Goal: Communication & Community: Participate in discussion

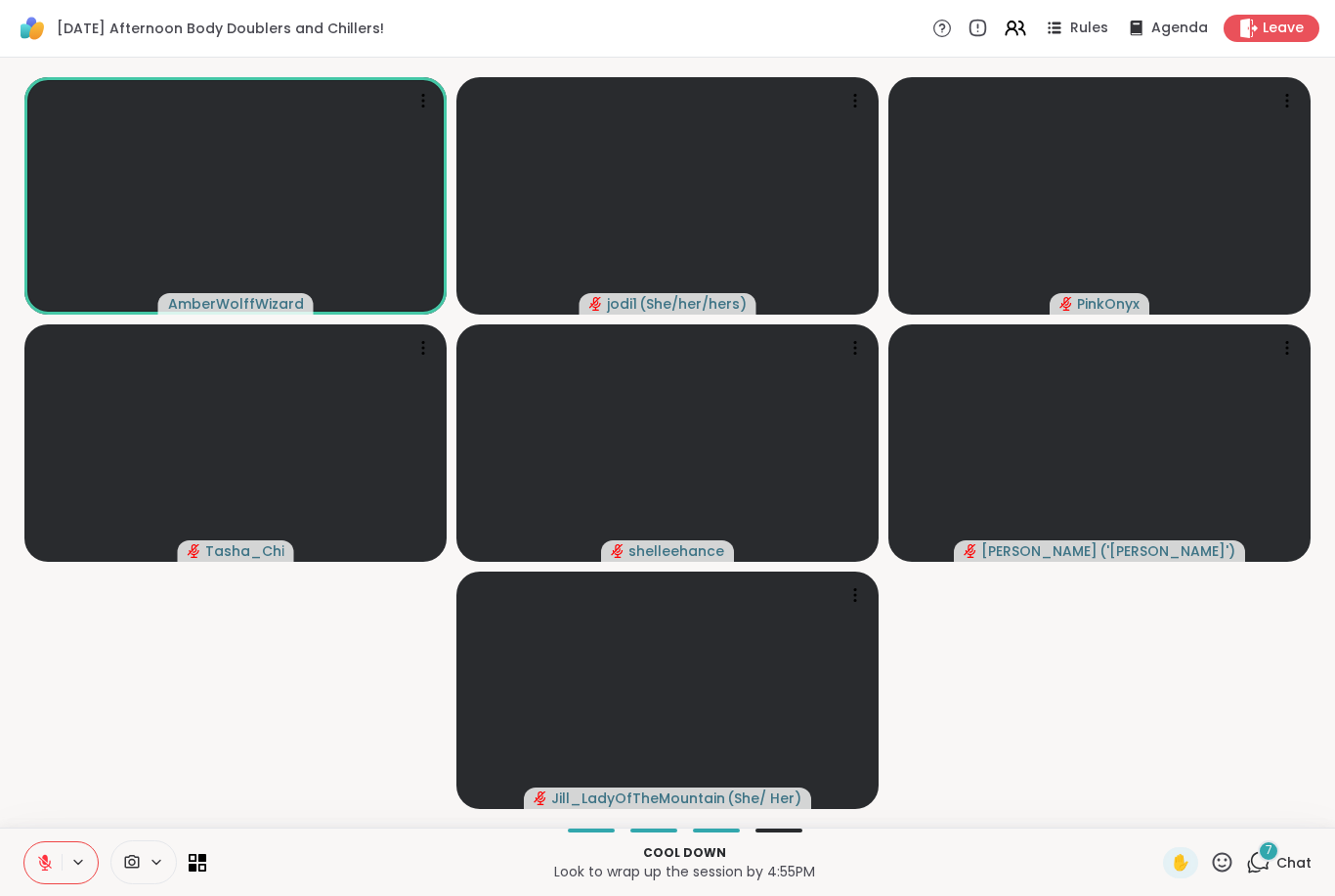
click at [1000, 857] on span "Chat" at bounding box center [1294, 863] width 35 height 20
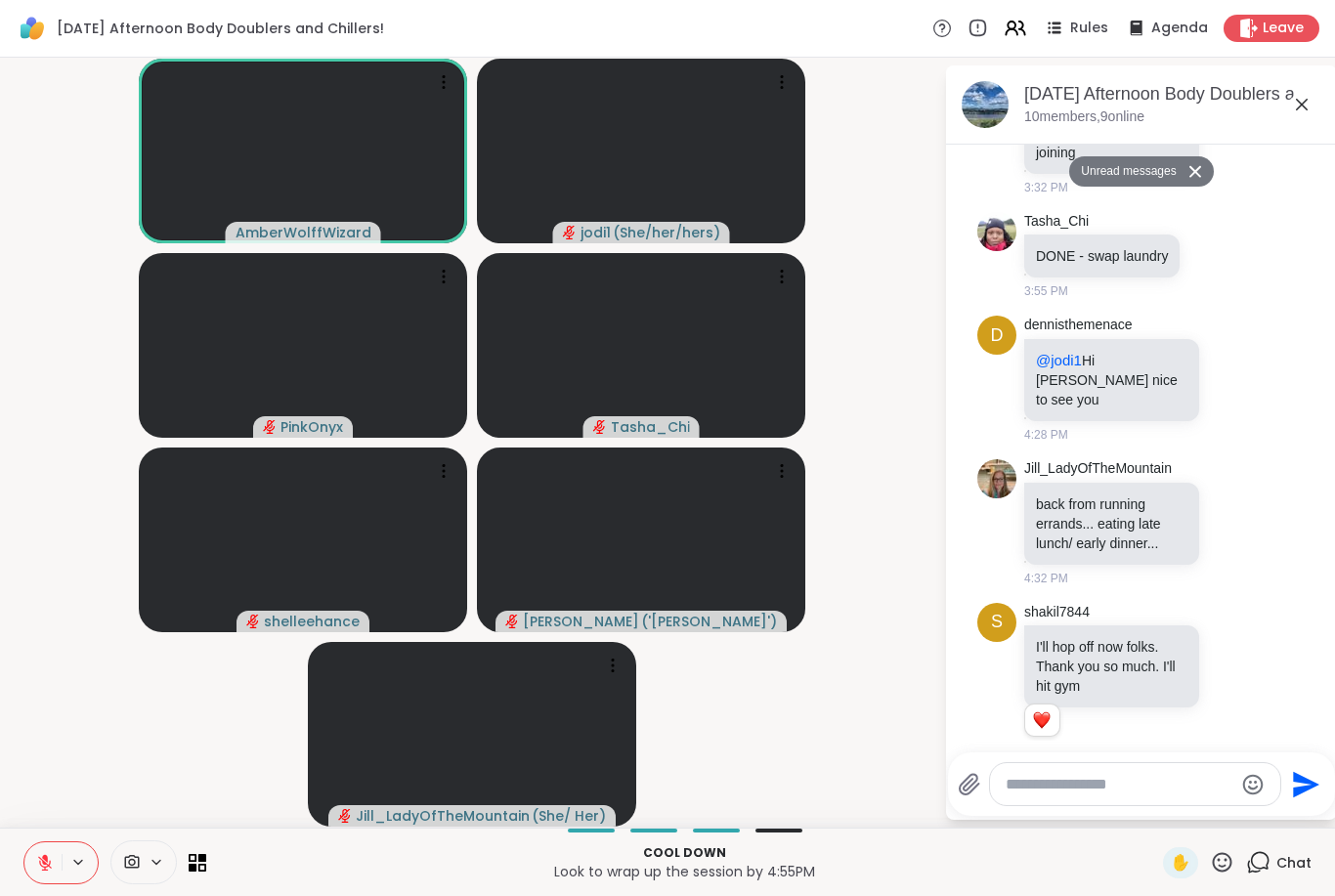
scroll to position [619, 0]
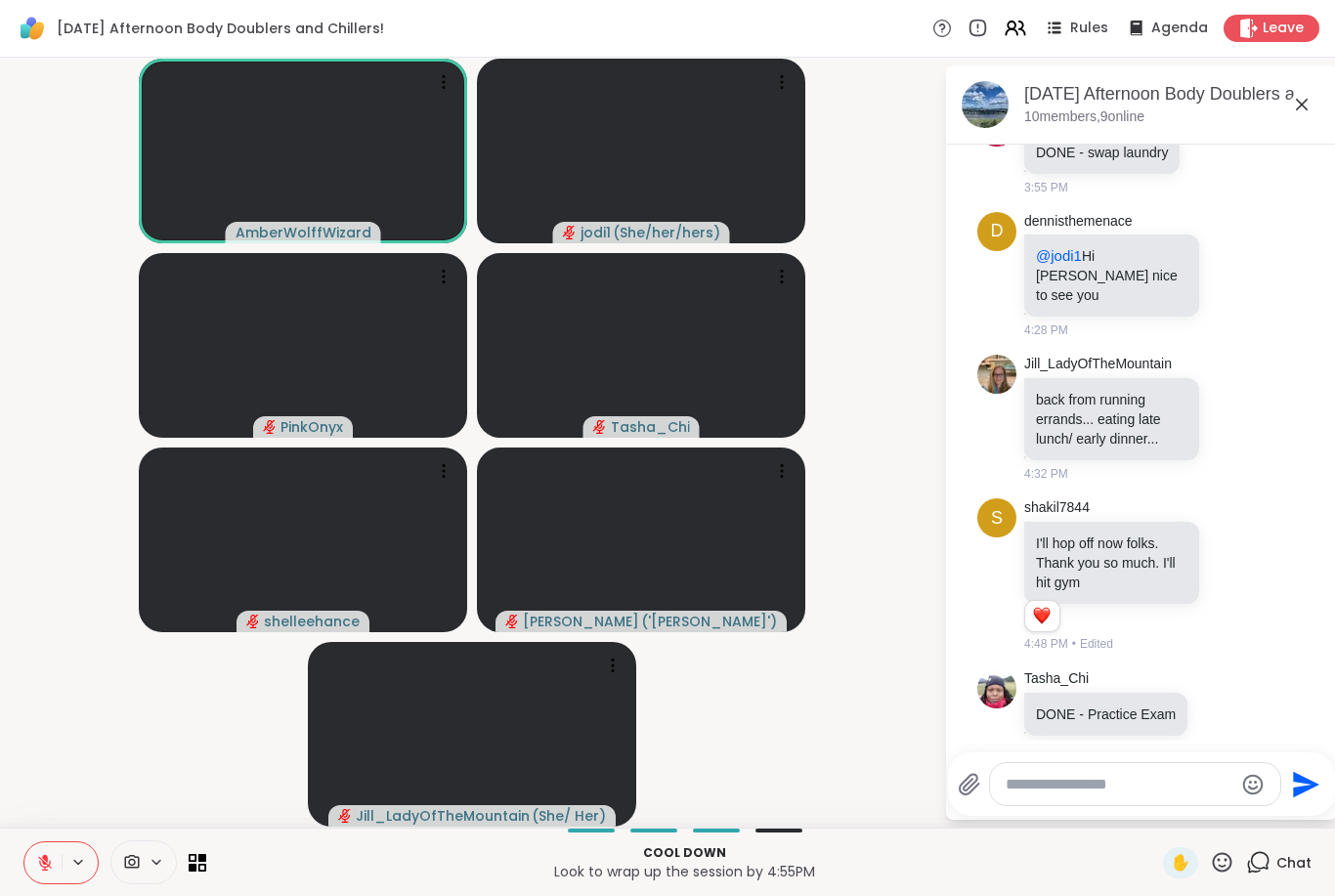
click at [1000, 265] on icon at bounding box center [1234, 275] width 18 height 20
click at [1000, 239] on button "Select Reaction: Heart" at bounding box center [1078, 243] width 39 height 39
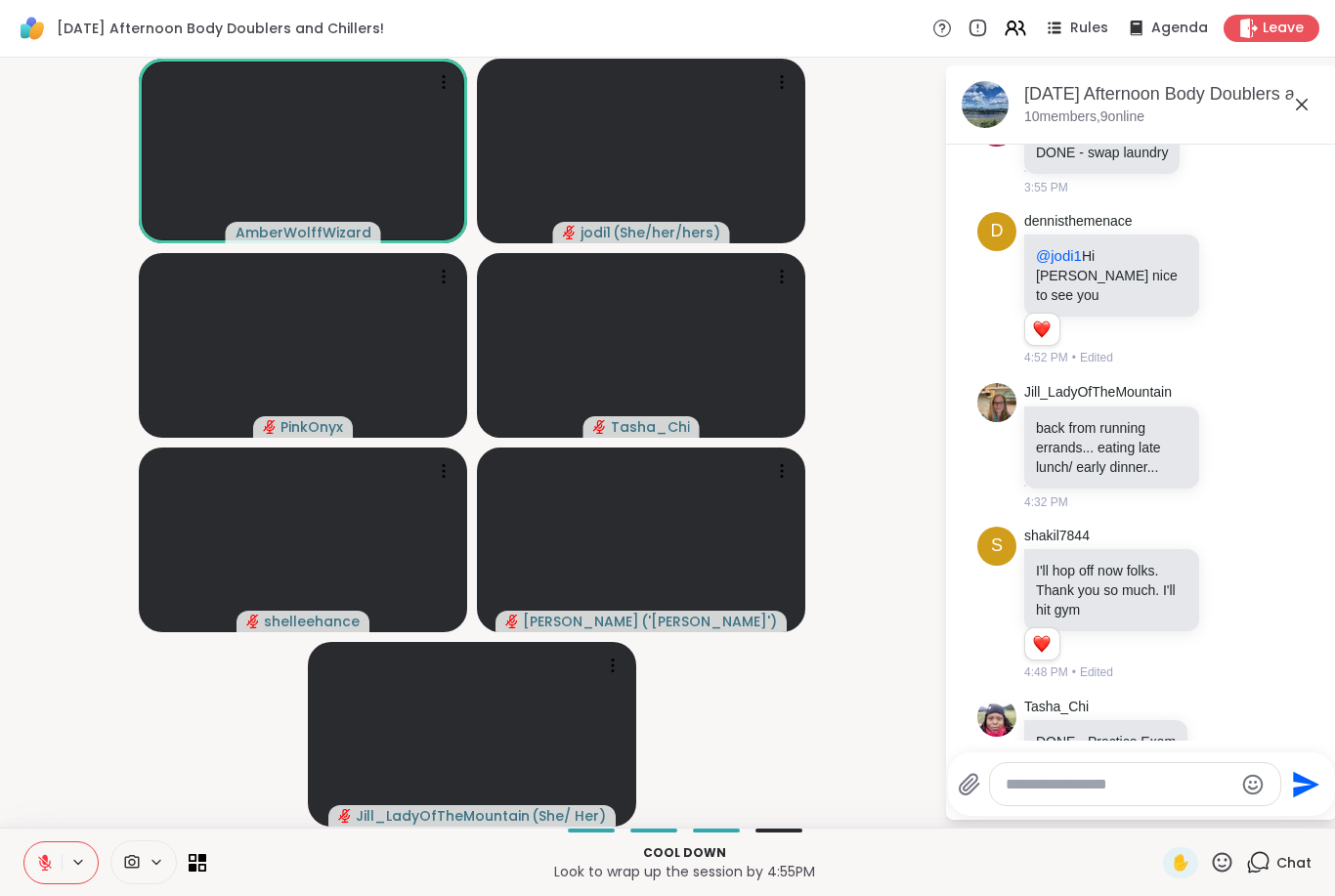
click at [1000, 277] on icon at bounding box center [1255, 288] width 18 height 23
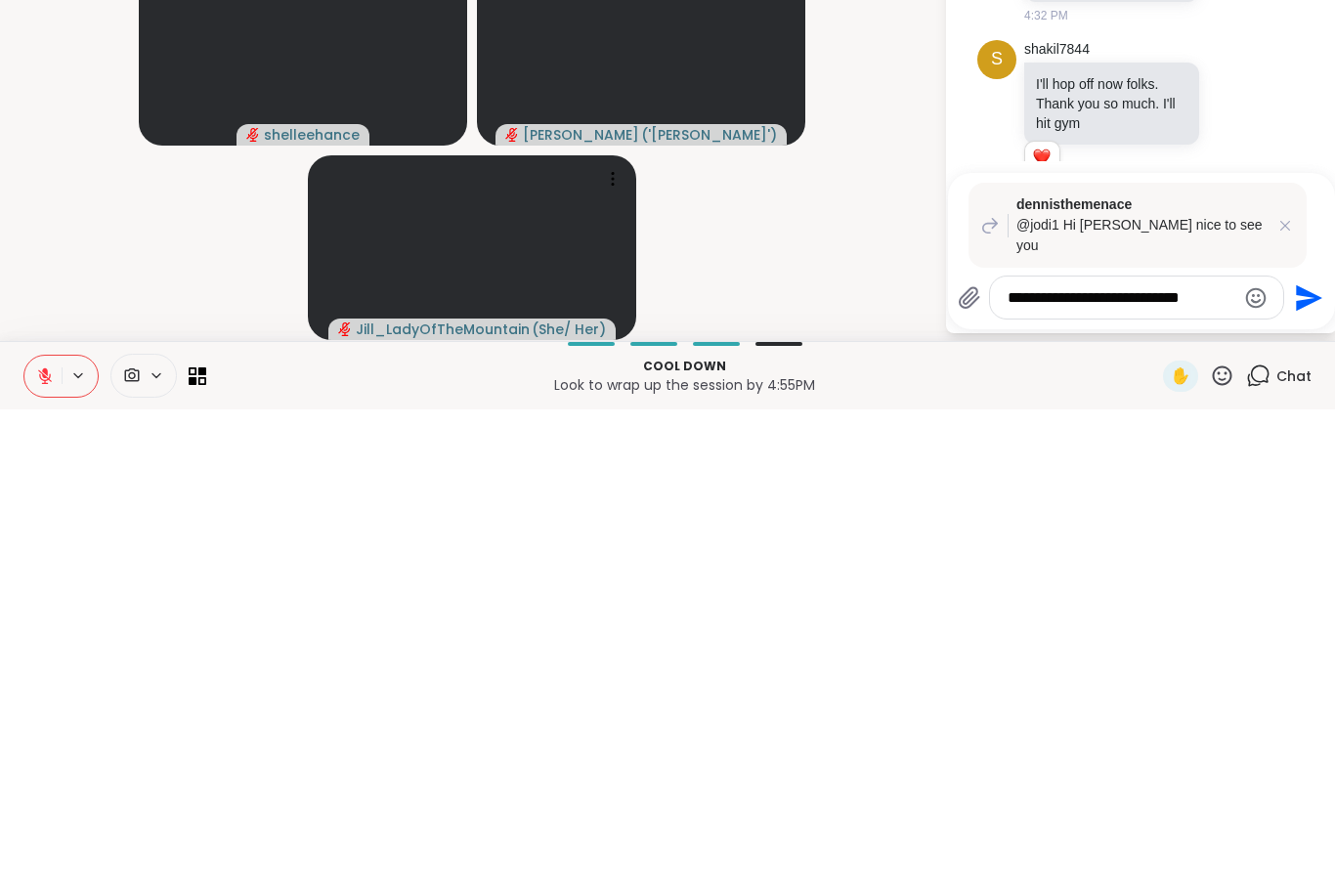
type textarea "**********"
click at [1000, 769] on icon "Send" at bounding box center [1306, 784] width 31 height 31
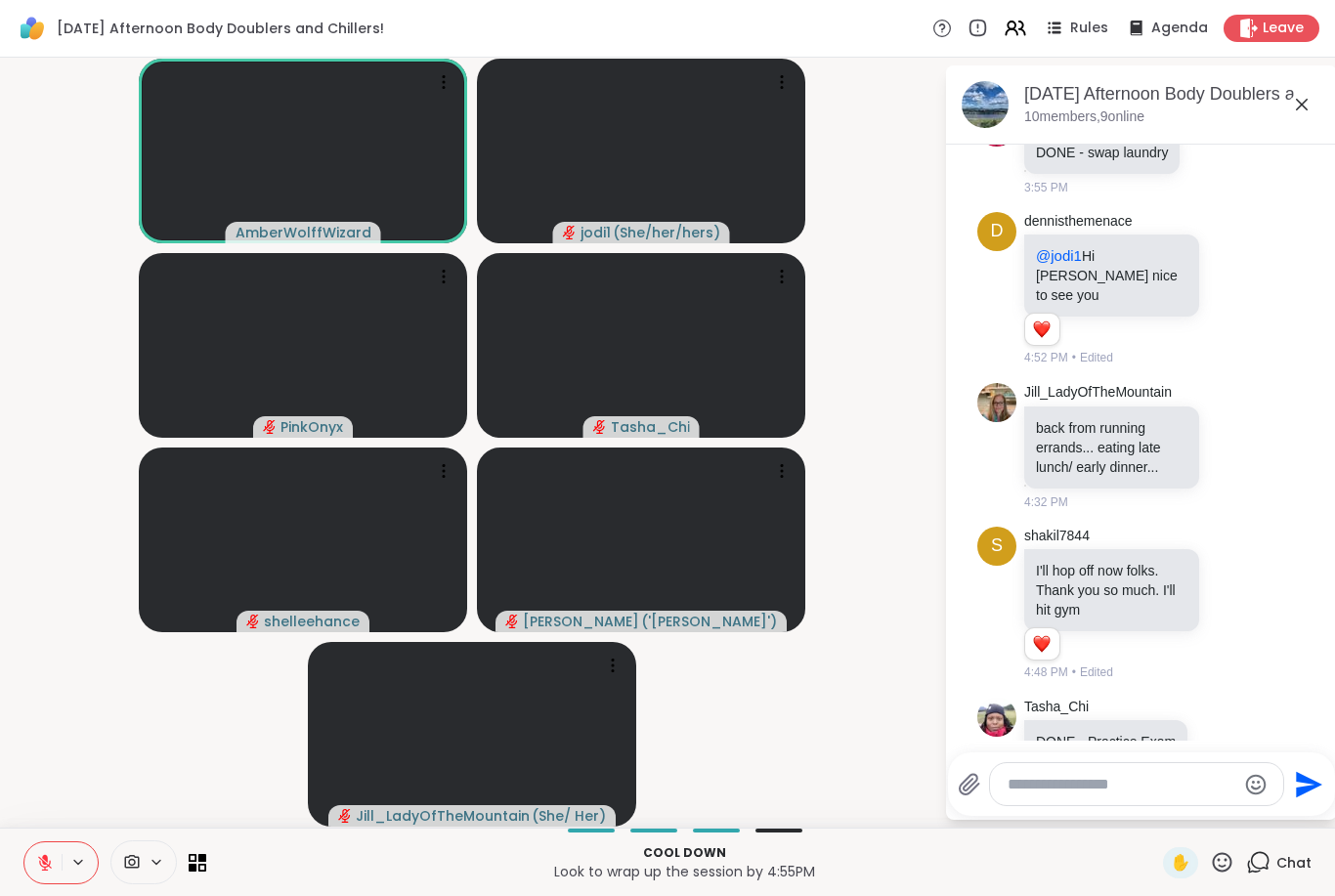
scroll to position [860, 0]
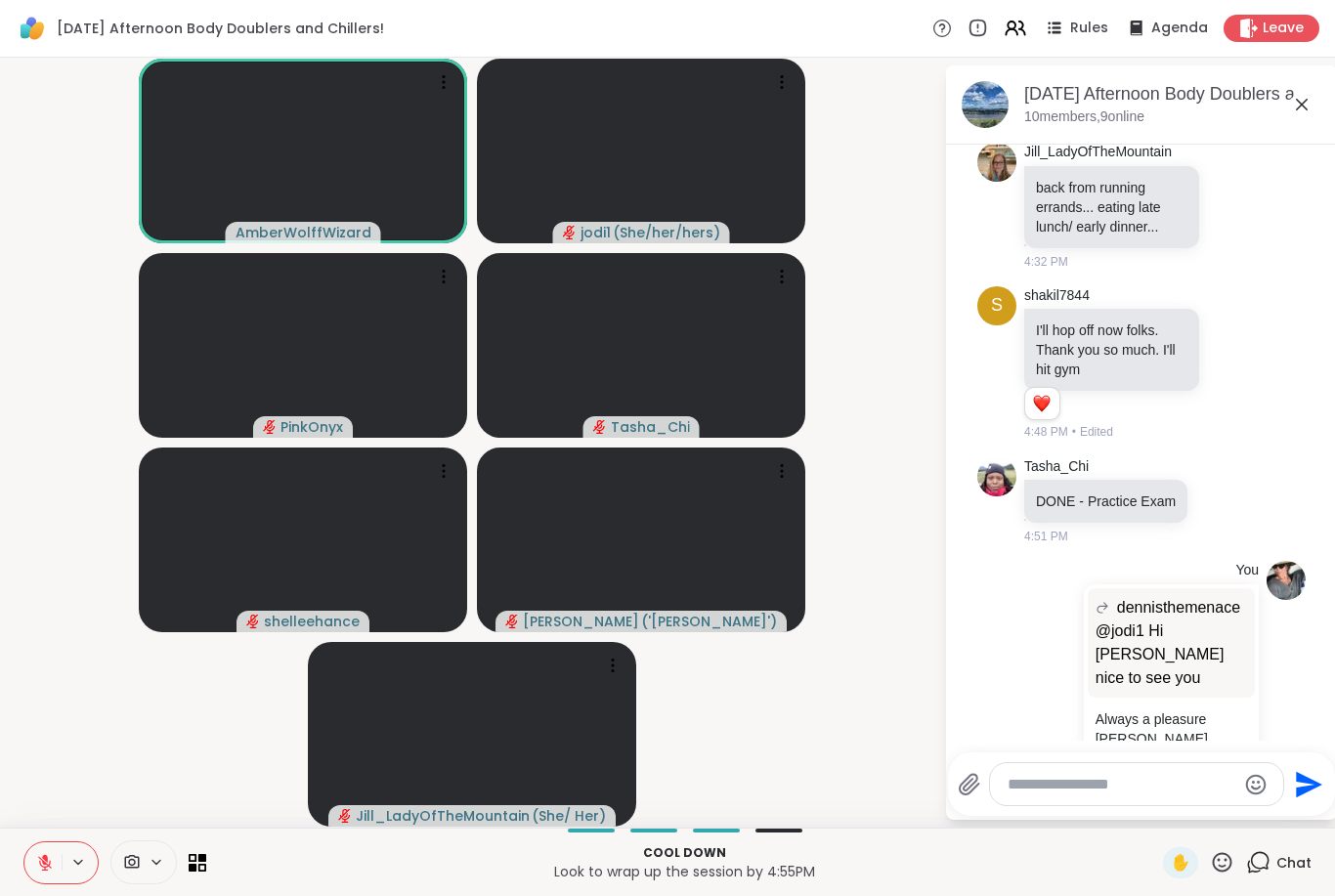
click at [46, 882] on button at bounding box center [42, 862] width 37 height 41
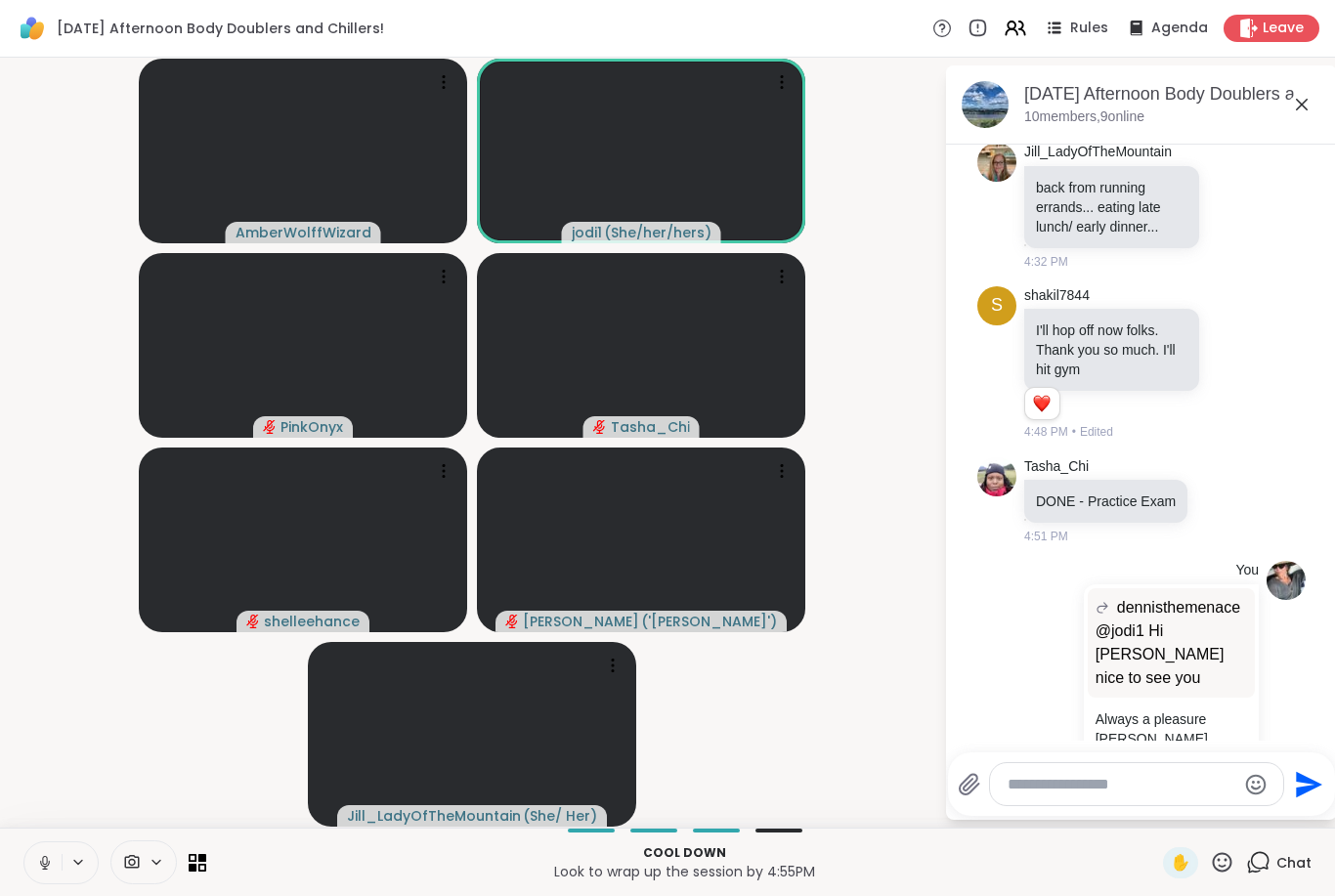
click at [29, 874] on button at bounding box center [42, 862] width 37 height 41
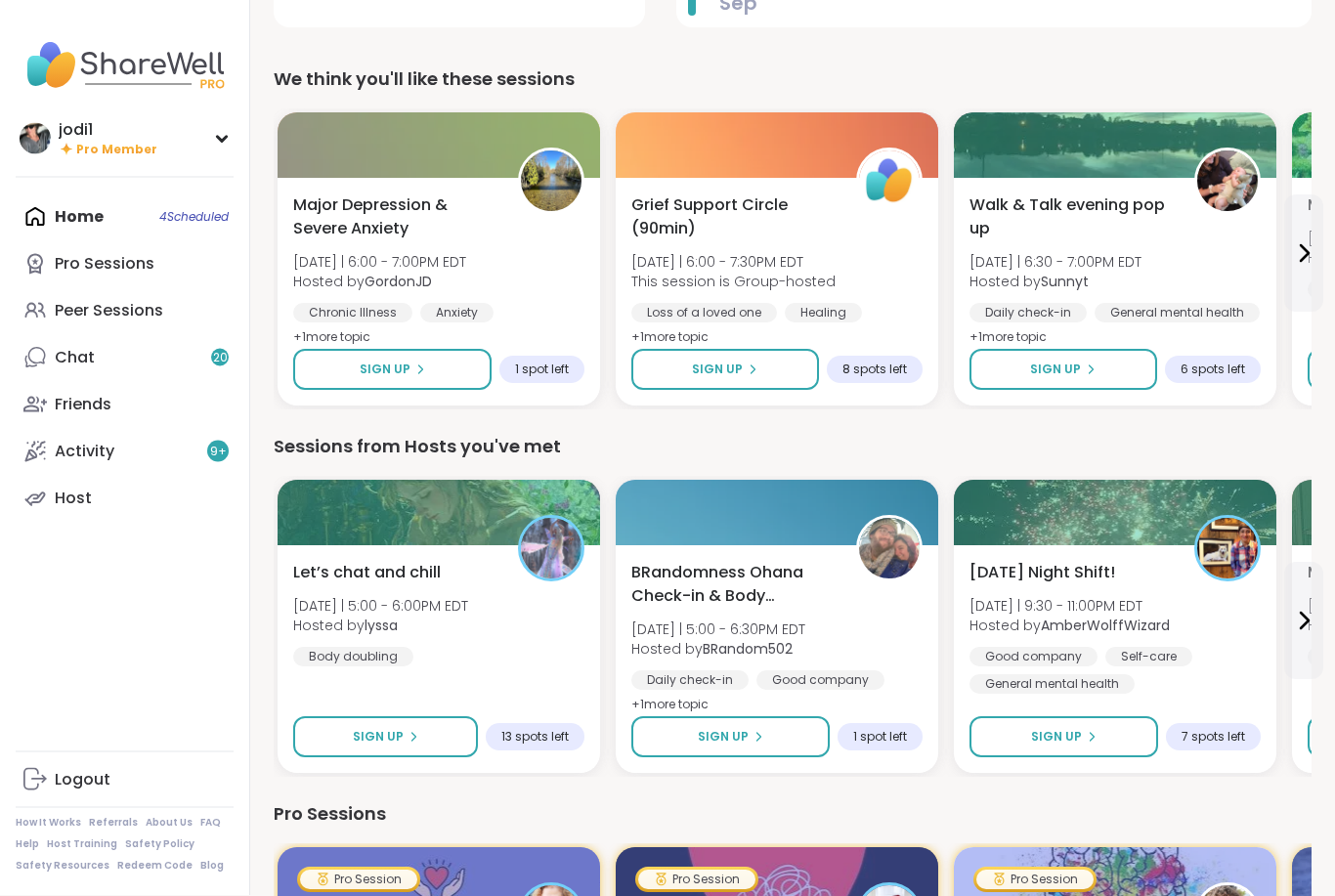
scroll to position [487, 0]
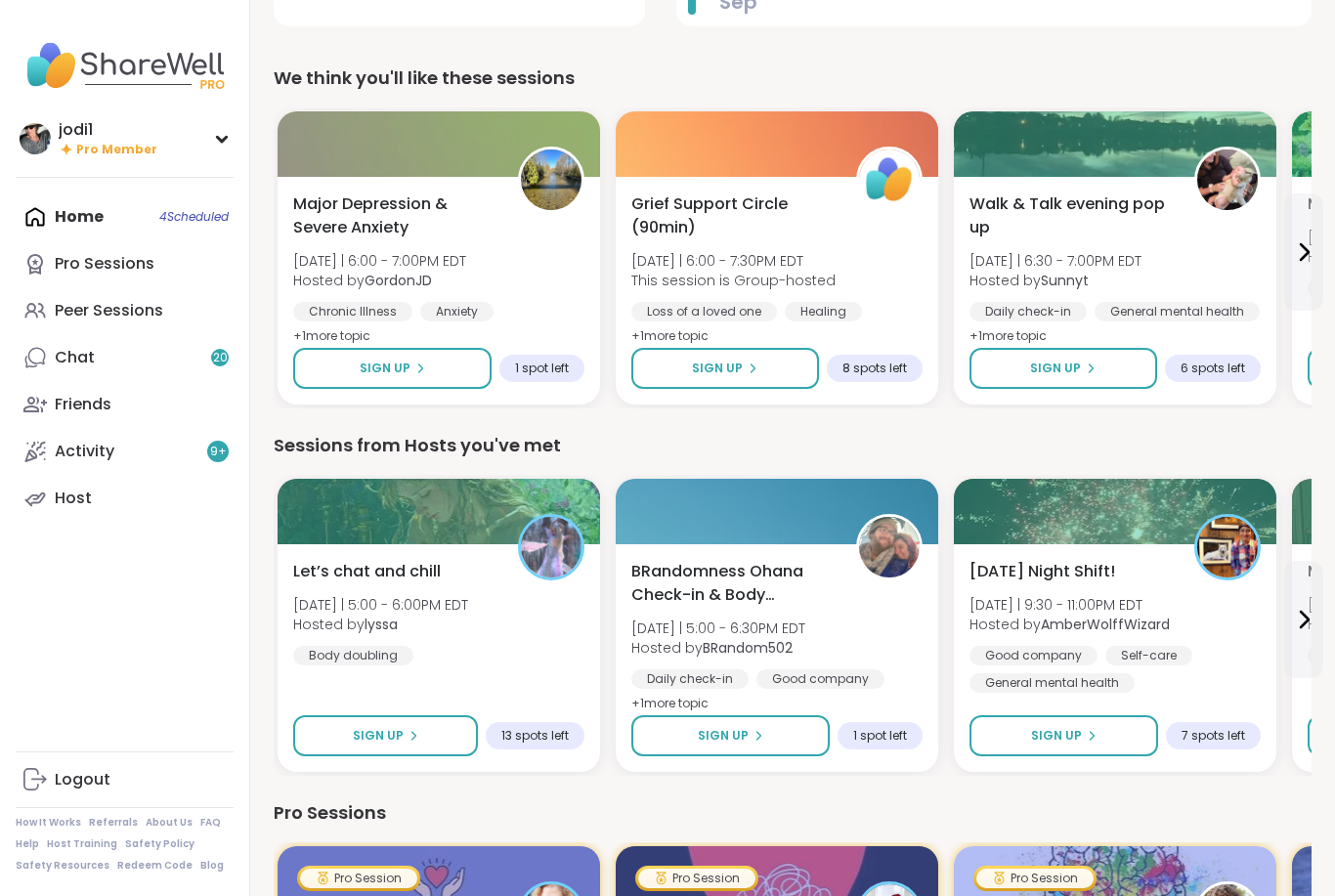
click at [1032, 744] on span "Sign Up" at bounding box center [1056, 736] width 51 height 18
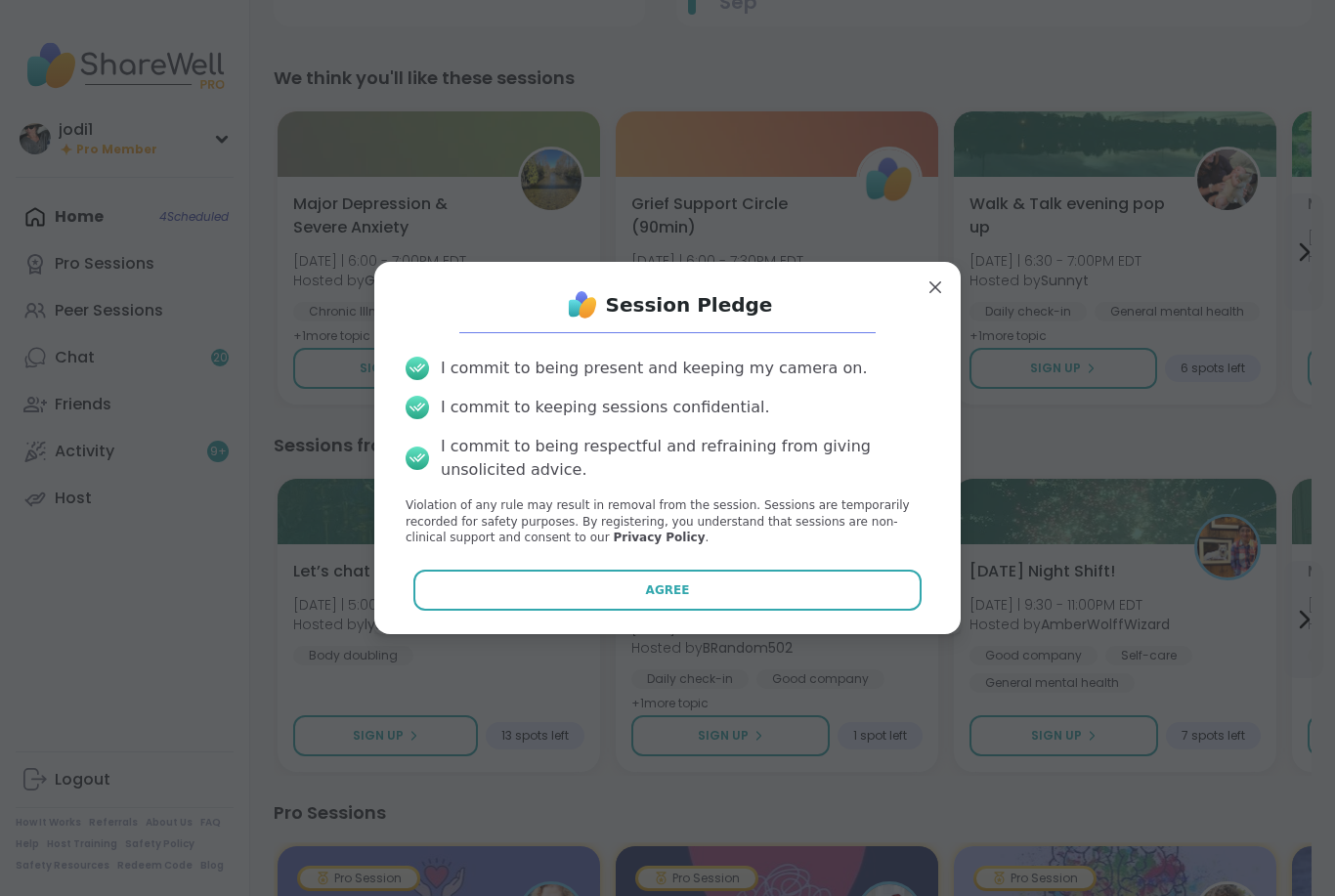
click at [682, 611] on button "Agree" at bounding box center [668, 589] width 510 height 41
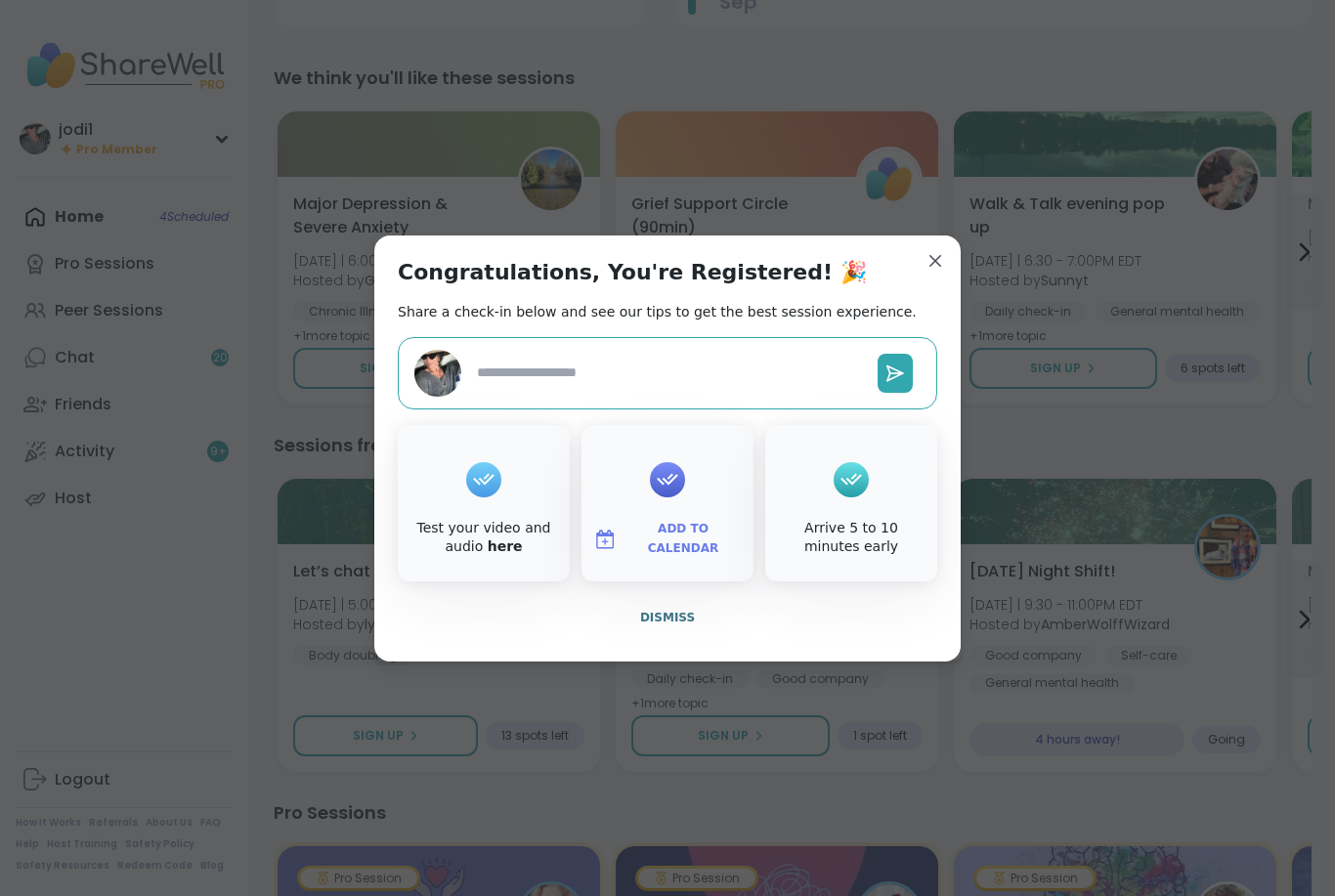
type textarea "*"
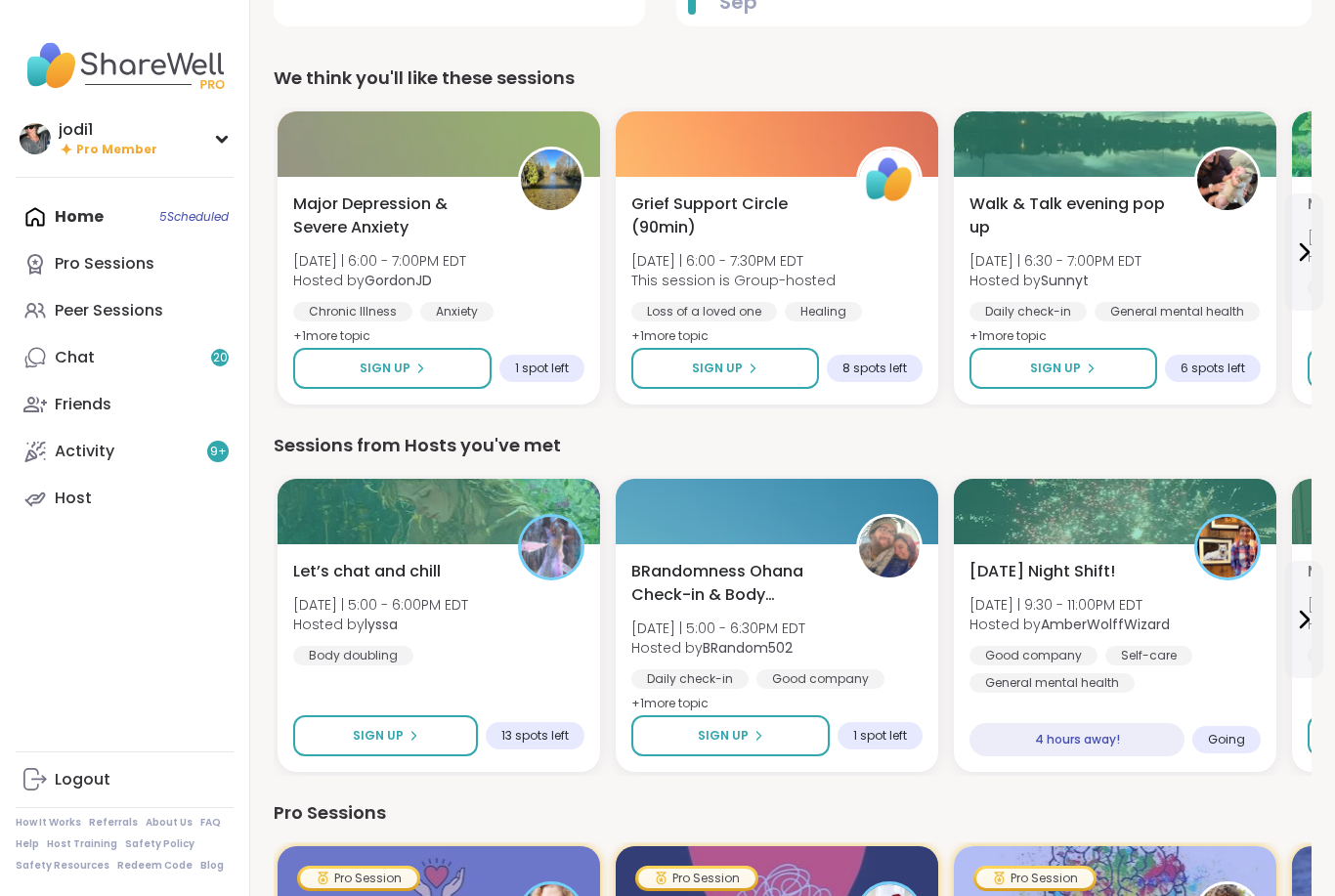
click at [91, 207] on div "Home 5 Scheduled Pro Sessions Peer Sessions Chat 20 Friends Activity 9 + Host" at bounding box center [125, 358] width 218 height 329
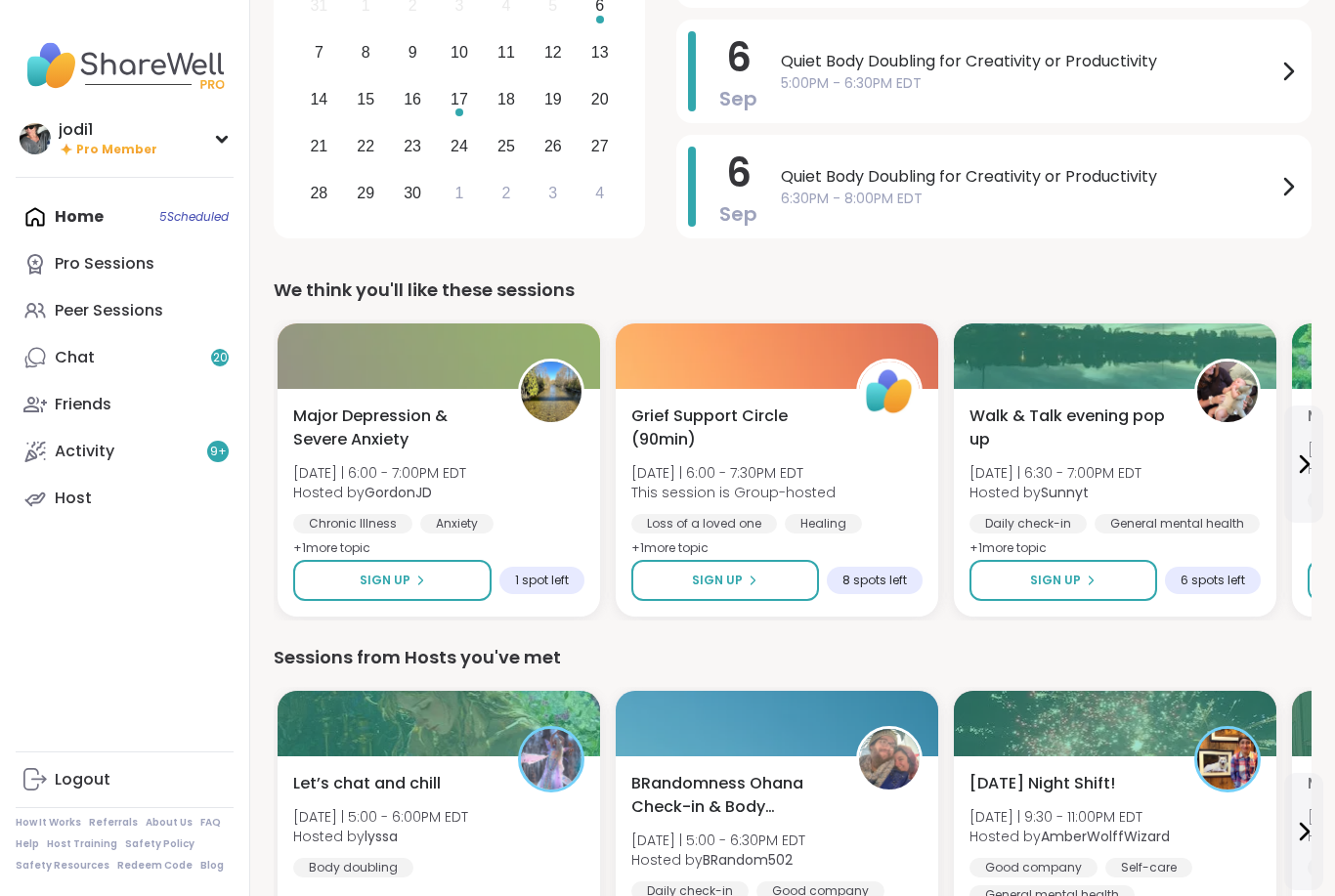
scroll to position [0, 0]
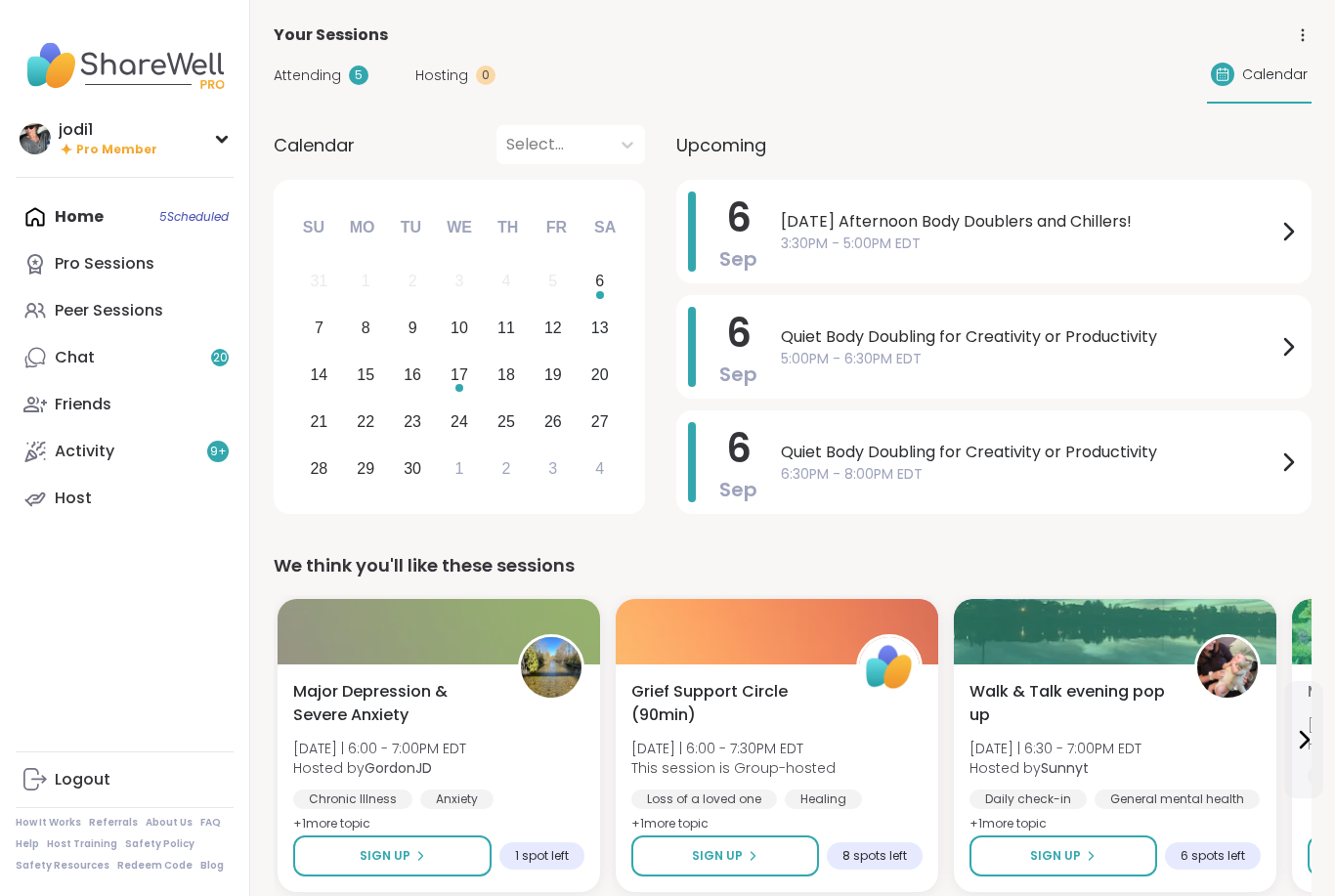
click at [149, 309] on div "Peer Sessions" at bounding box center [109, 311] width 109 height 22
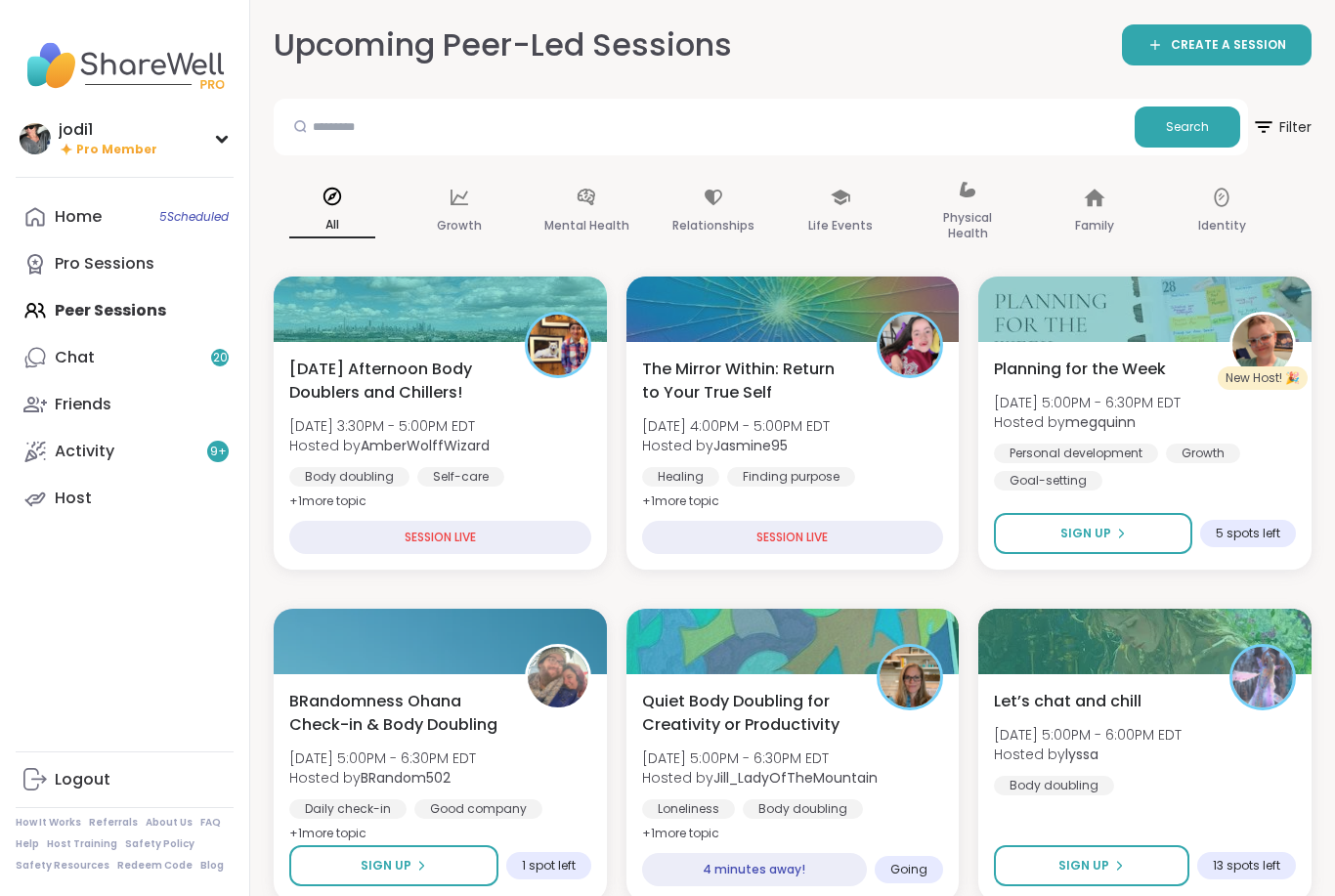
click at [548, 420] on div "Saturday Afternoon Body Doublers and Chillers! Sat, Sep 06 | 3:30PM - 5:00PM ED…" at bounding box center [441, 436] width 302 height 157
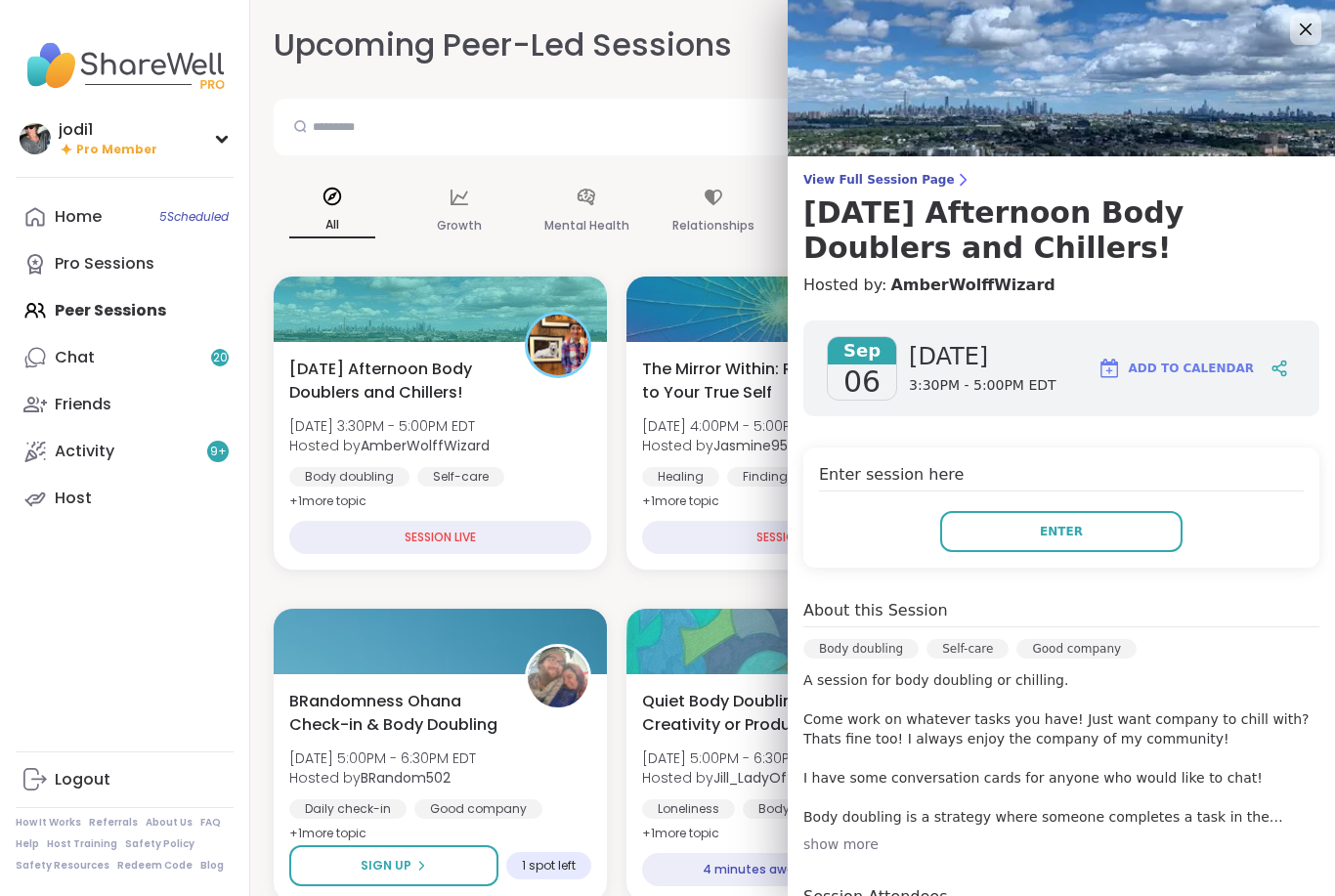
click at [1064, 534] on span "Enter" at bounding box center [1061, 531] width 43 height 18
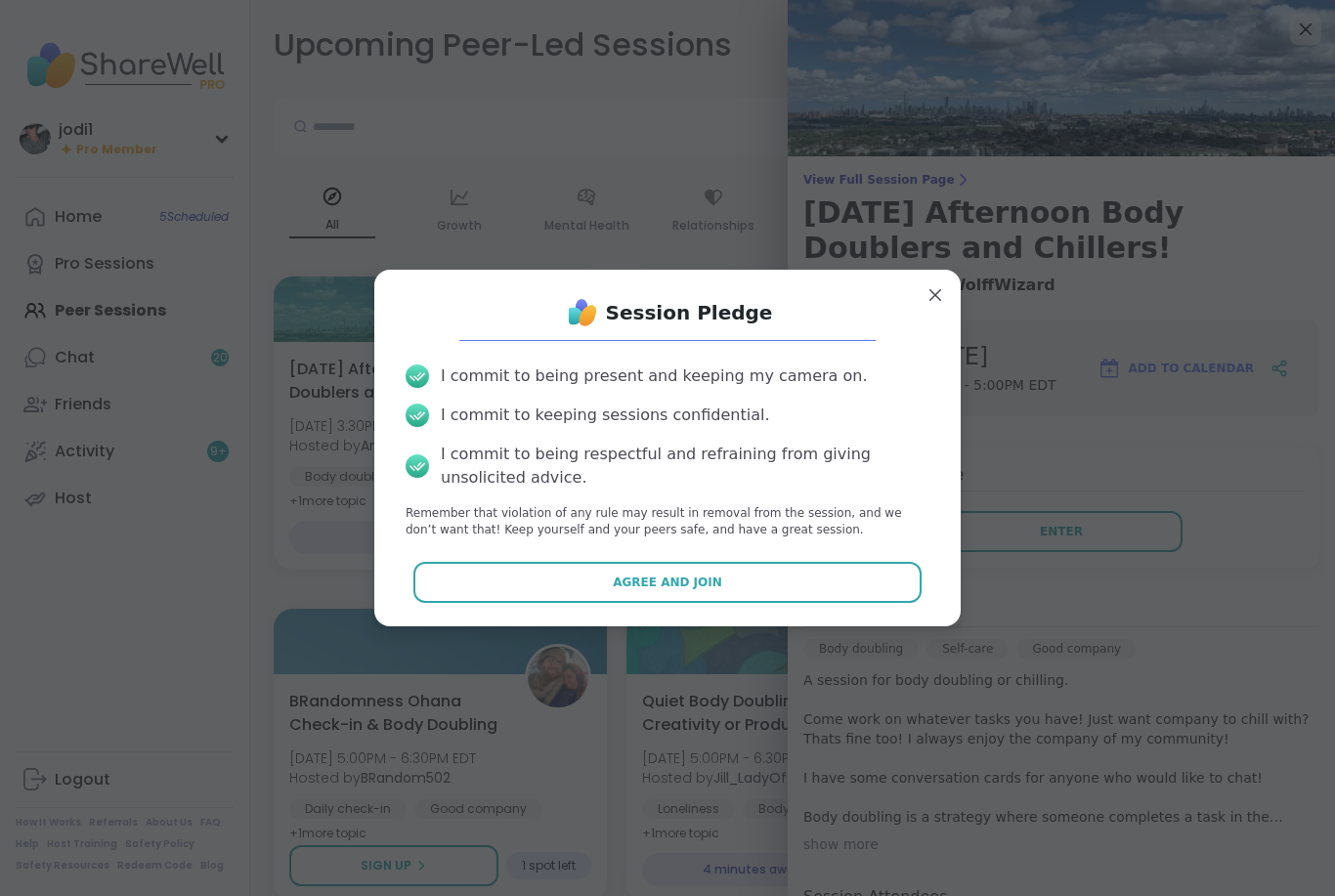
click at [765, 574] on button "Agree and Join" at bounding box center [668, 582] width 510 height 41
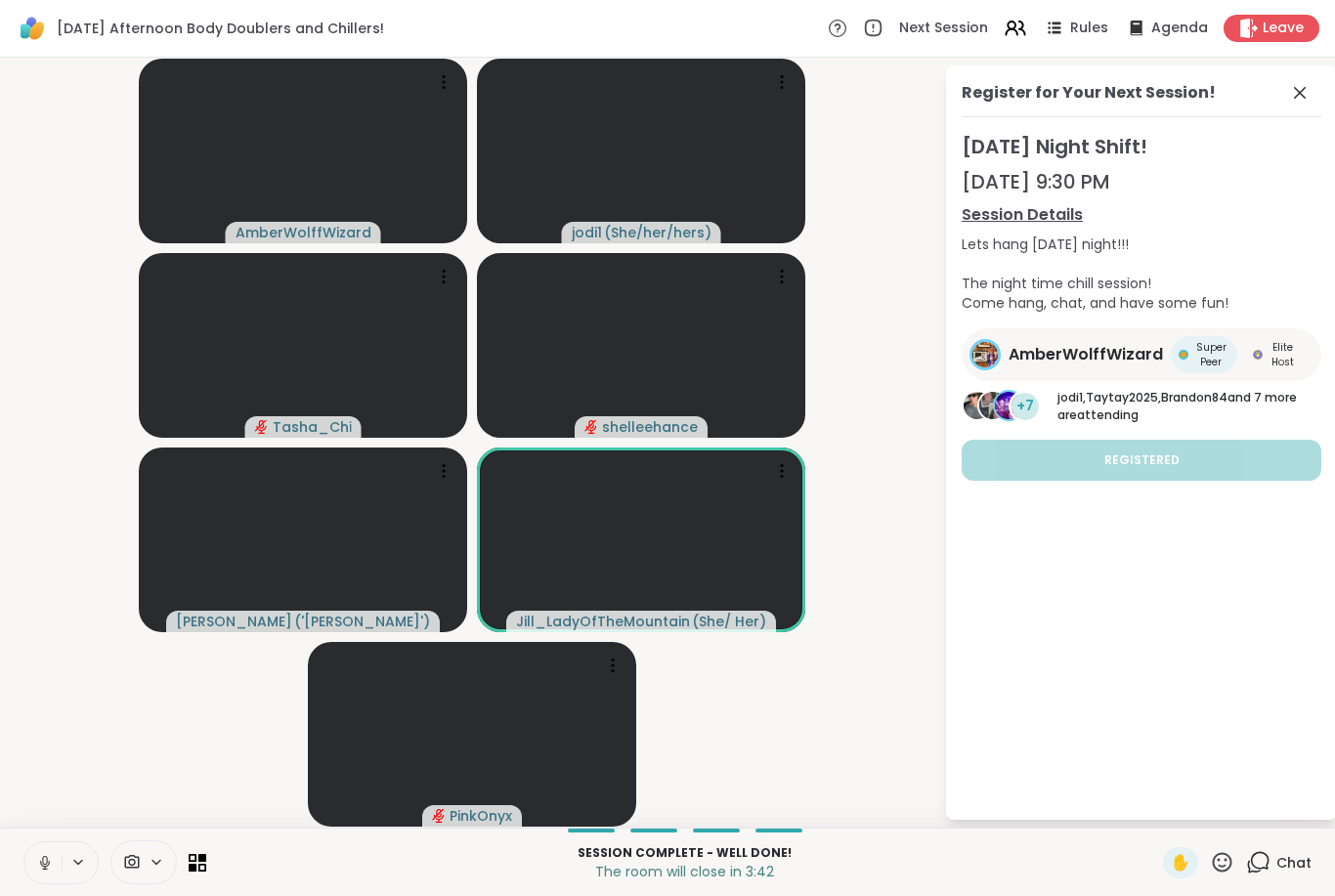
click at [984, 776] on div "Register for Your Next Session! Saturday Night Shift! Sep 06, 9:30 PM Session D…" at bounding box center [1141, 443] width 391 height 754
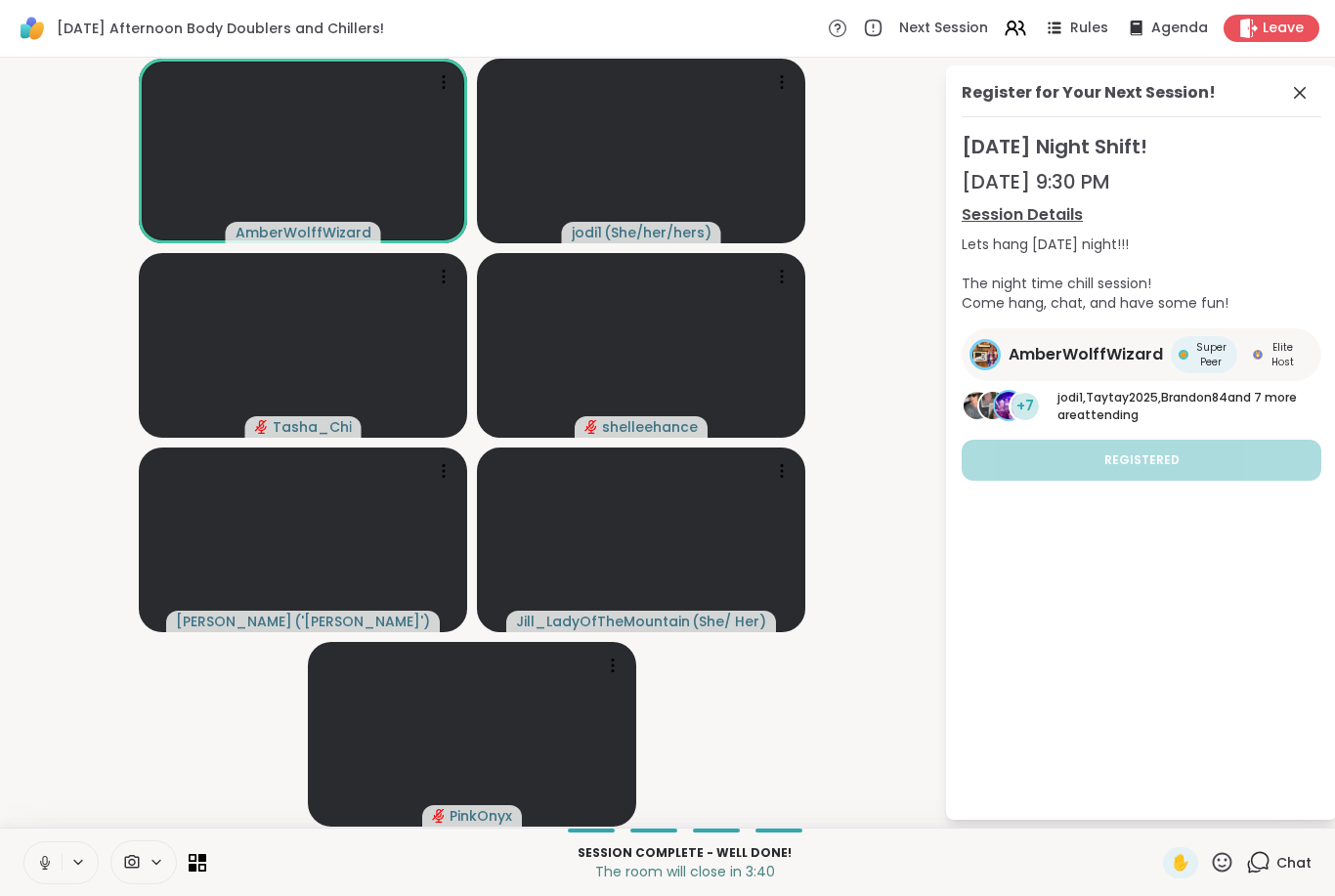
click at [981, 775] on div "Register for Your Next Session! Saturday Night Shift! Sep 06, 9:30 PM Session D…" at bounding box center [1141, 443] width 391 height 754
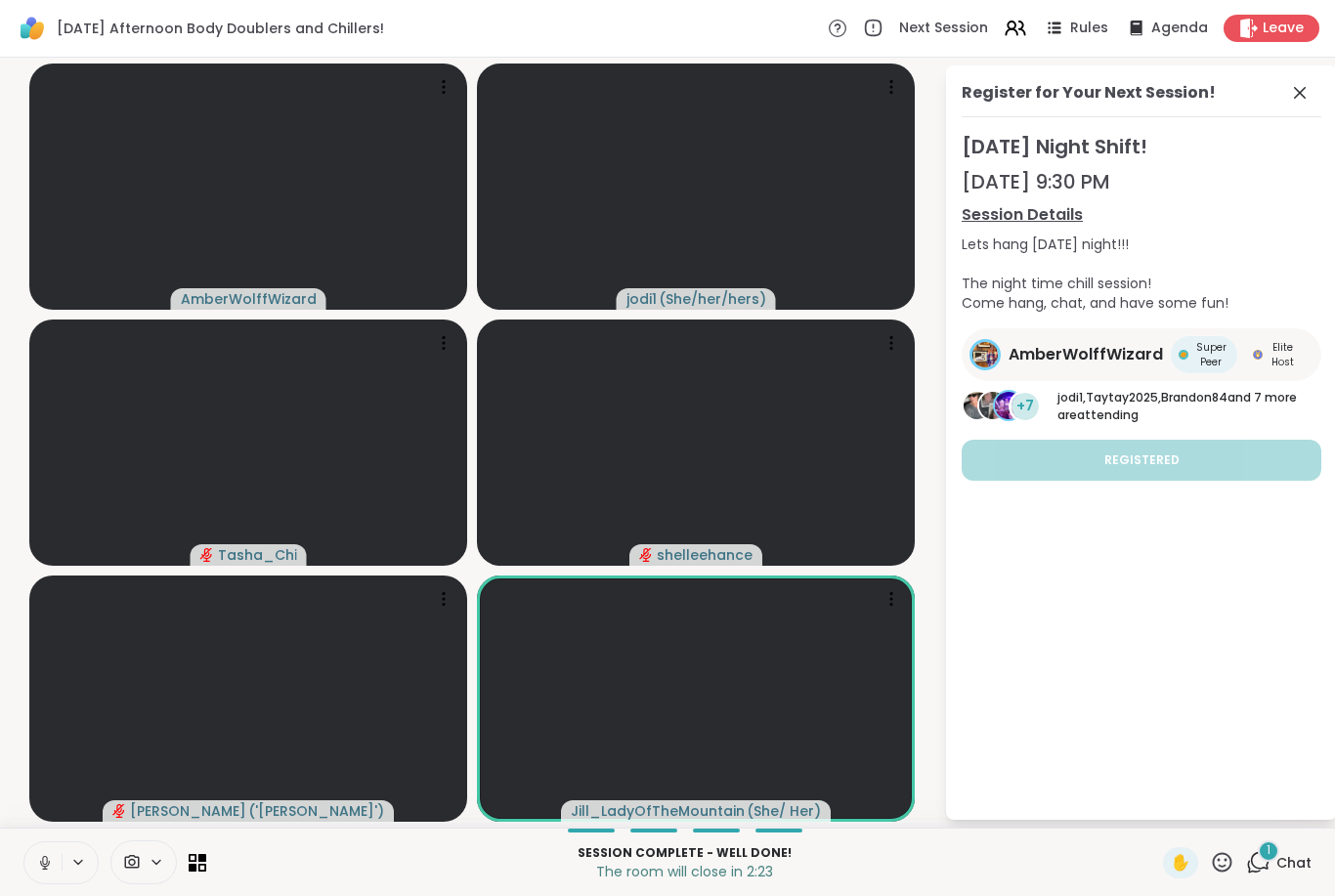
click at [1297, 23] on span "Leave" at bounding box center [1283, 29] width 41 height 20
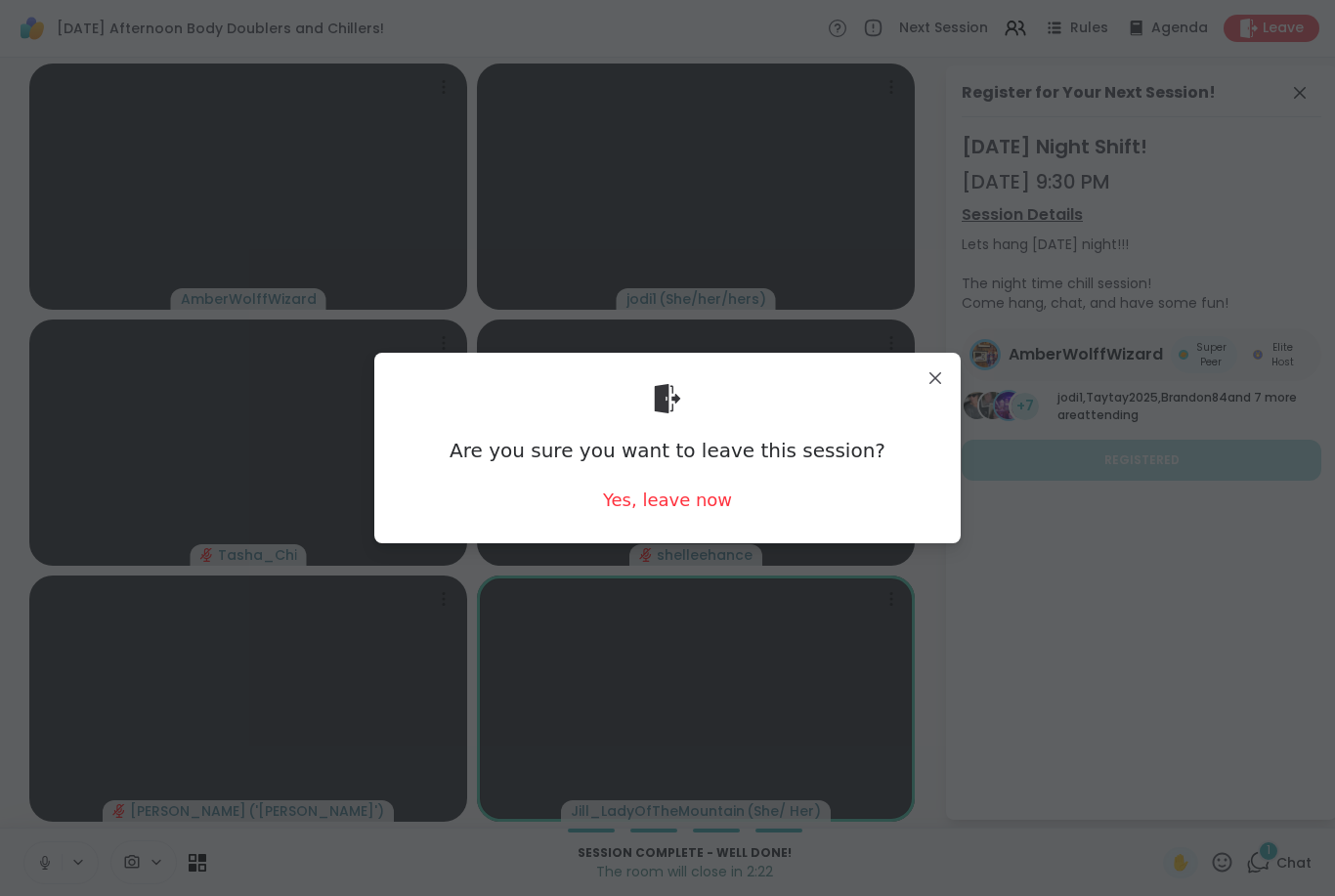
click at [677, 501] on div "Yes, leave now" at bounding box center [668, 499] width 129 height 24
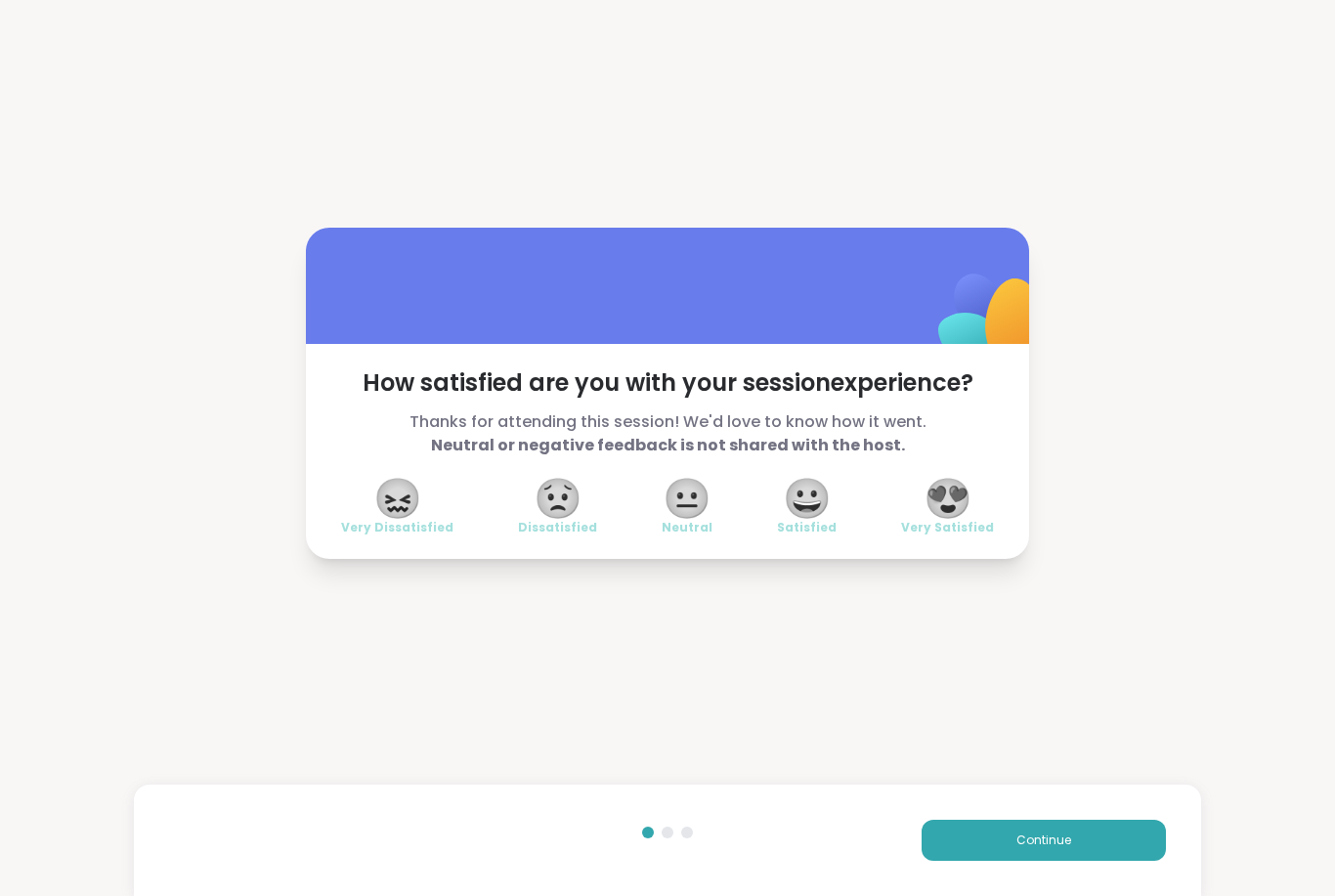
click at [957, 499] on span "😍" at bounding box center [948, 497] width 49 height 35
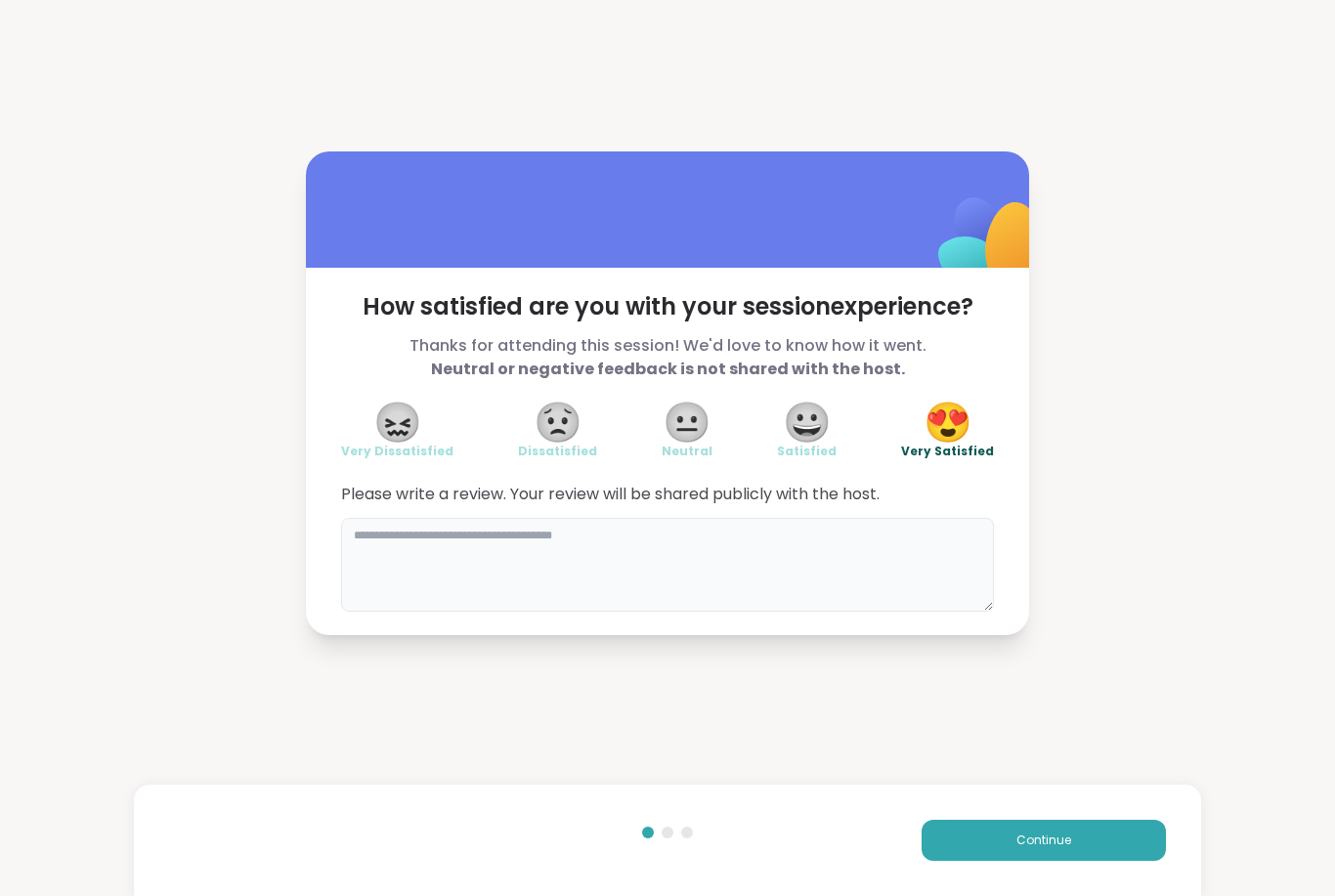
click at [549, 538] on textarea at bounding box center [668, 565] width 654 height 94
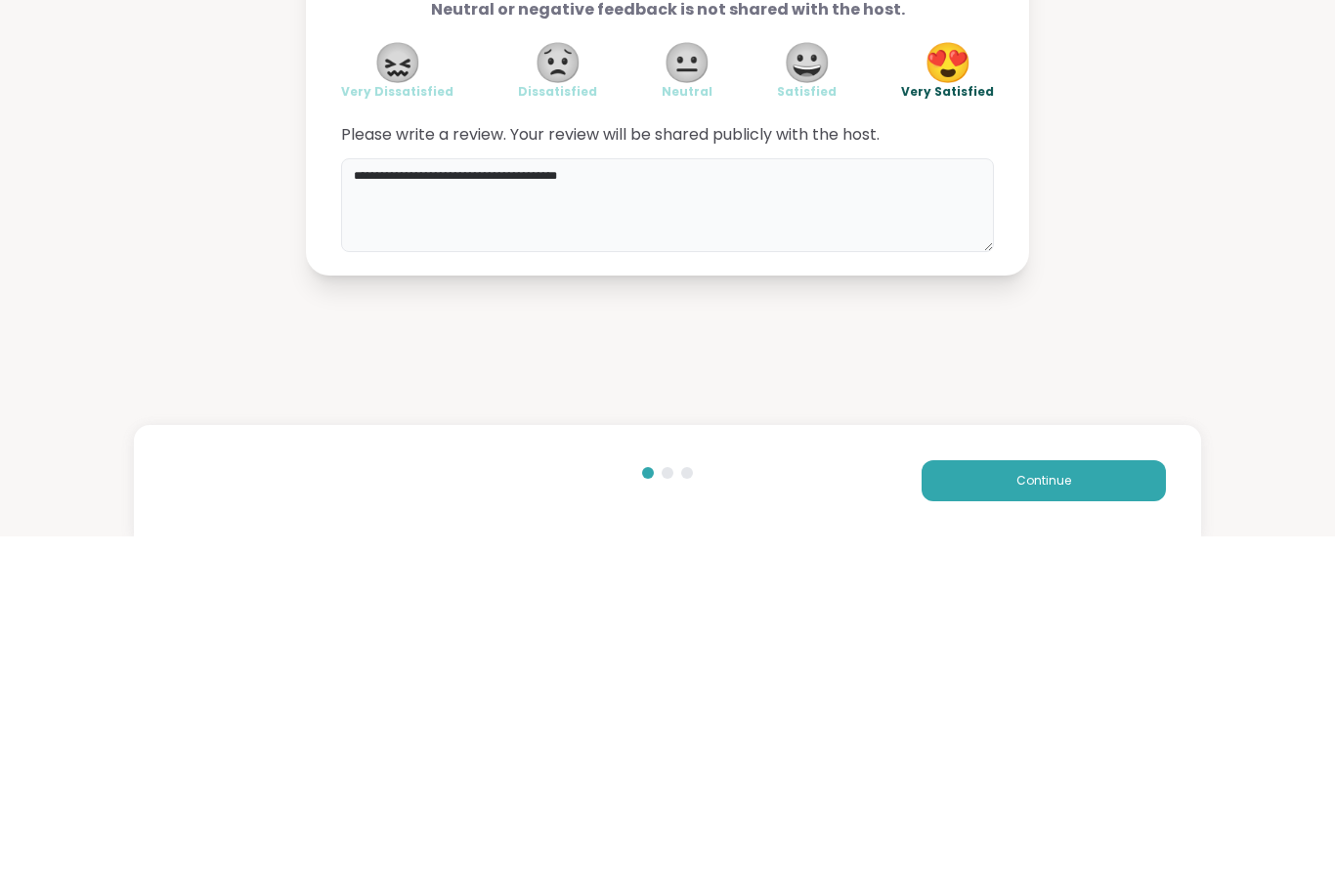
type textarea "**********"
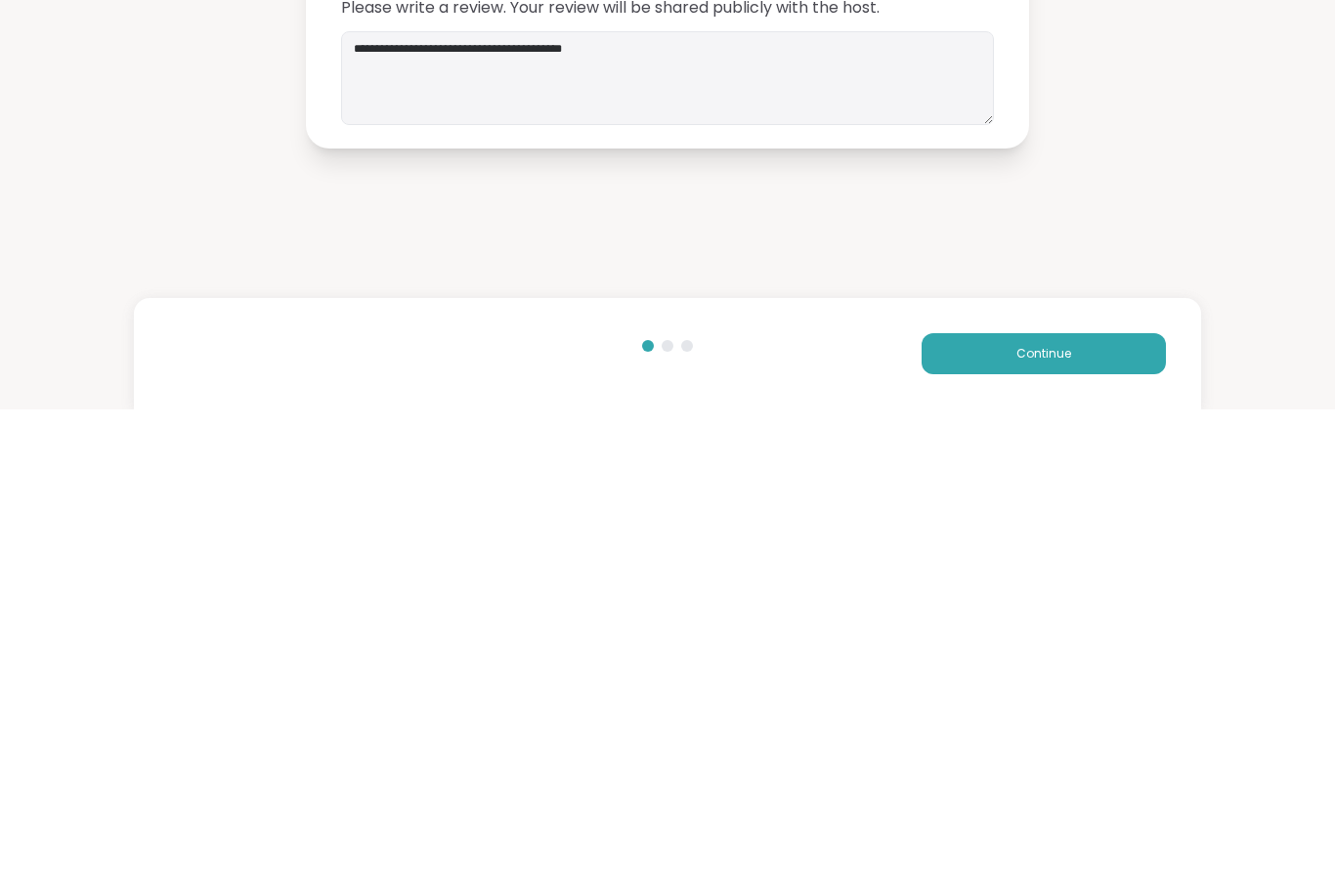
click at [1095, 820] on button "Continue" at bounding box center [1044, 840] width 245 height 41
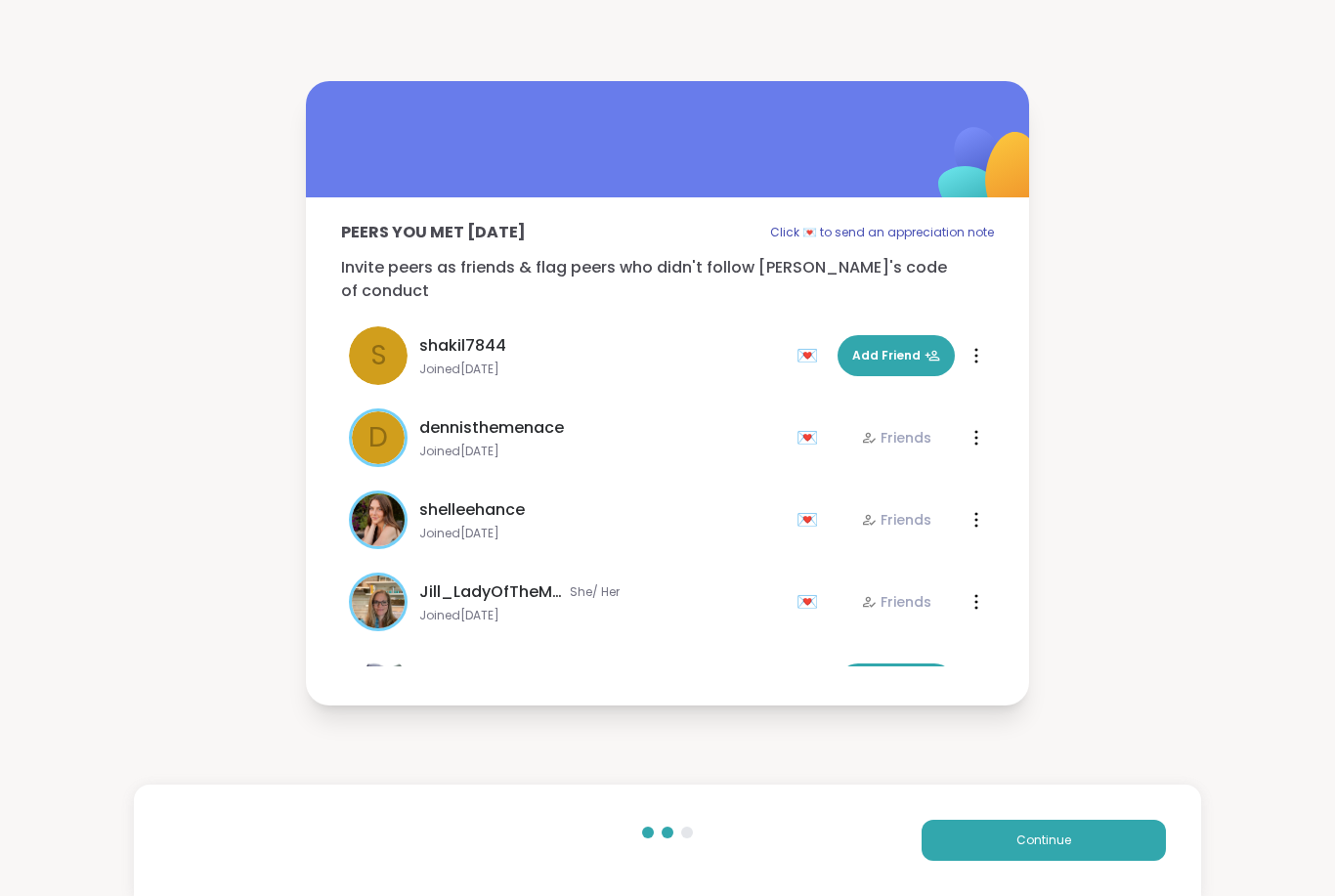
click at [1079, 848] on button "Continue" at bounding box center [1044, 840] width 245 height 41
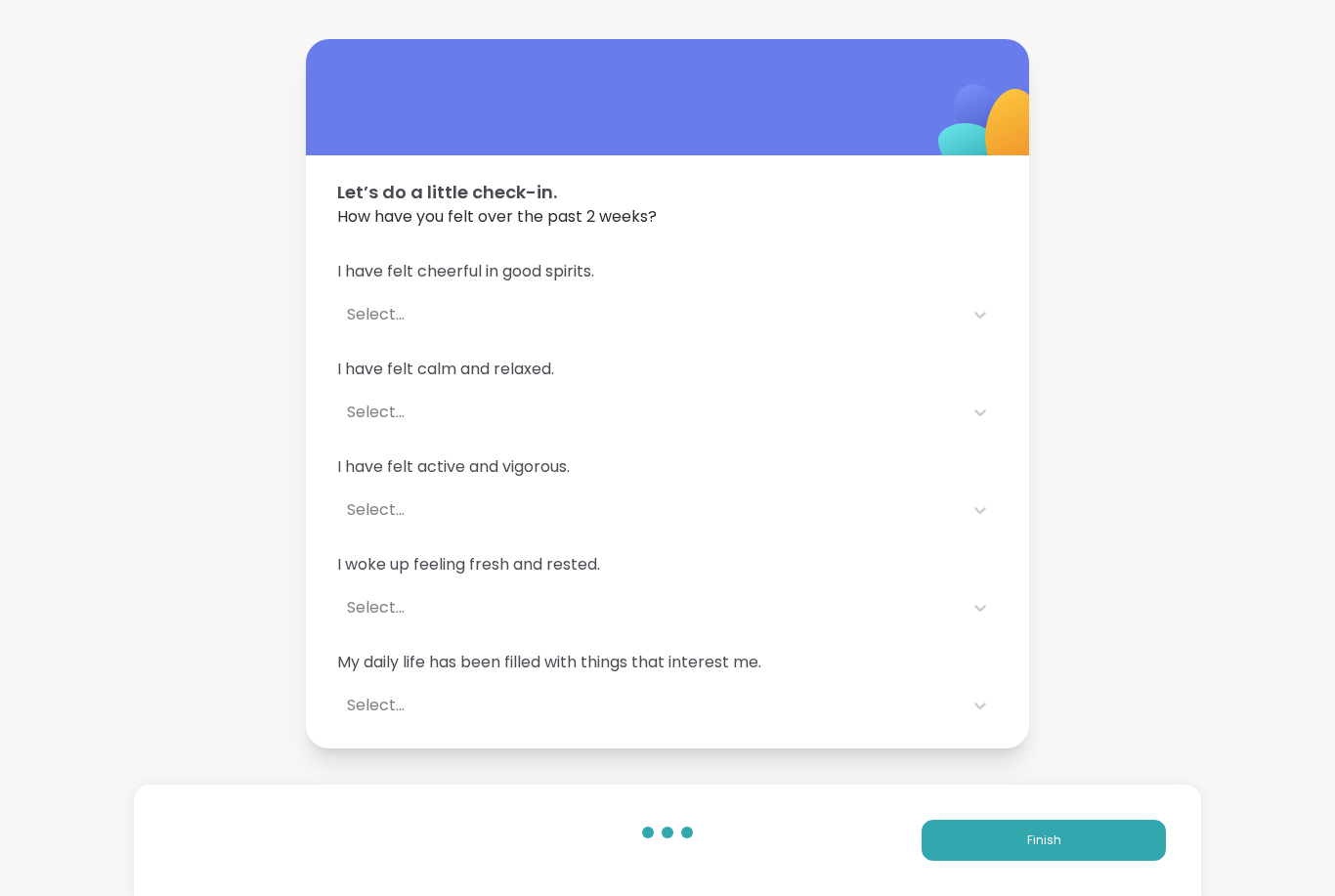
click at [1074, 838] on button "Finish" at bounding box center [1044, 840] width 245 height 41
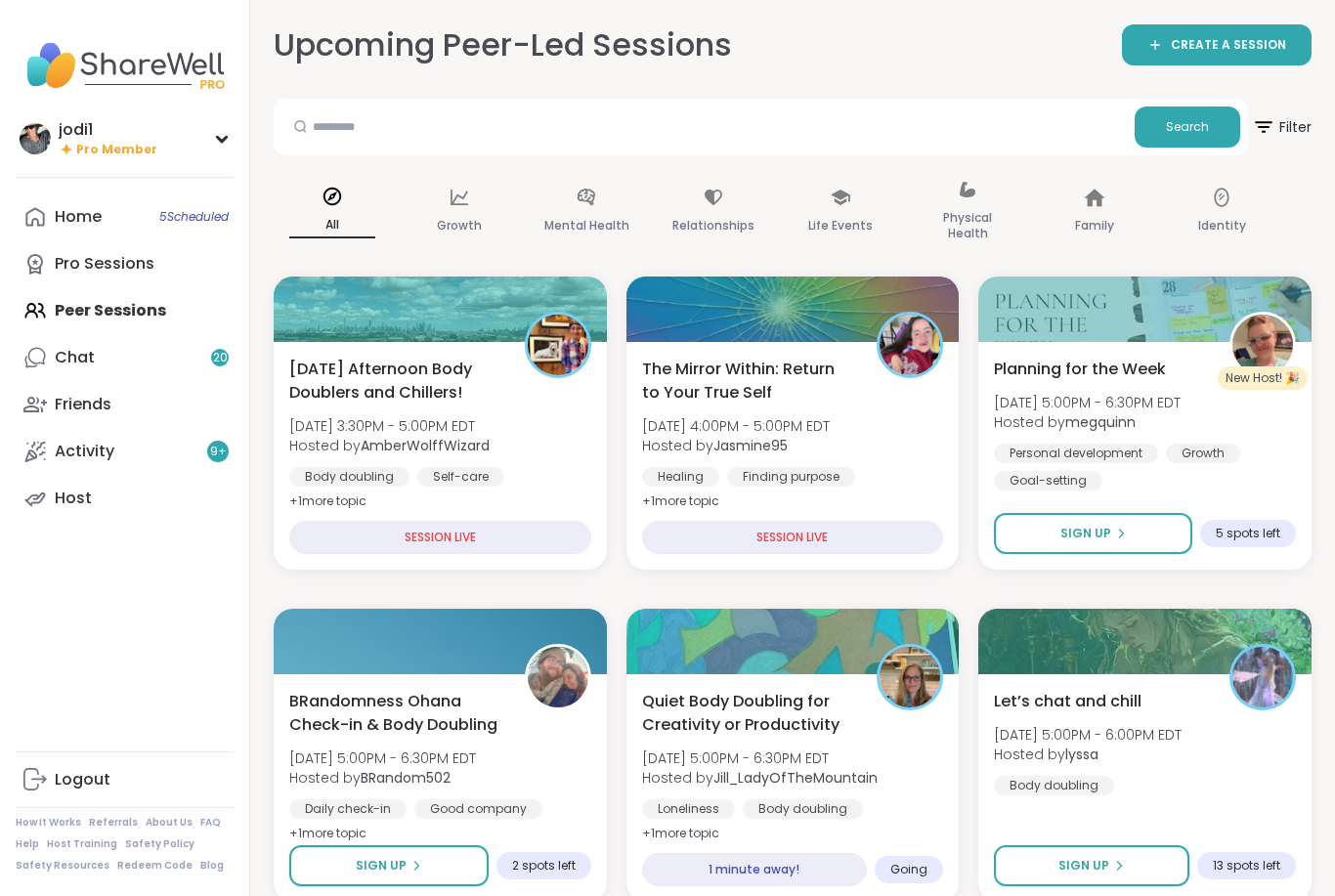
click at [796, 712] on span "Quiet Body Doubling for Creativity or Productivity" at bounding box center [749, 713] width 214 height 47
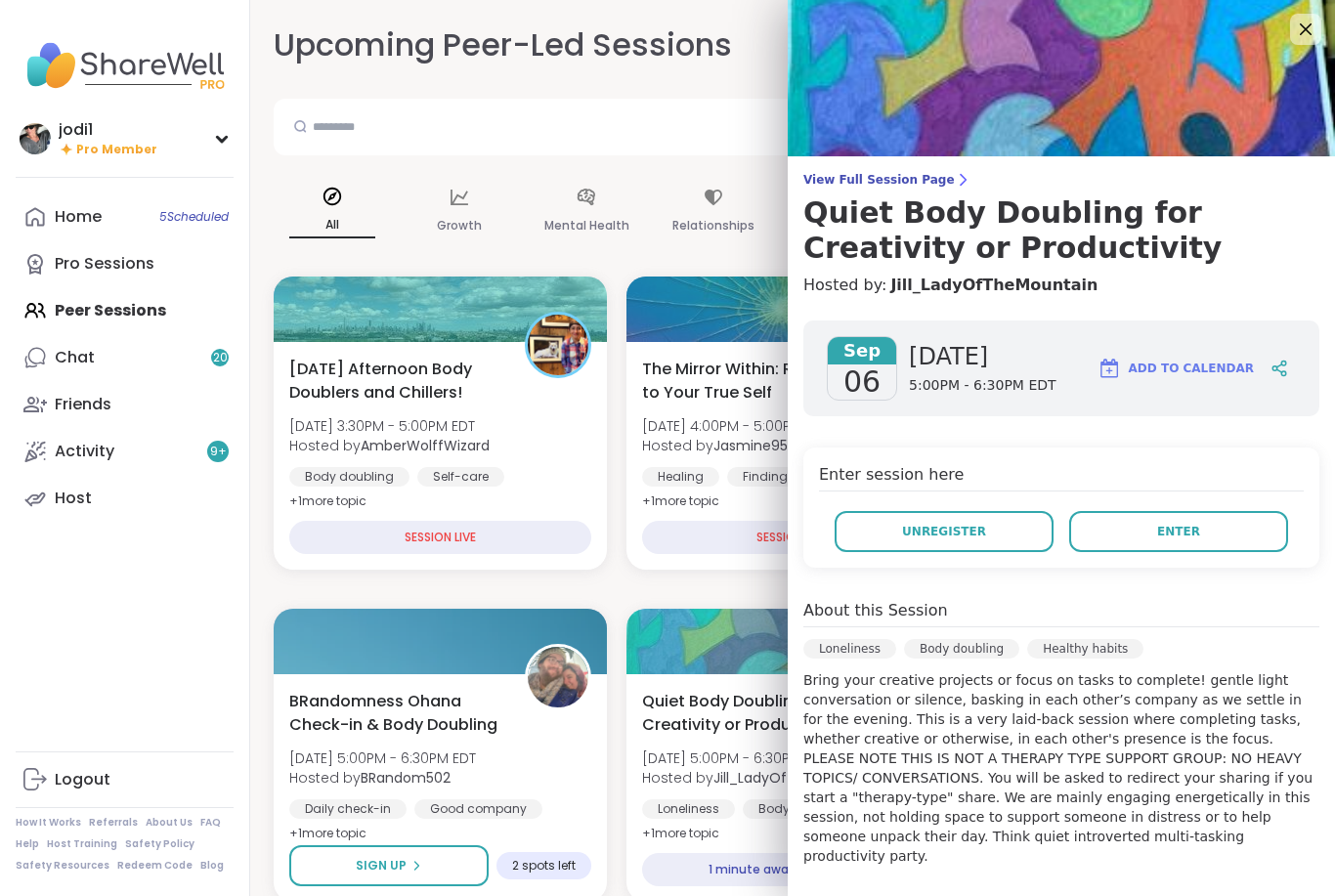
click at [1185, 528] on span "Enter" at bounding box center [1178, 531] width 43 height 18
click at [1183, 364] on span "Add to Calendar" at bounding box center [1191, 369] width 125 height 18
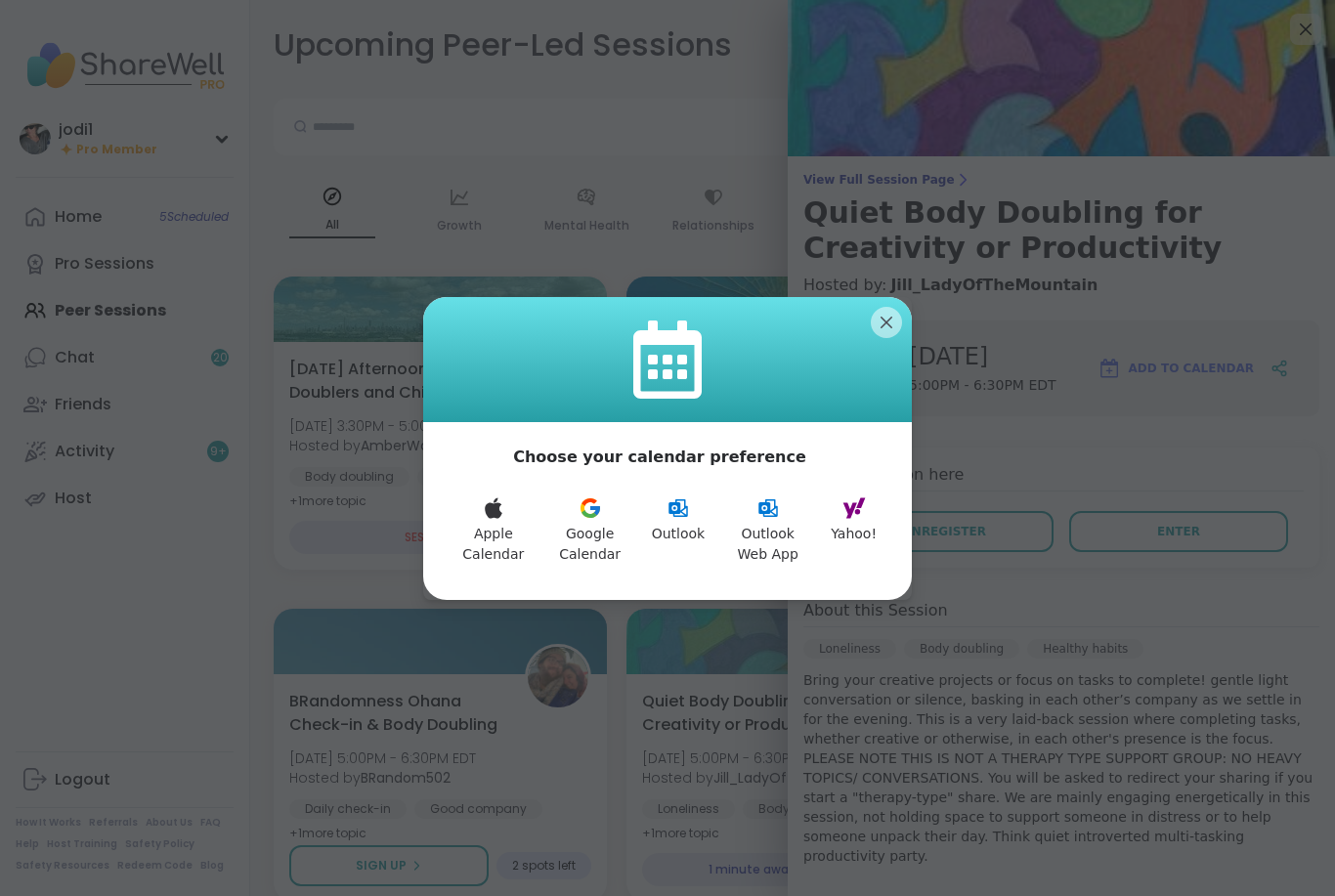
click at [603, 507] on icon at bounding box center [590, 507] width 23 height 23
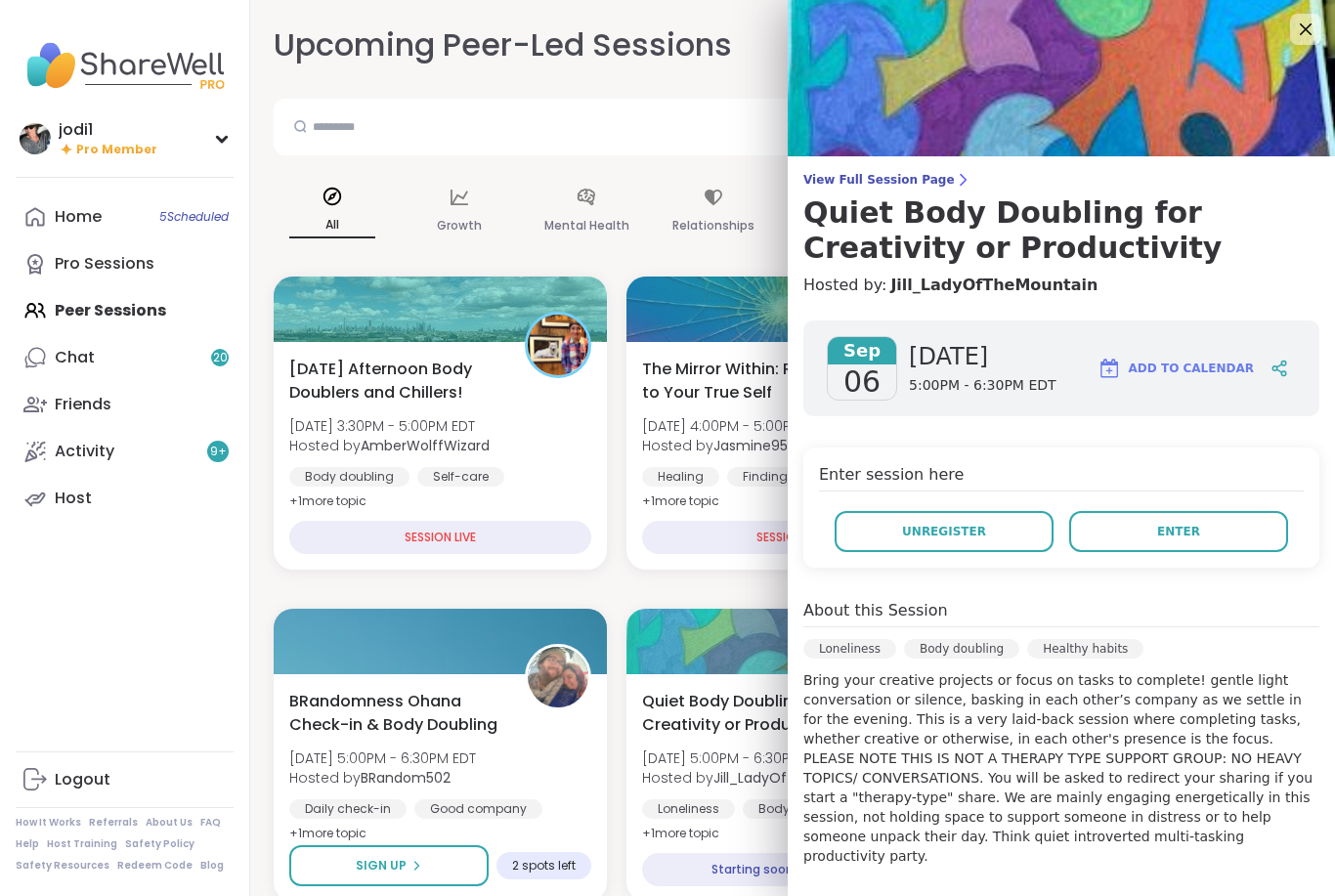
click at [1163, 538] on span "Enter" at bounding box center [1178, 531] width 43 height 18
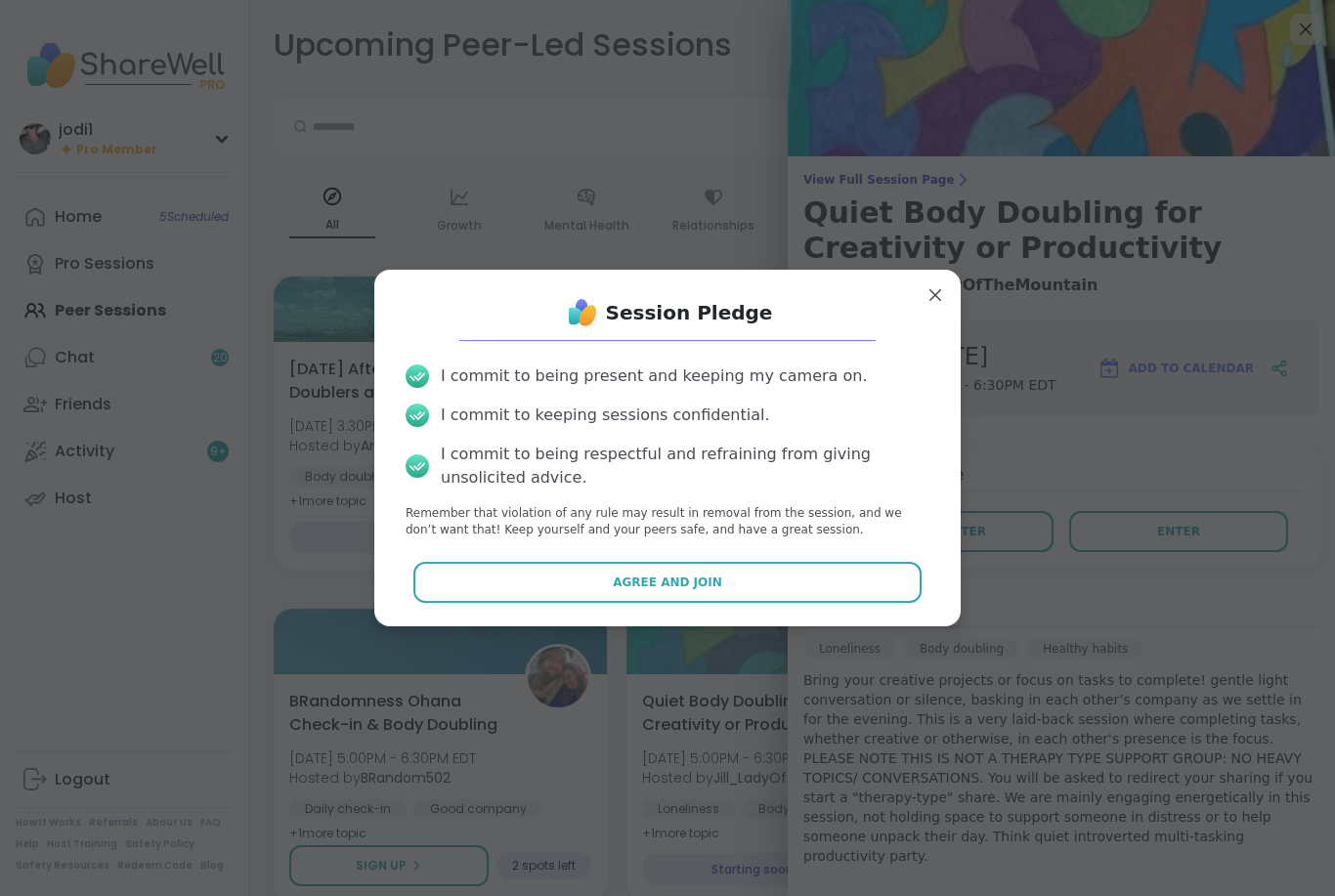
click at [764, 585] on button "Agree and Join" at bounding box center [668, 582] width 510 height 41
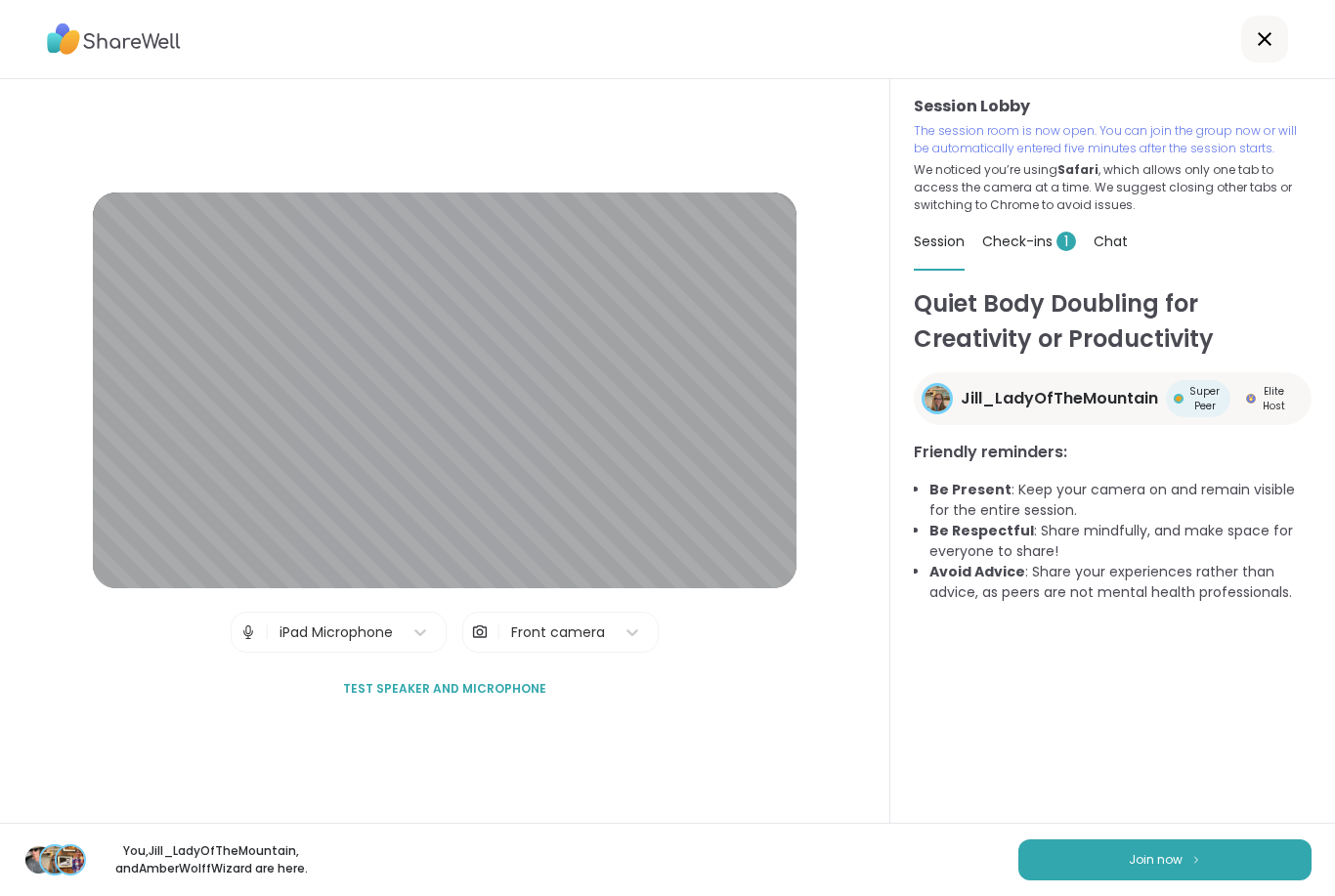
click at [1200, 863] on img at bounding box center [1197, 859] width 12 height 11
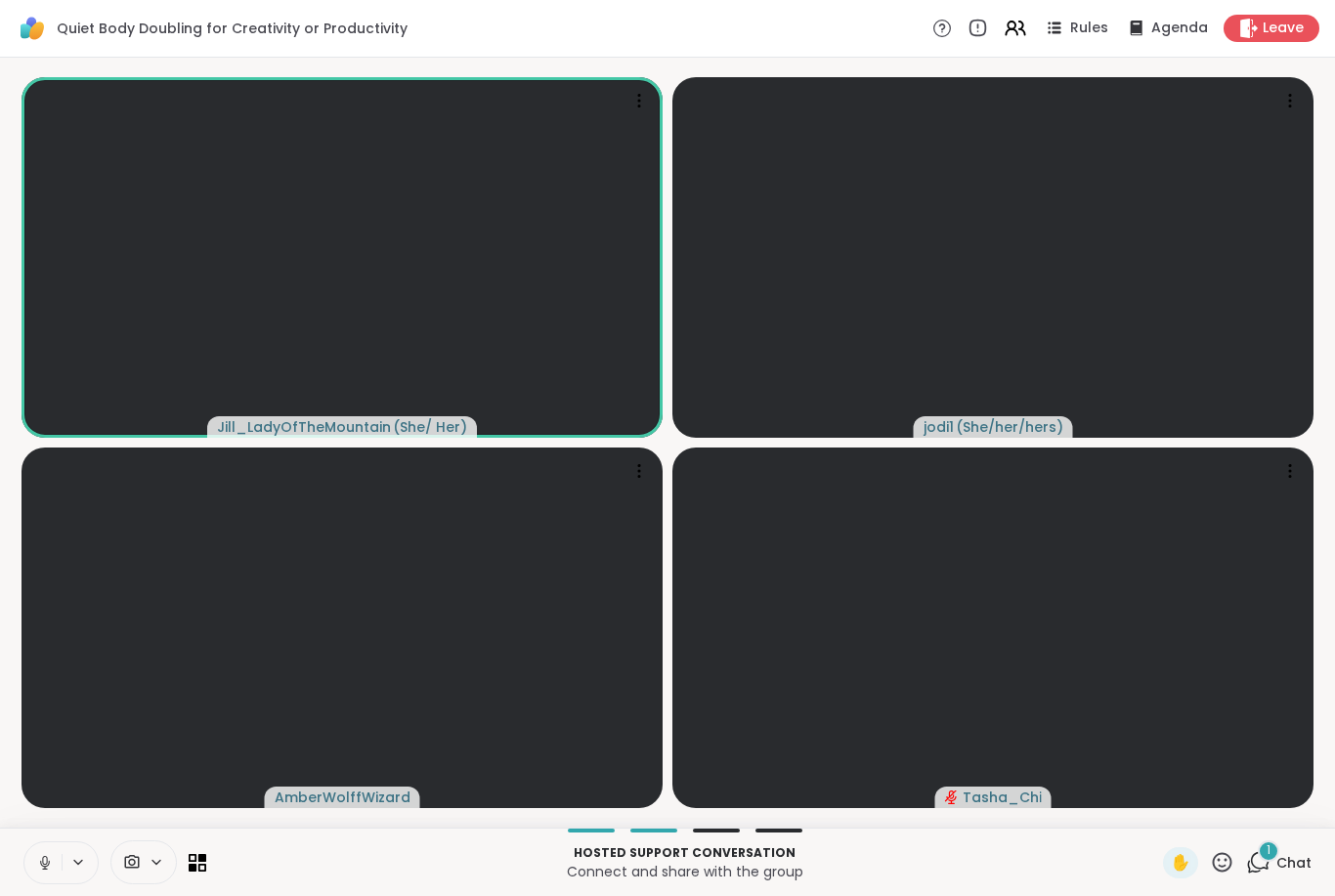
click at [52, 862] on icon at bounding box center [45, 863] width 18 height 18
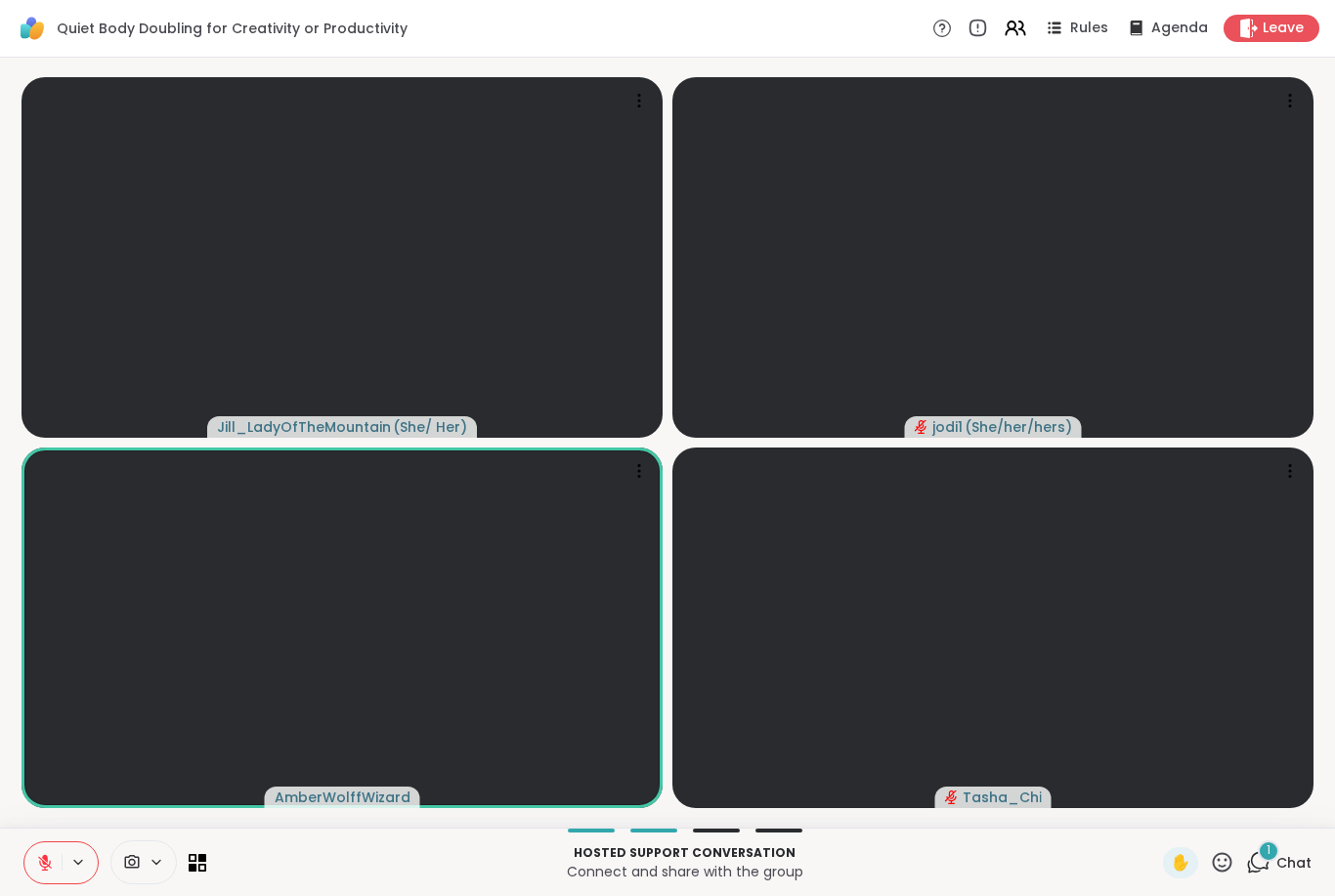
click at [41, 868] on icon at bounding box center [45, 863] width 18 height 18
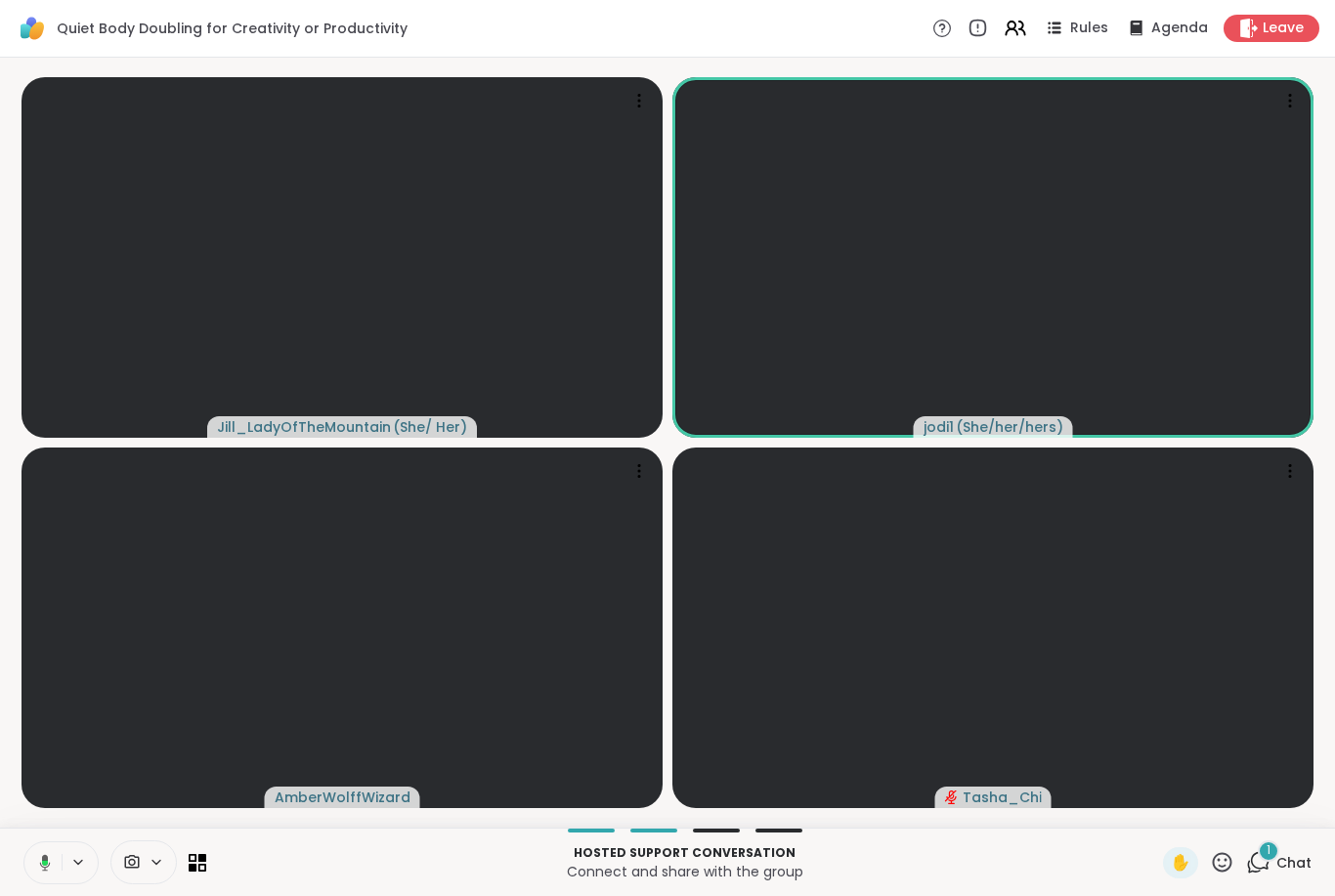
click at [35, 863] on icon at bounding box center [42, 863] width 18 height 18
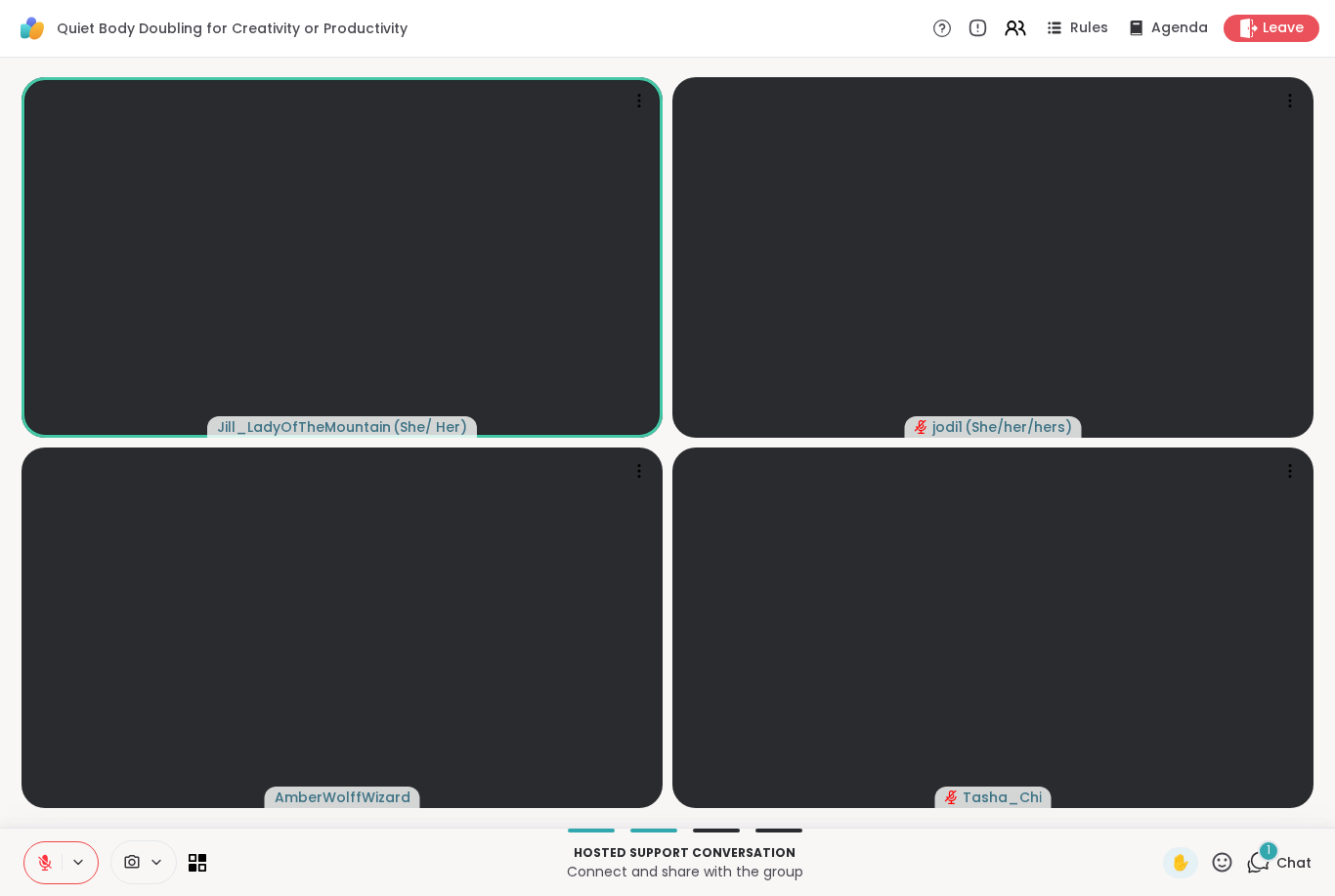
click at [1286, 868] on span "Chat" at bounding box center [1294, 863] width 35 height 20
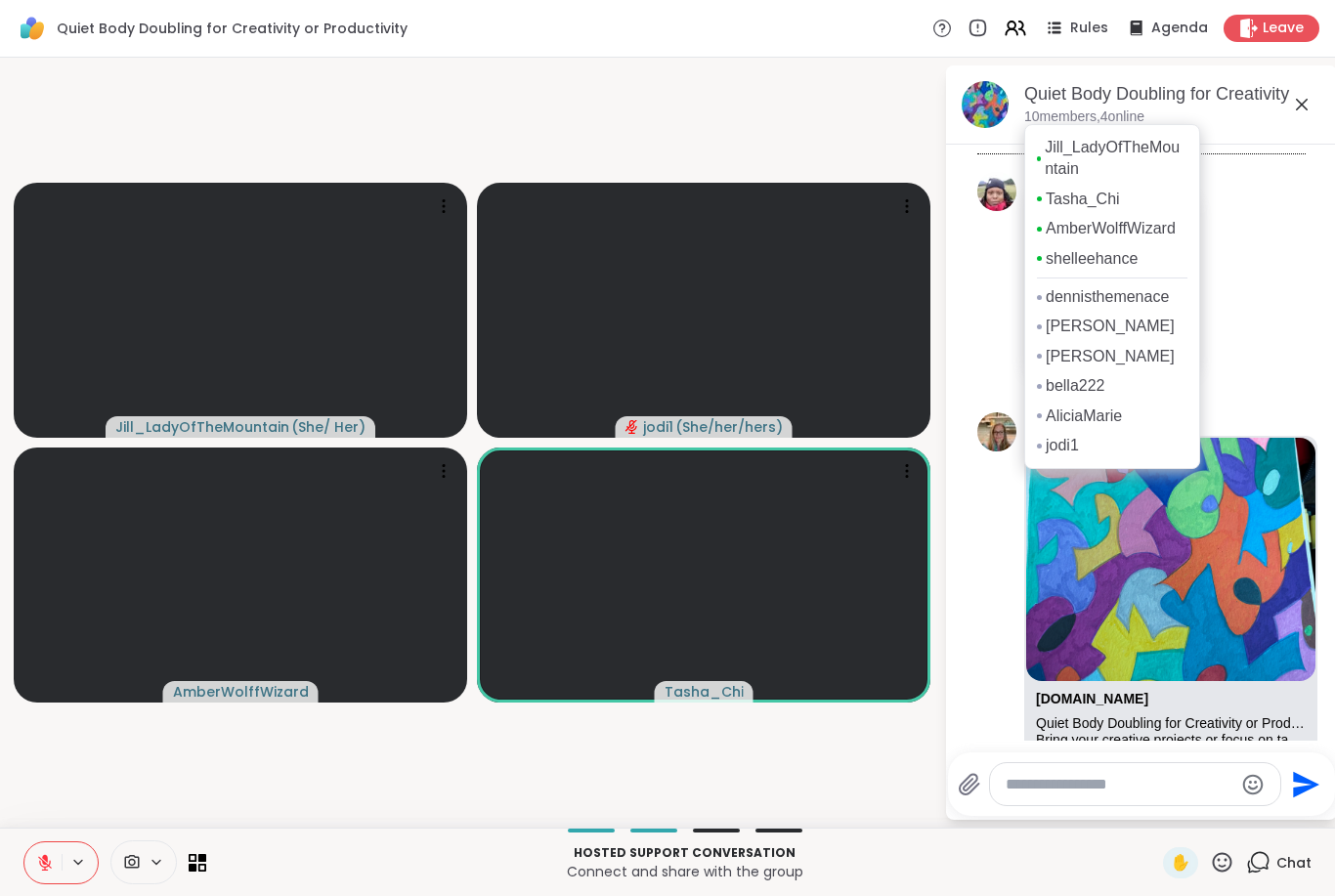
click at [39, 866] on icon at bounding box center [45, 863] width 18 height 18
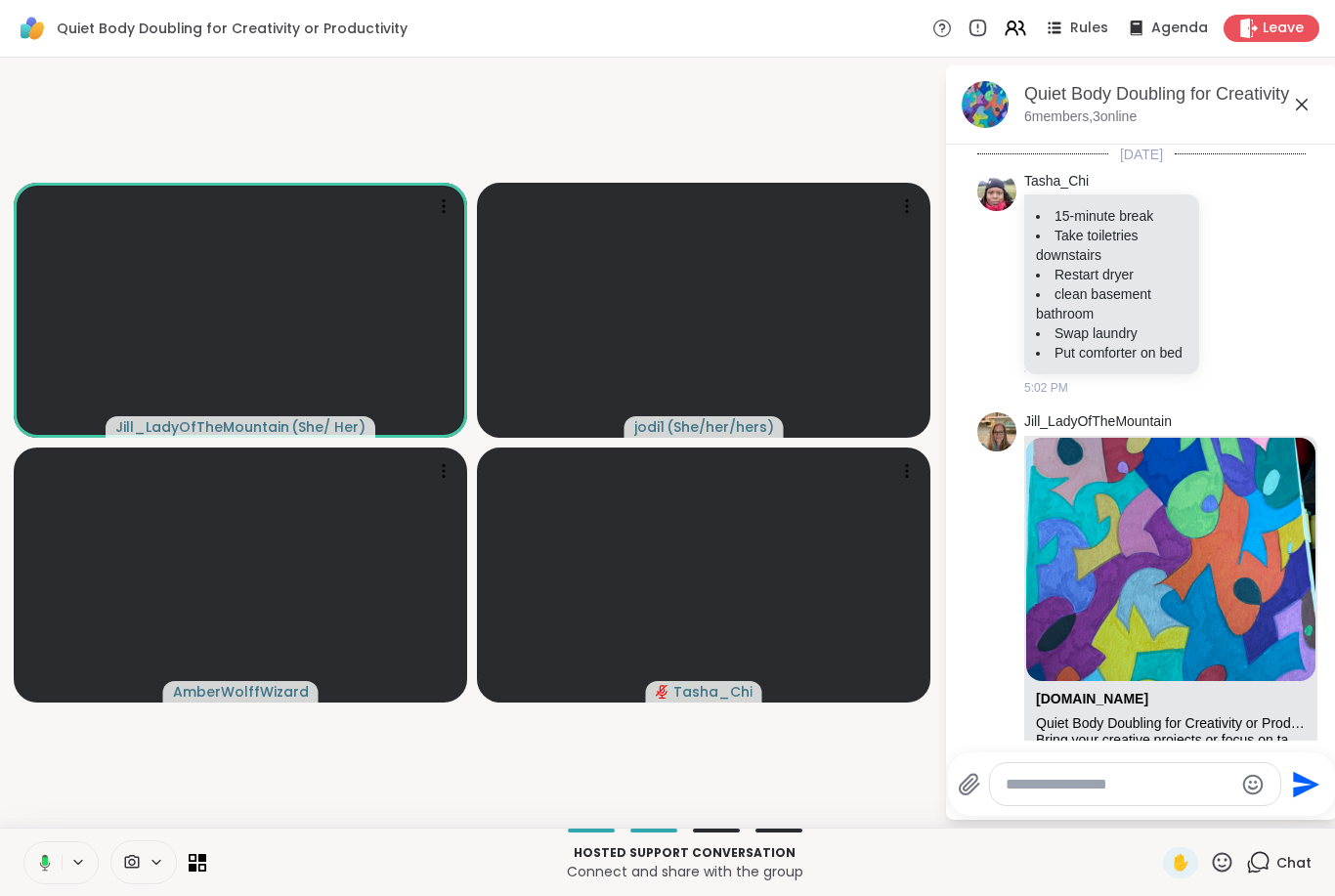
click at [40, 863] on icon at bounding box center [45, 862] width 11 height 17
click at [1225, 866] on icon at bounding box center [1223, 862] width 20 height 20
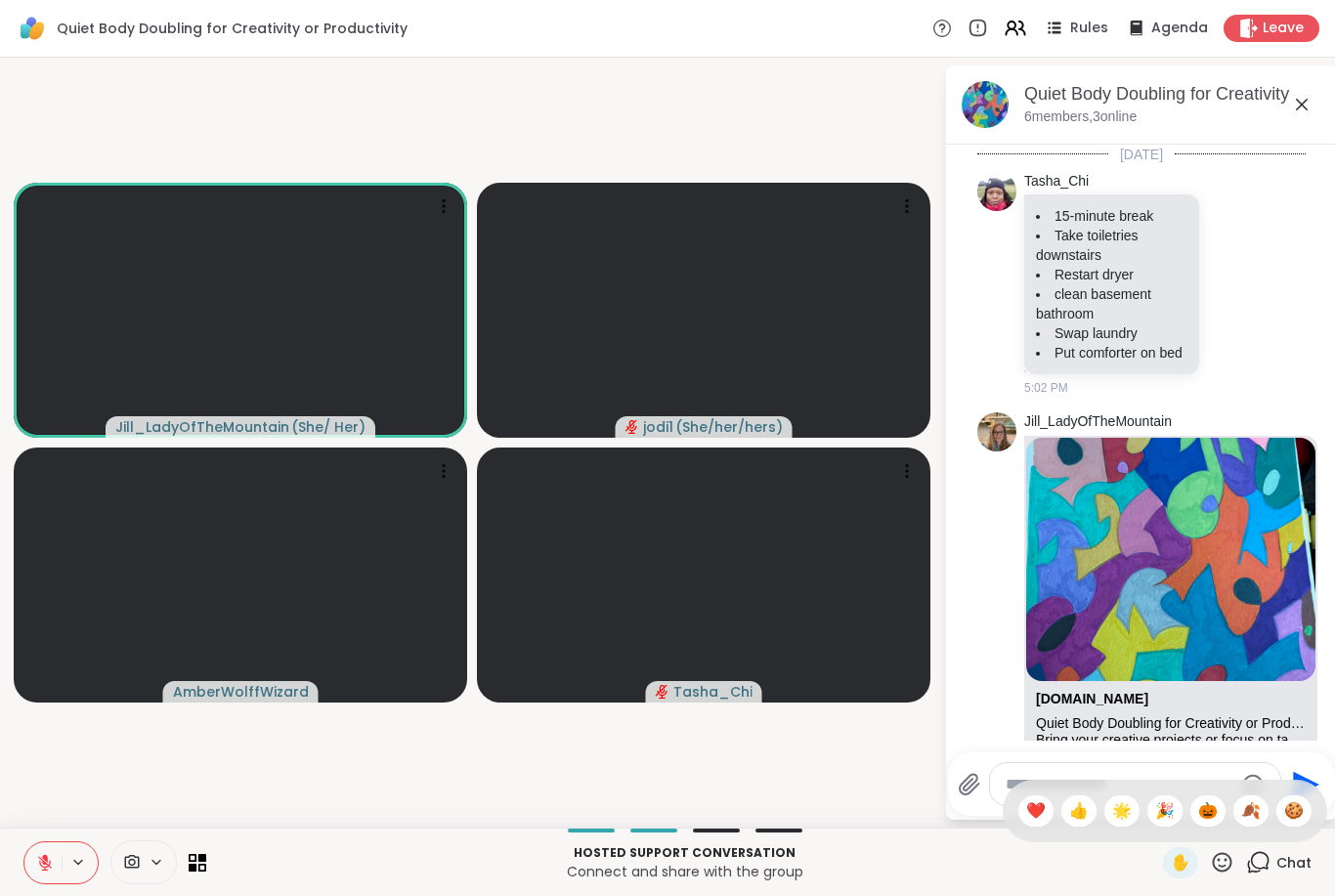
click at [1299, 819] on span "🍪" at bounding box center [1295, 810] width 20 height 23
click at [1235, 863] on icon at bounding box center [1222, 862] width 24 height 24
click at [1290, 820] on span "🍪" at bounding box center [1295, 810] width 20 height 23
click at [60, 862] on button at bounding box center [42, 862] width 37 height 41
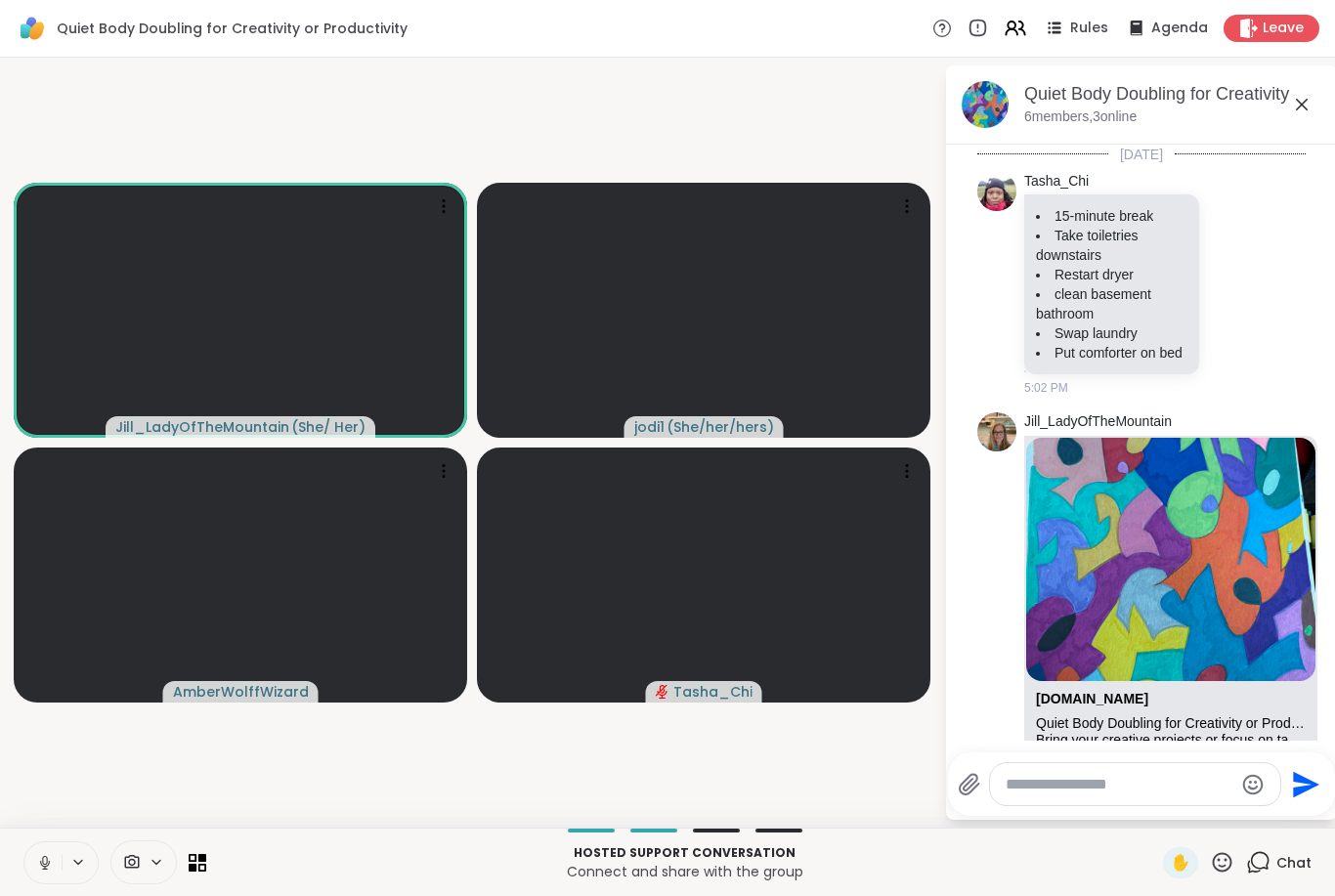
click at [43, 868] on icon at bounding box center [45, 863] width 18 height 18
click at [44, 866] on icon at bounding box center [45, 863] width 18 height 18
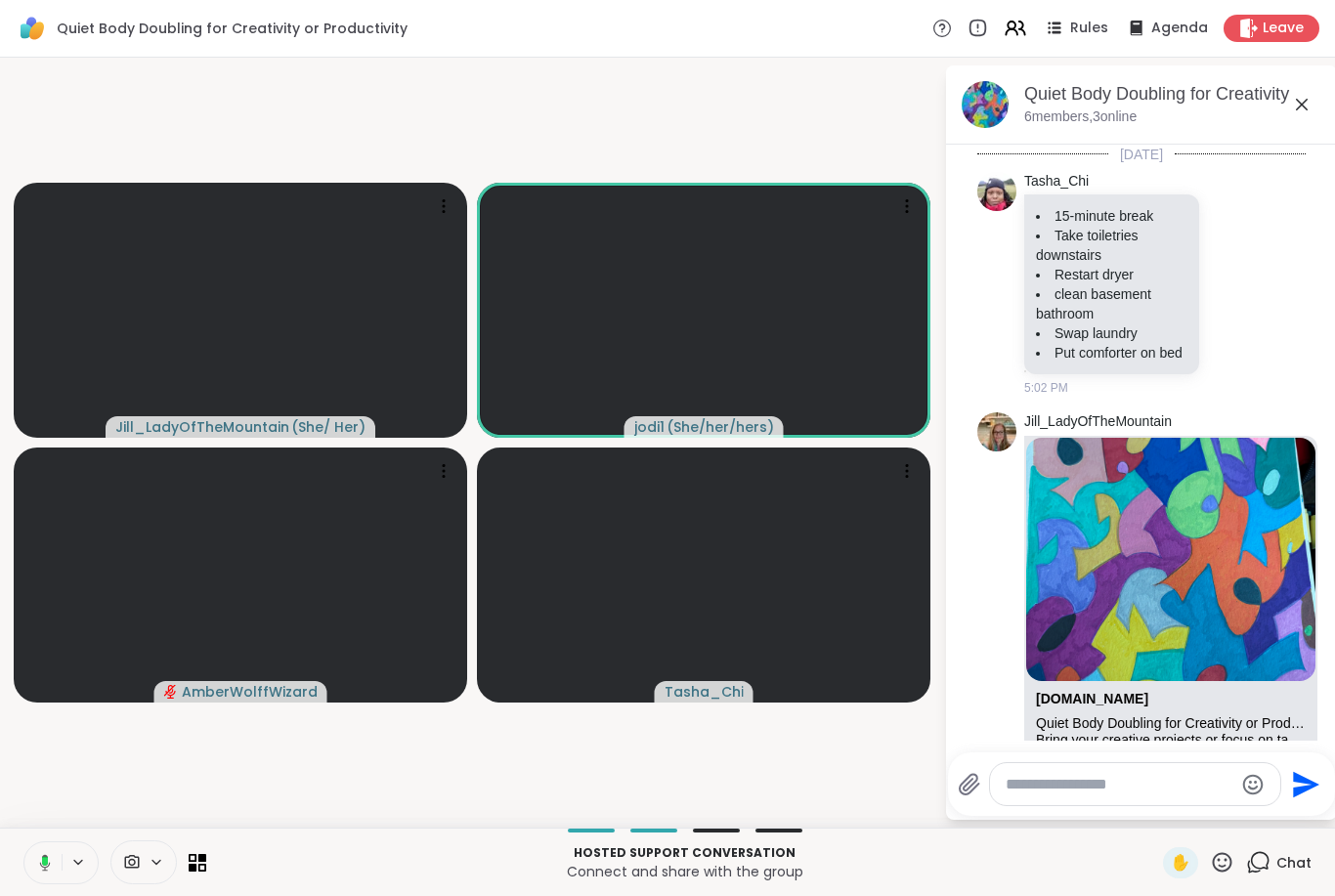
click at [39, 866] on icon at bounding box center [42, 863] width 18 height 18
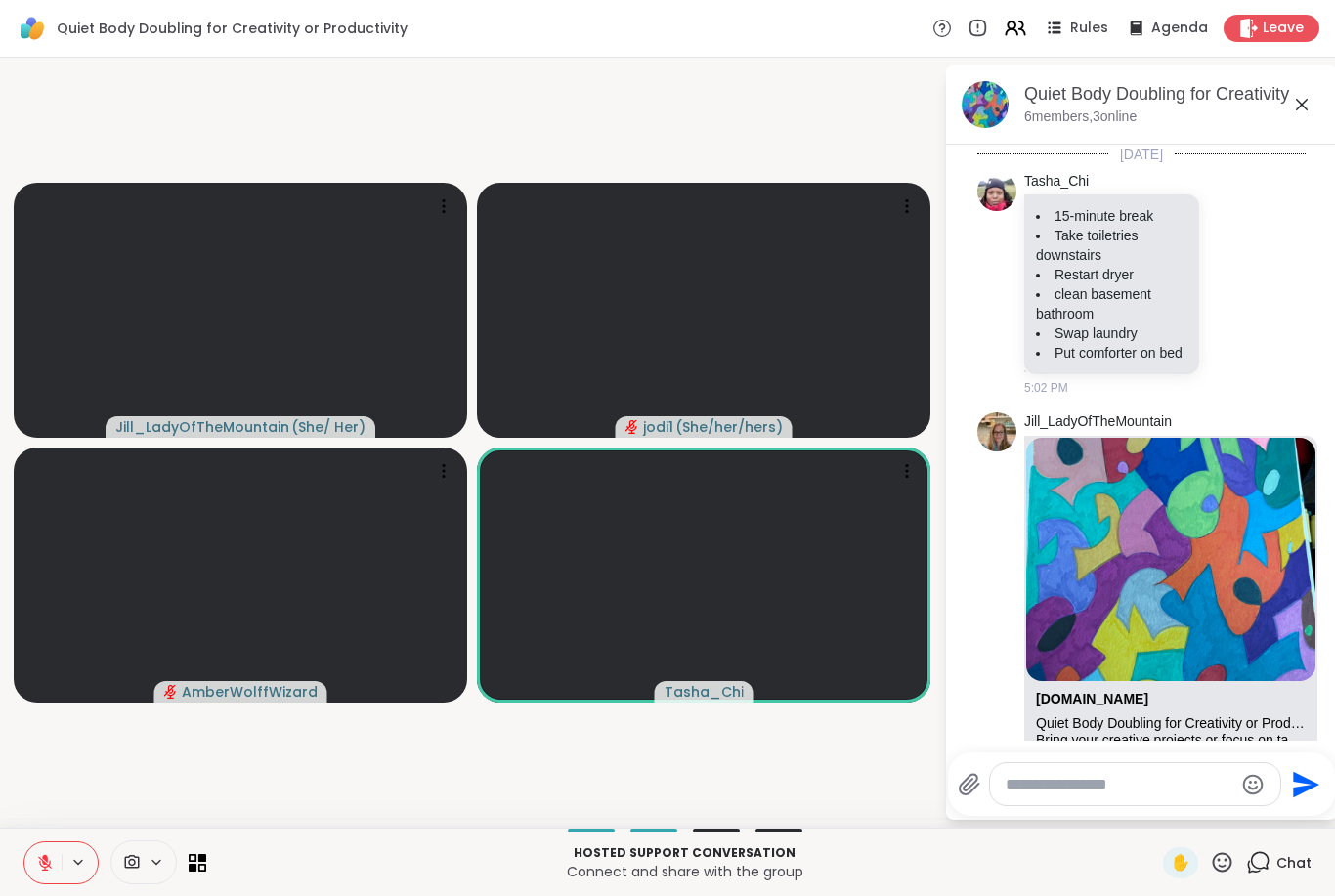
click at [58, 846] on button at bounding box center [42, 862] width 37 height 41
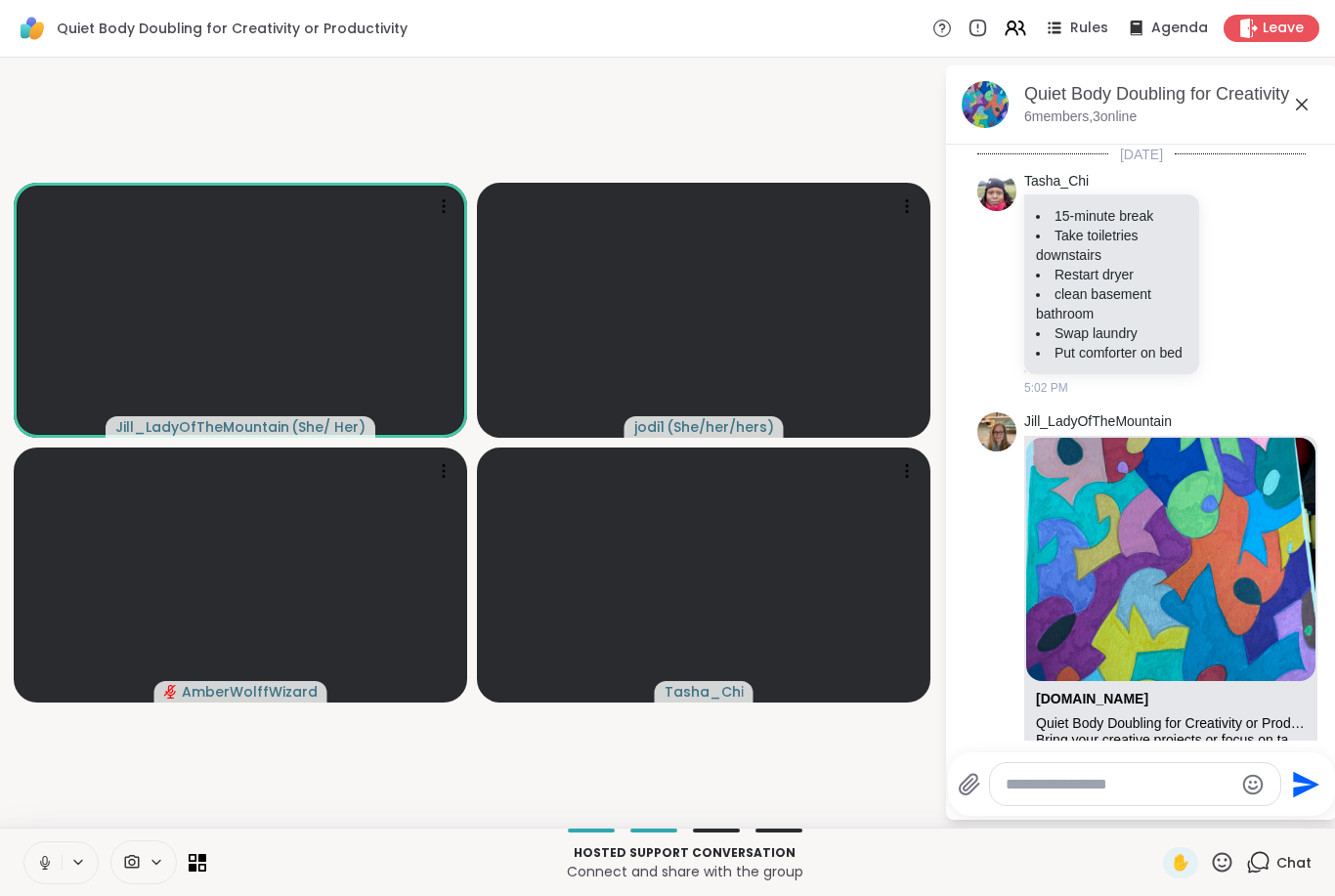
click at [53, 870] on icon at bounding box center [45, 863] width 18 height 18
click at [32, 867] on button at bounding box center [42, 862] width 37 height 41
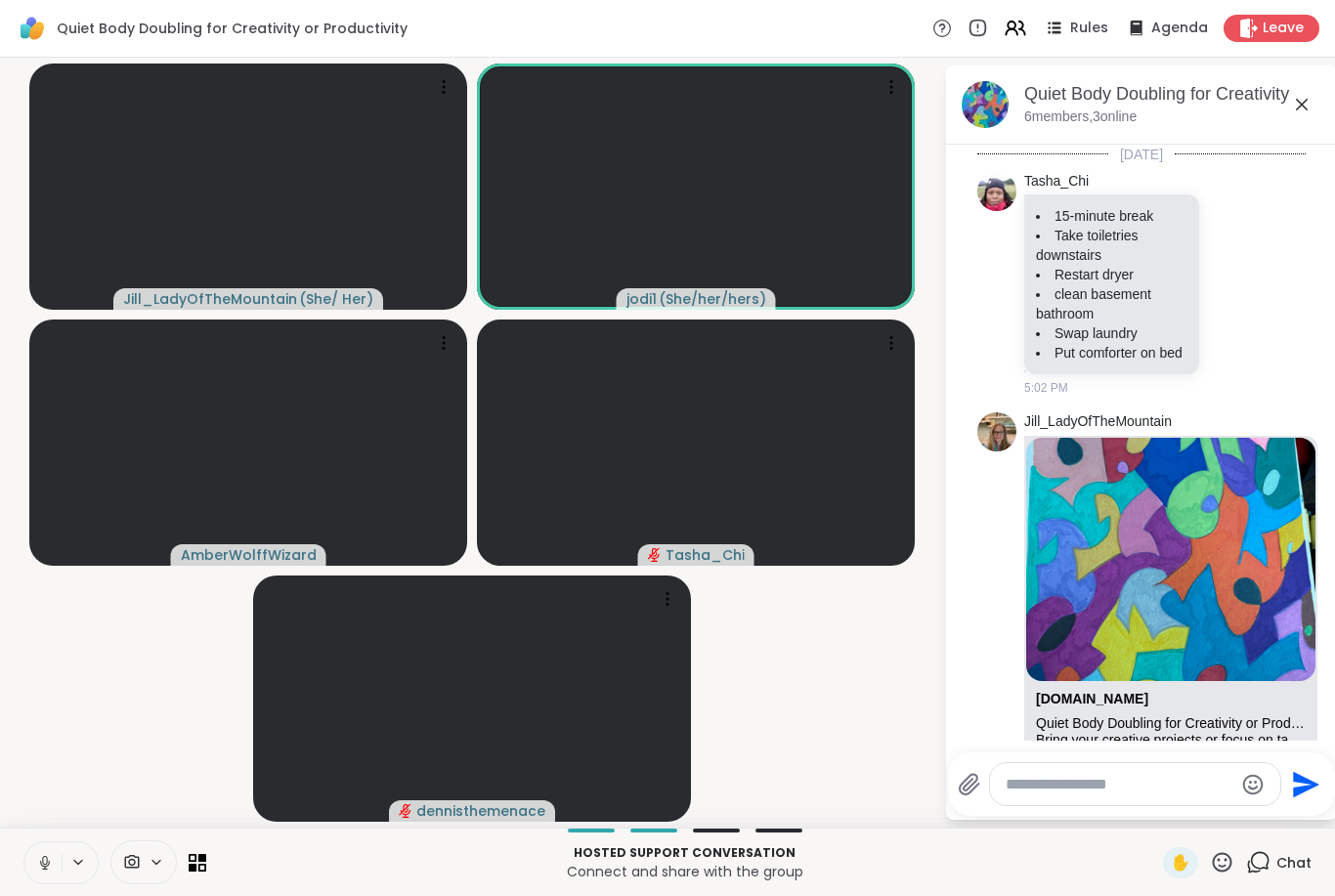
click at [47, 861] on icon at bounding box center [44, 860] width 5 height 9
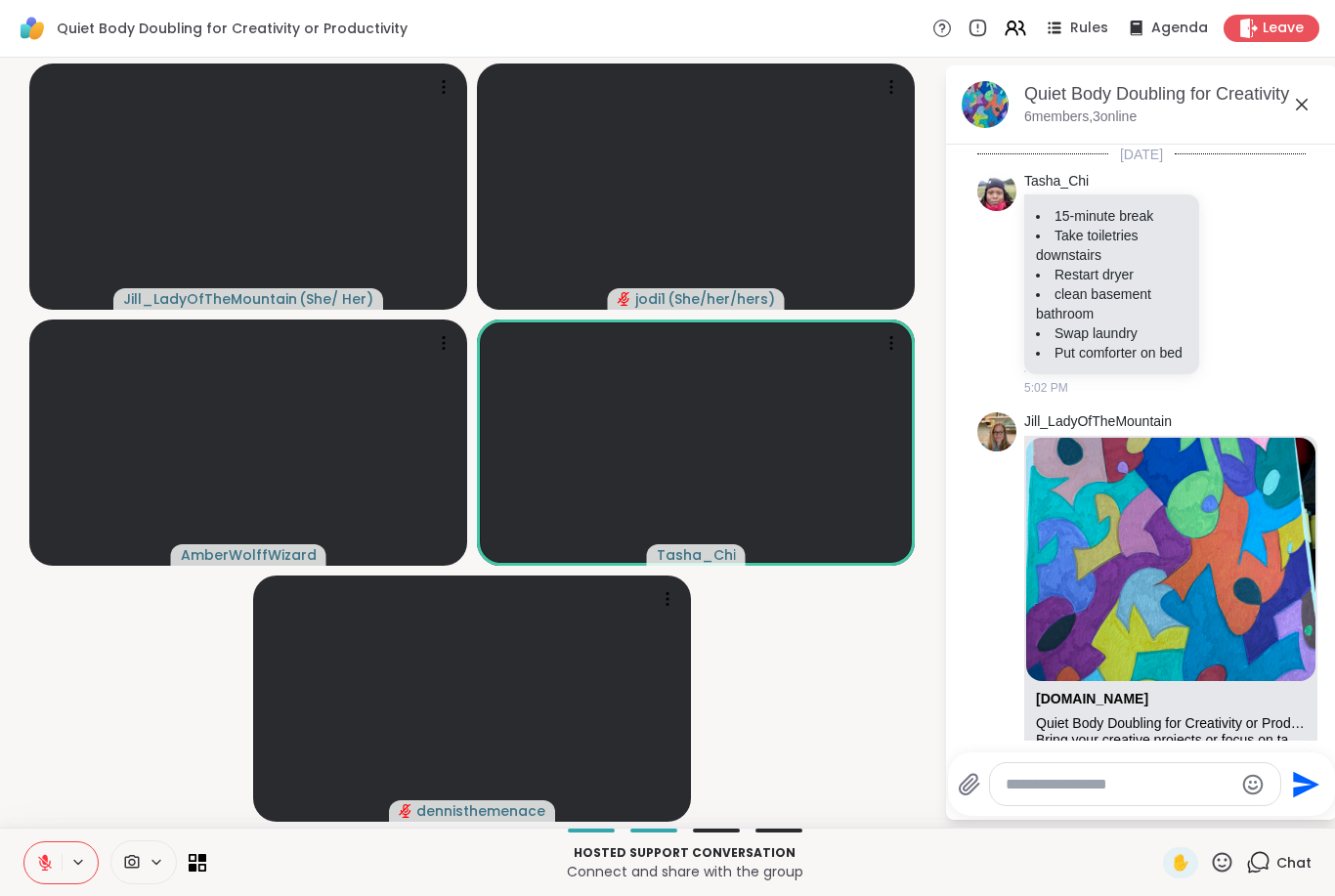
click at [35, 861] on button at bounding box center [42, 862] width 37 height 41
click at [38, 870] on icon at bounding box center [45, 863] width 18 height 18
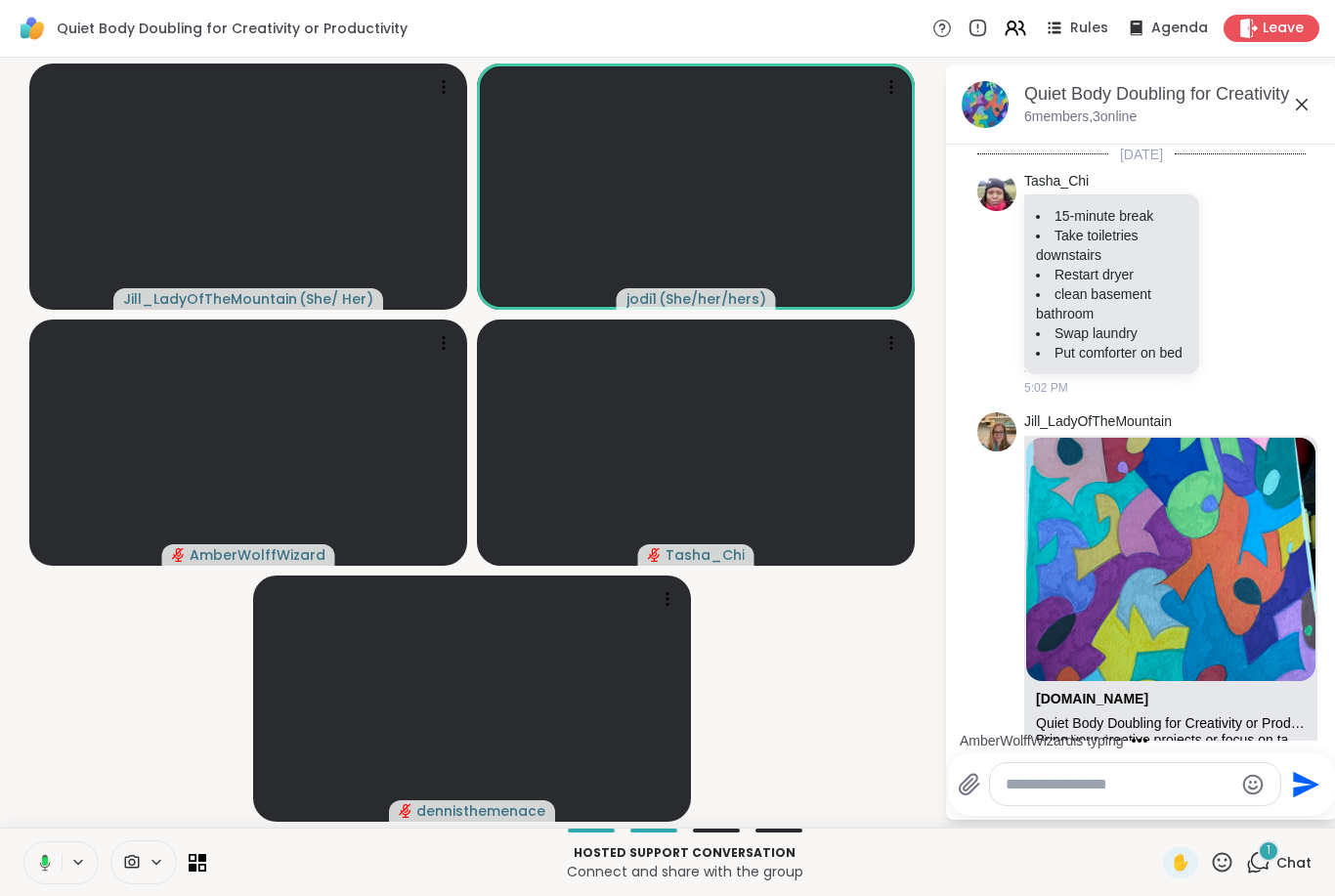
scroll to position [305, 0]
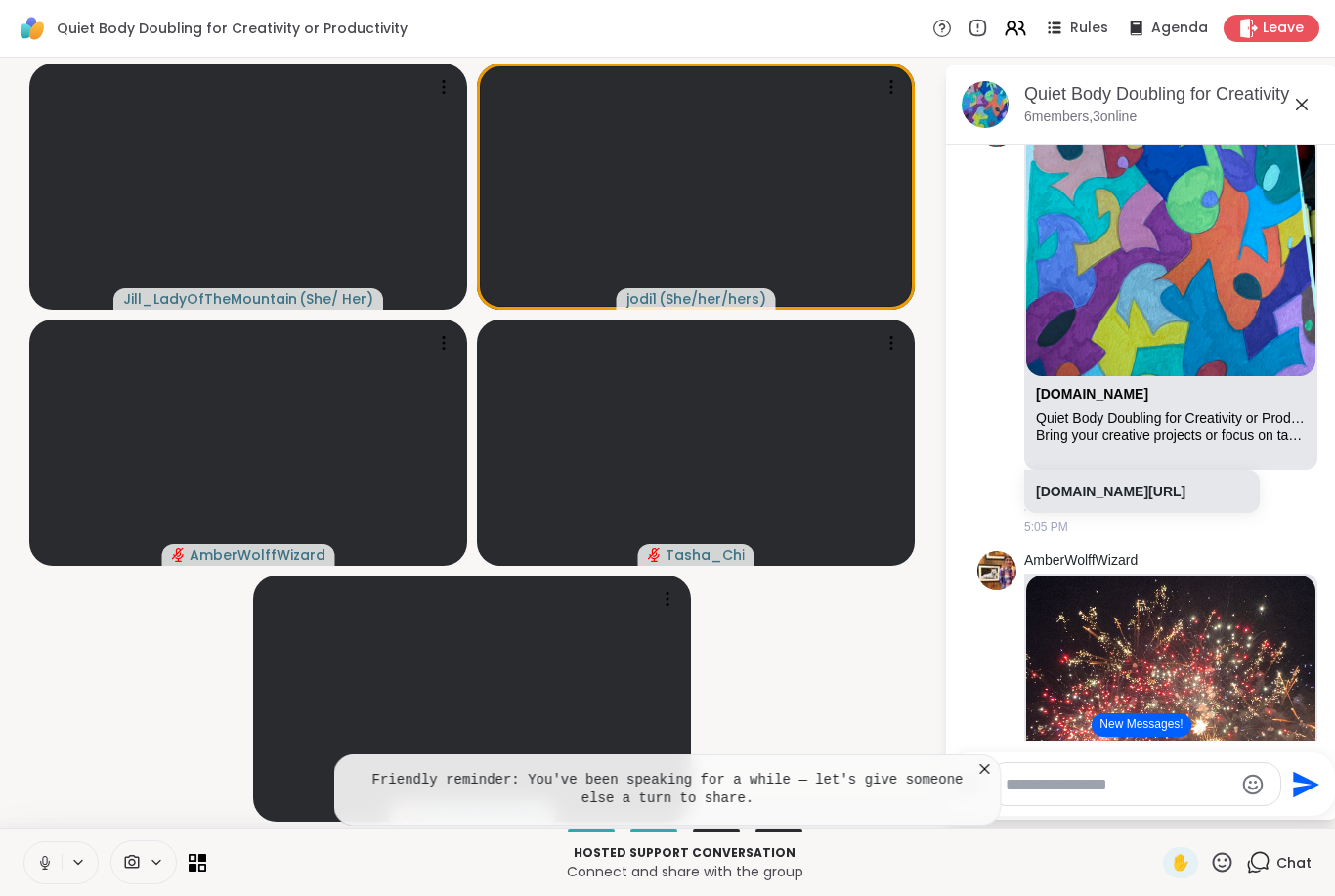
click at [48, 866] on icon at bounding box center [45, 863] width 18 height 18
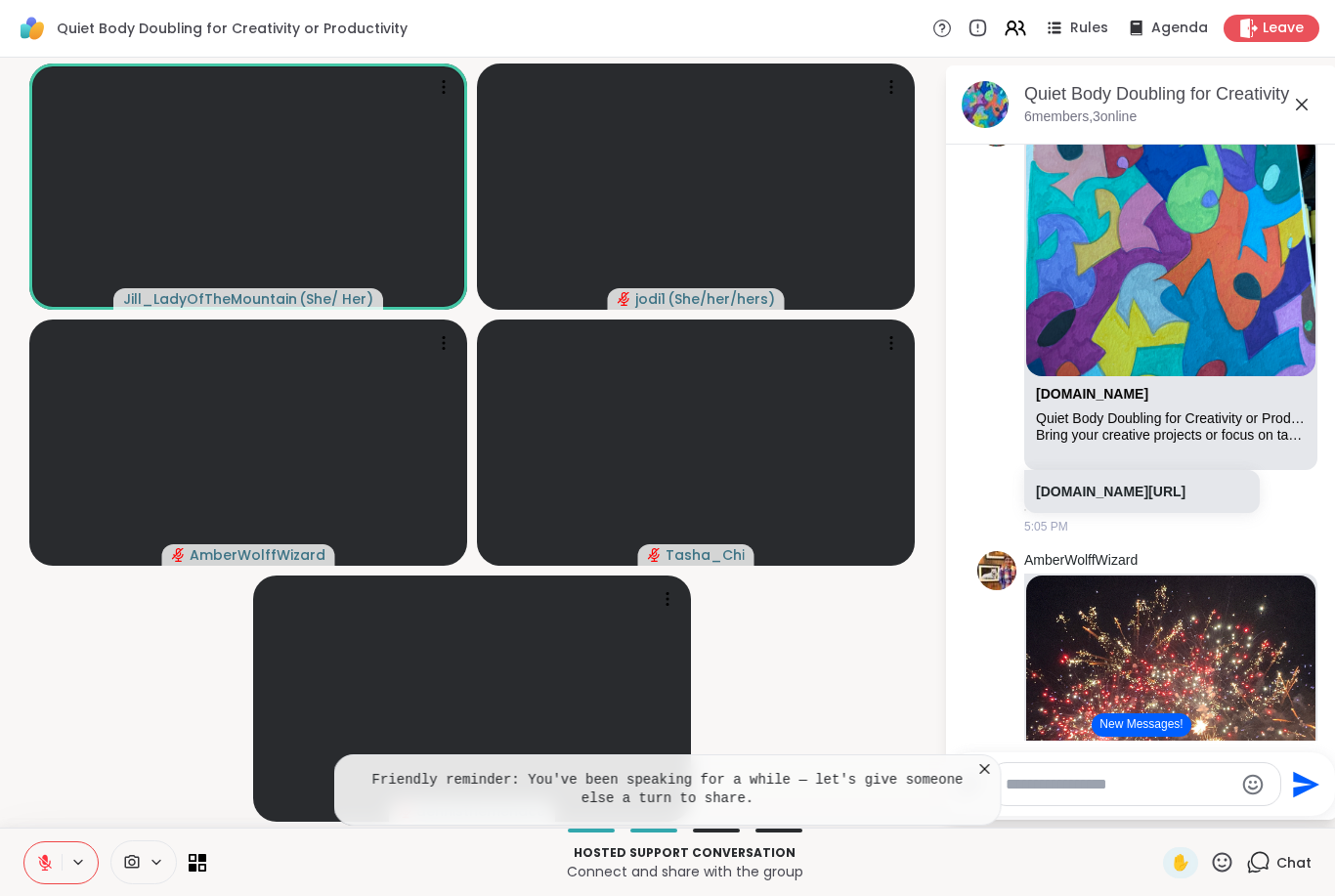
click at [977, 760] on icon at bounding box center [985, 769] width 20 height 20
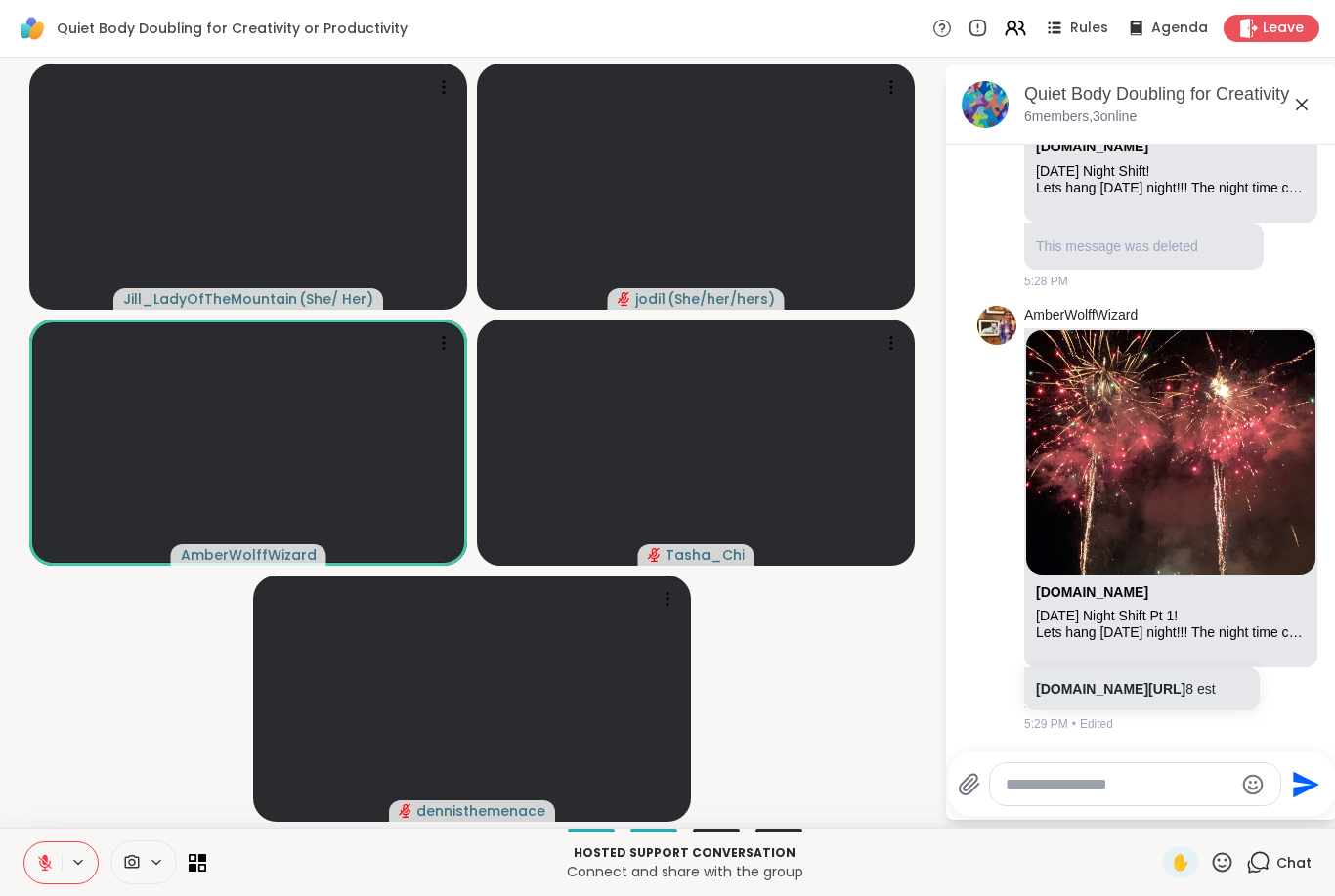
scroll to position [1064, 0]
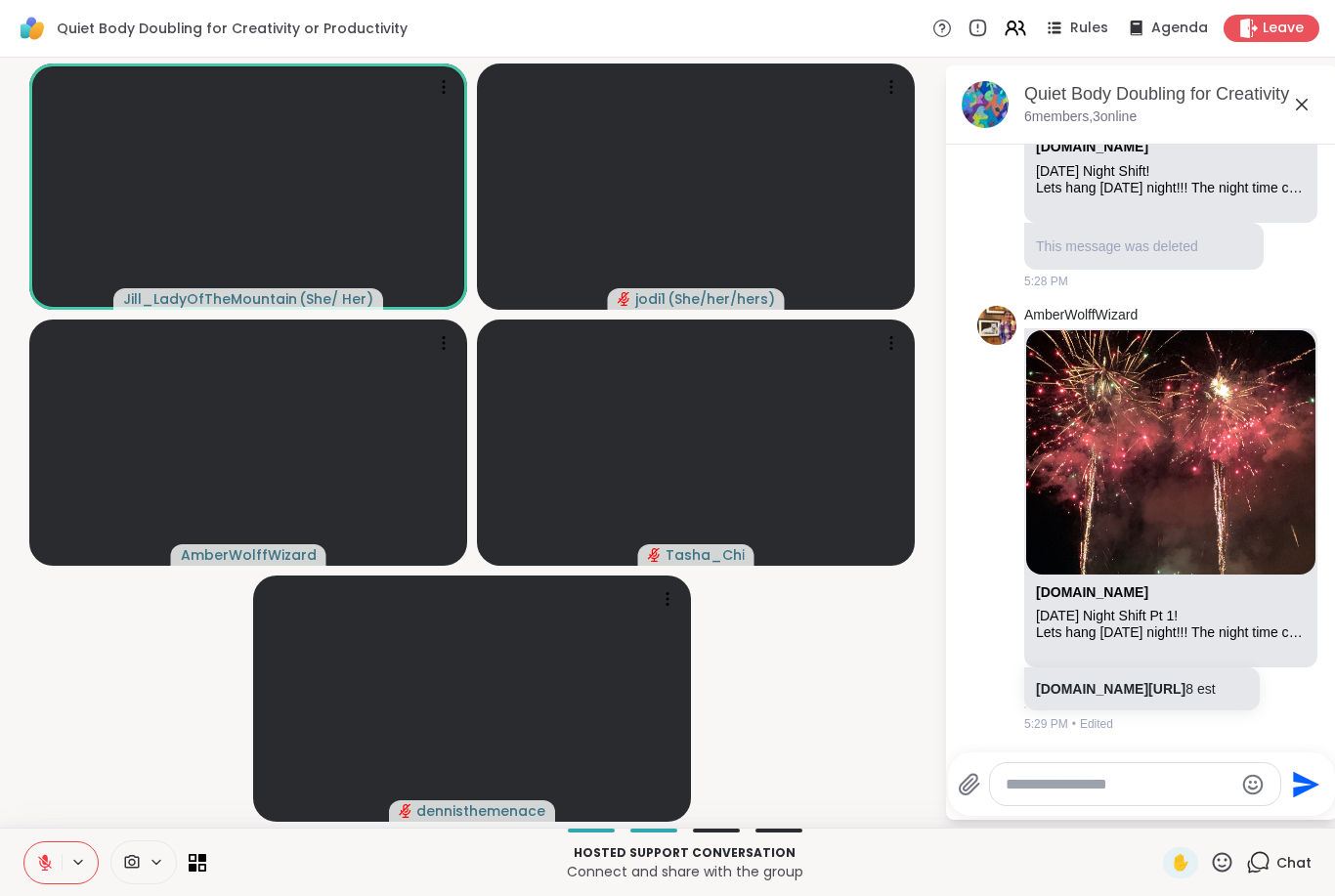
click at [1161, 681] on link "[DOMAIN_NAME][URL]" at bounding box center [1111, 689] width 150 height 16
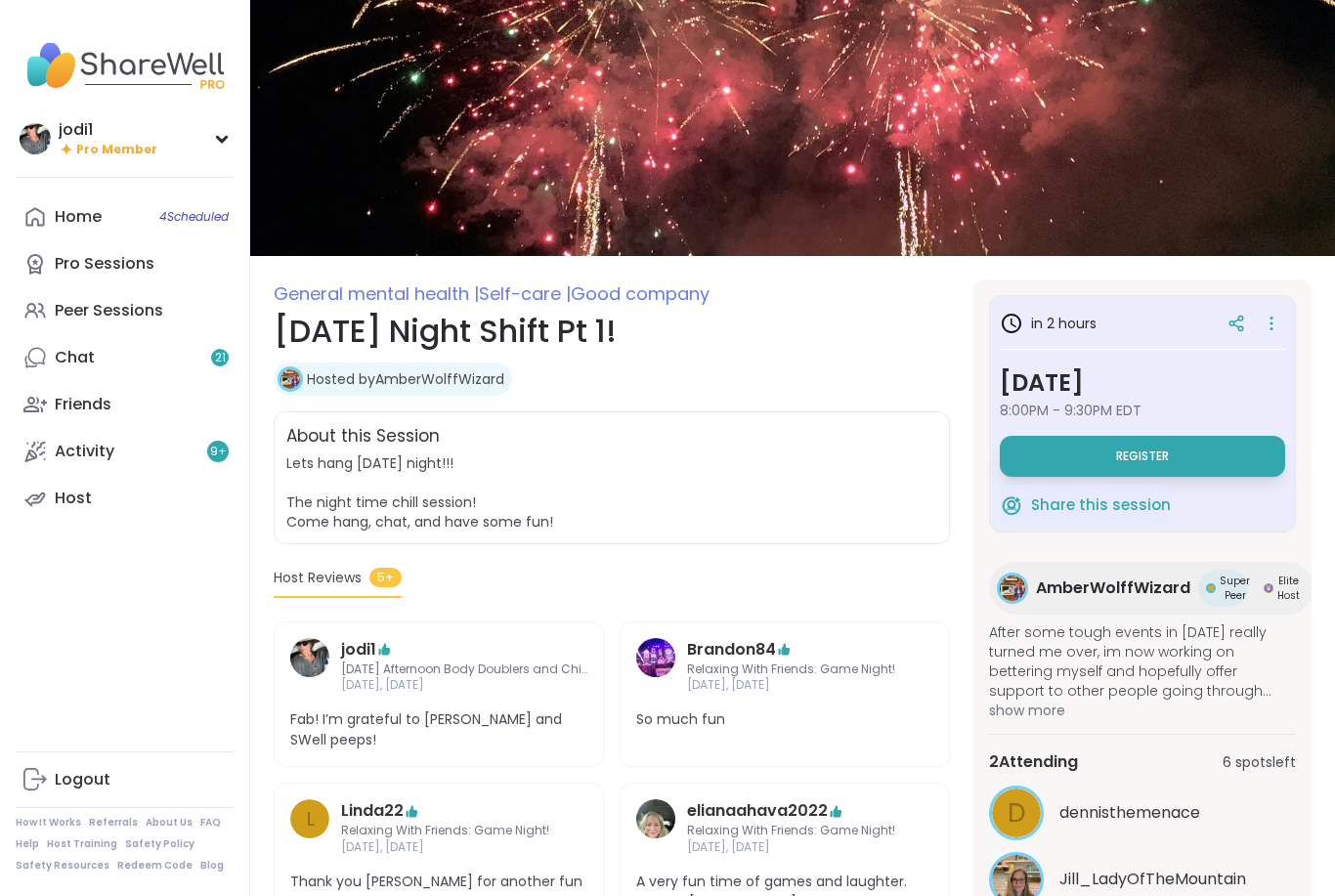
click at [1204, 460] on button "Register" at bounding box center [1143, 455] width 286 height 41
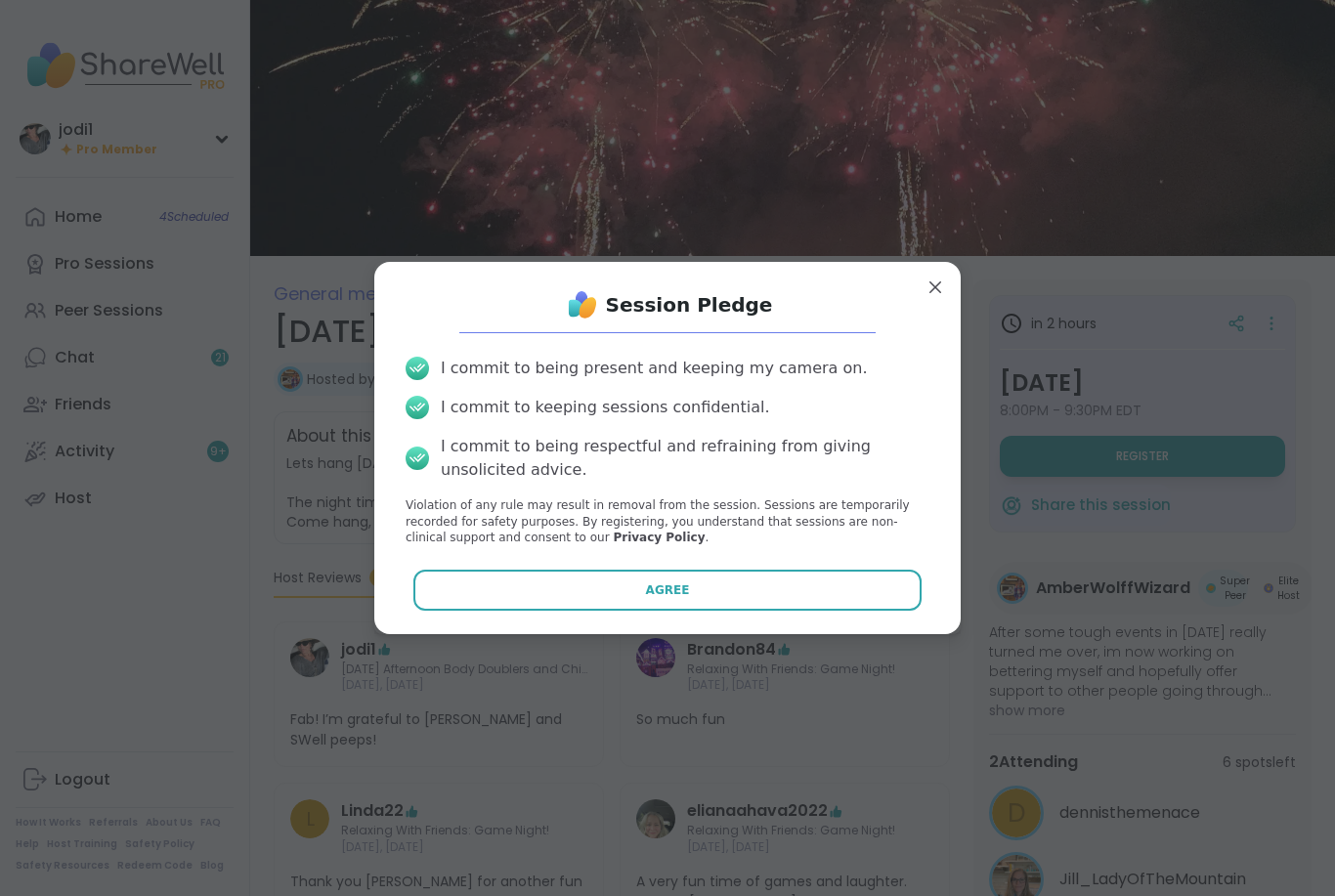
click at [691, 595] on button "Agree" at bounding box center [668, 589] width 510 height 41
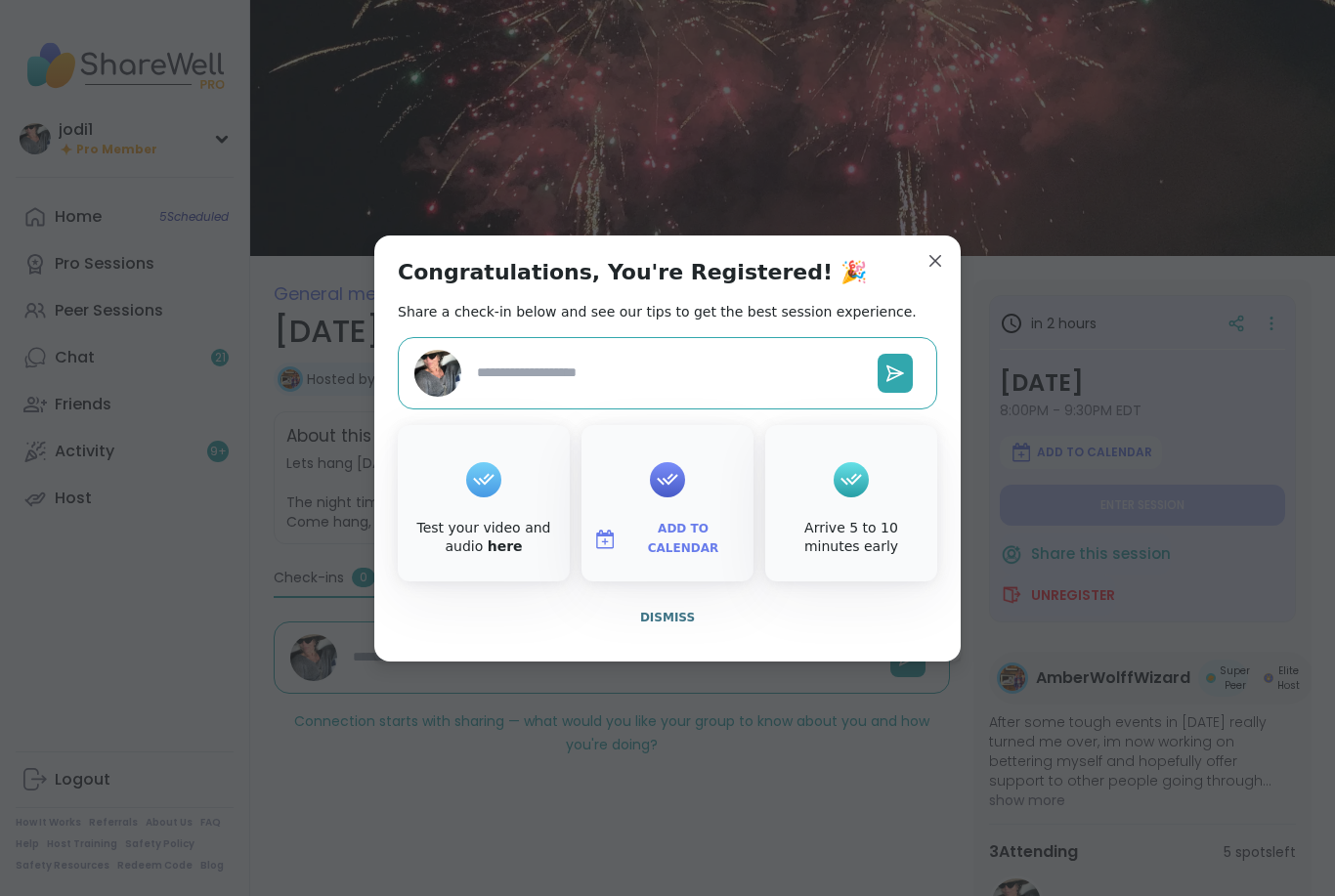
click at [736, 376] on textarea at bounding box center [669, 373] width 401 height 36
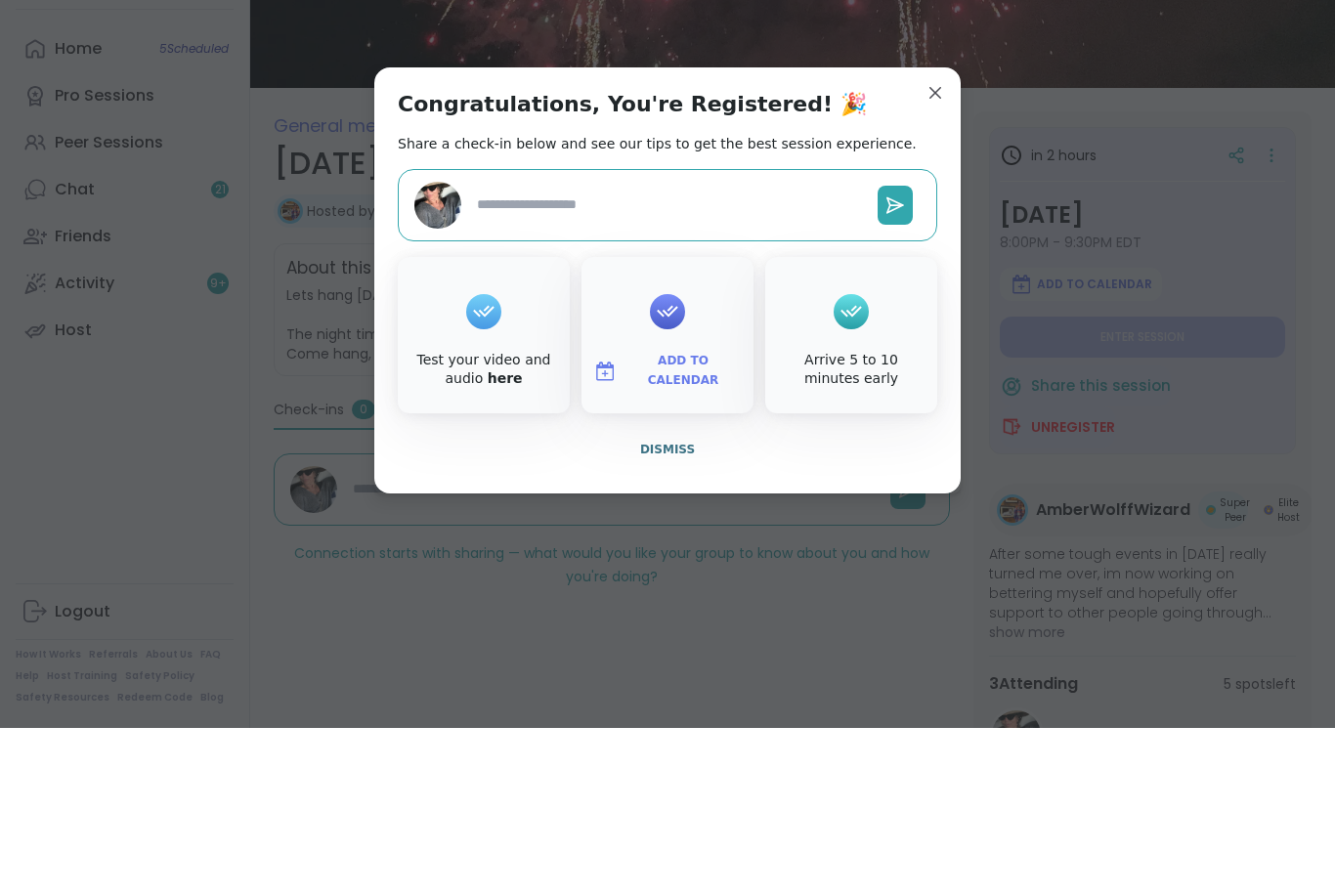
type textarea "*"
type textarea "**"
type textarea "*"
type textarea "***"
type textarea "*"
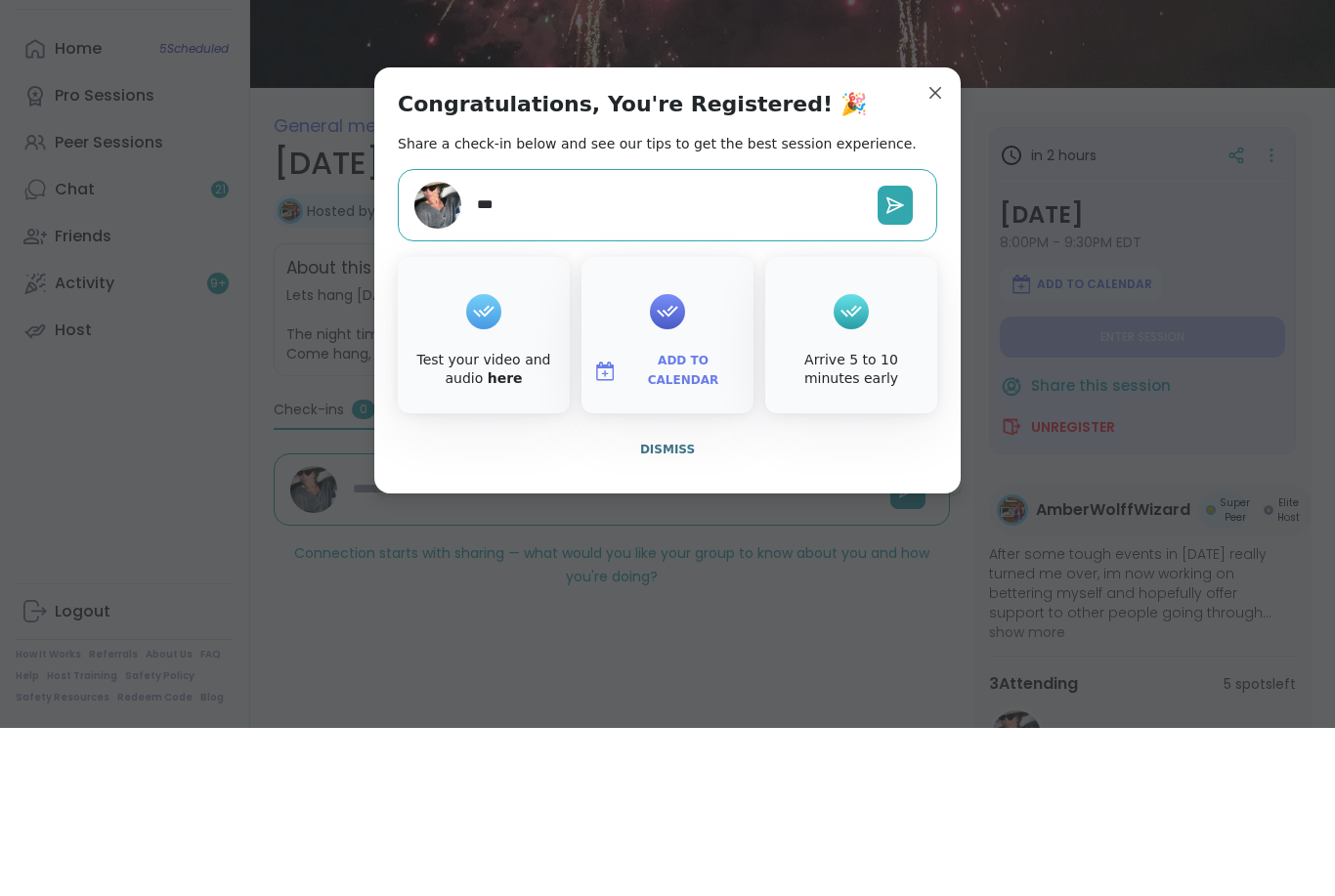
type textarea "****"
type textarea "*"
type textarea "******"
type textarea "*"
type textarea "*******"
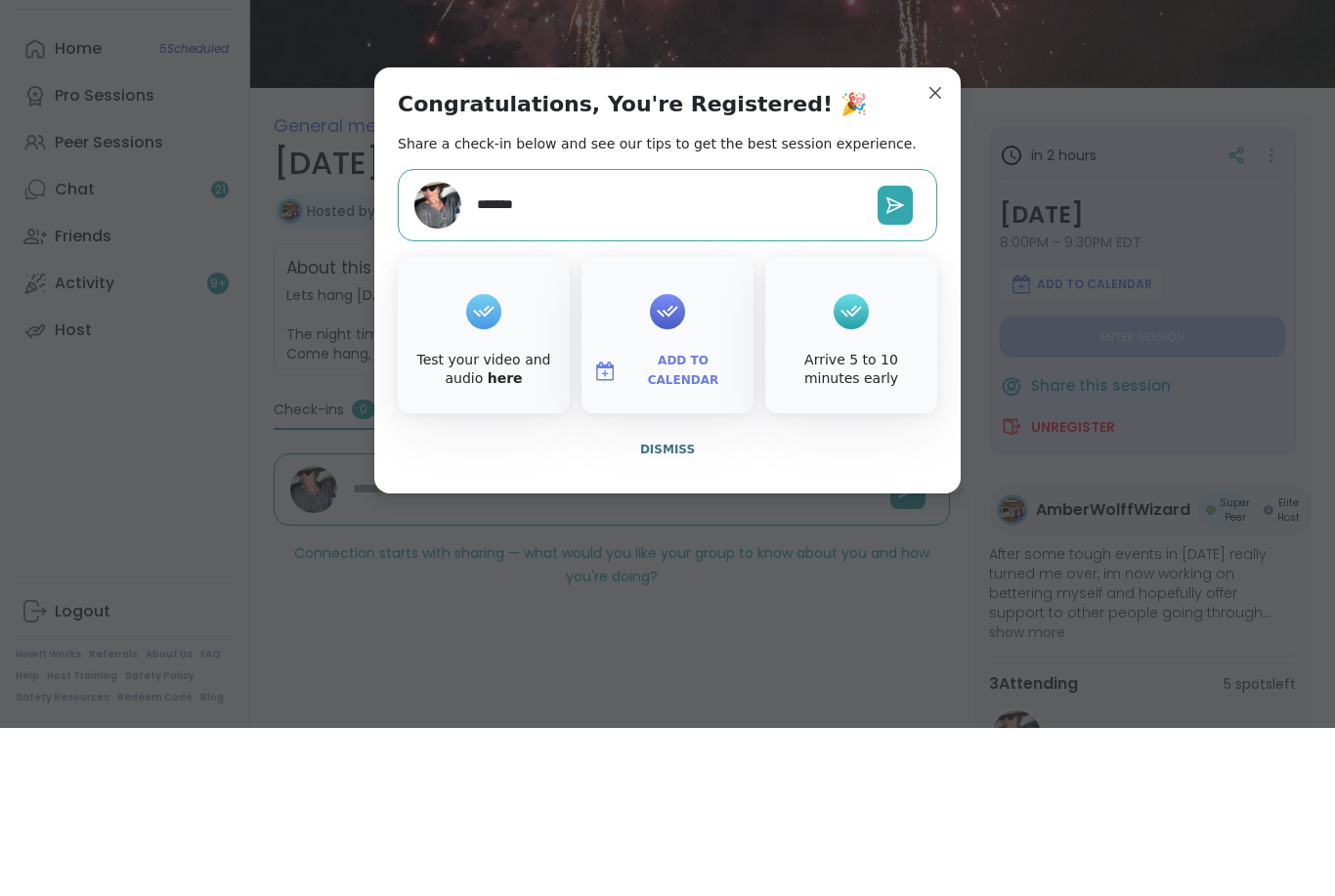
type textarea "*"
type textarea "*********"
type textarea "*"
type textarea "**********"
type textarea "*"
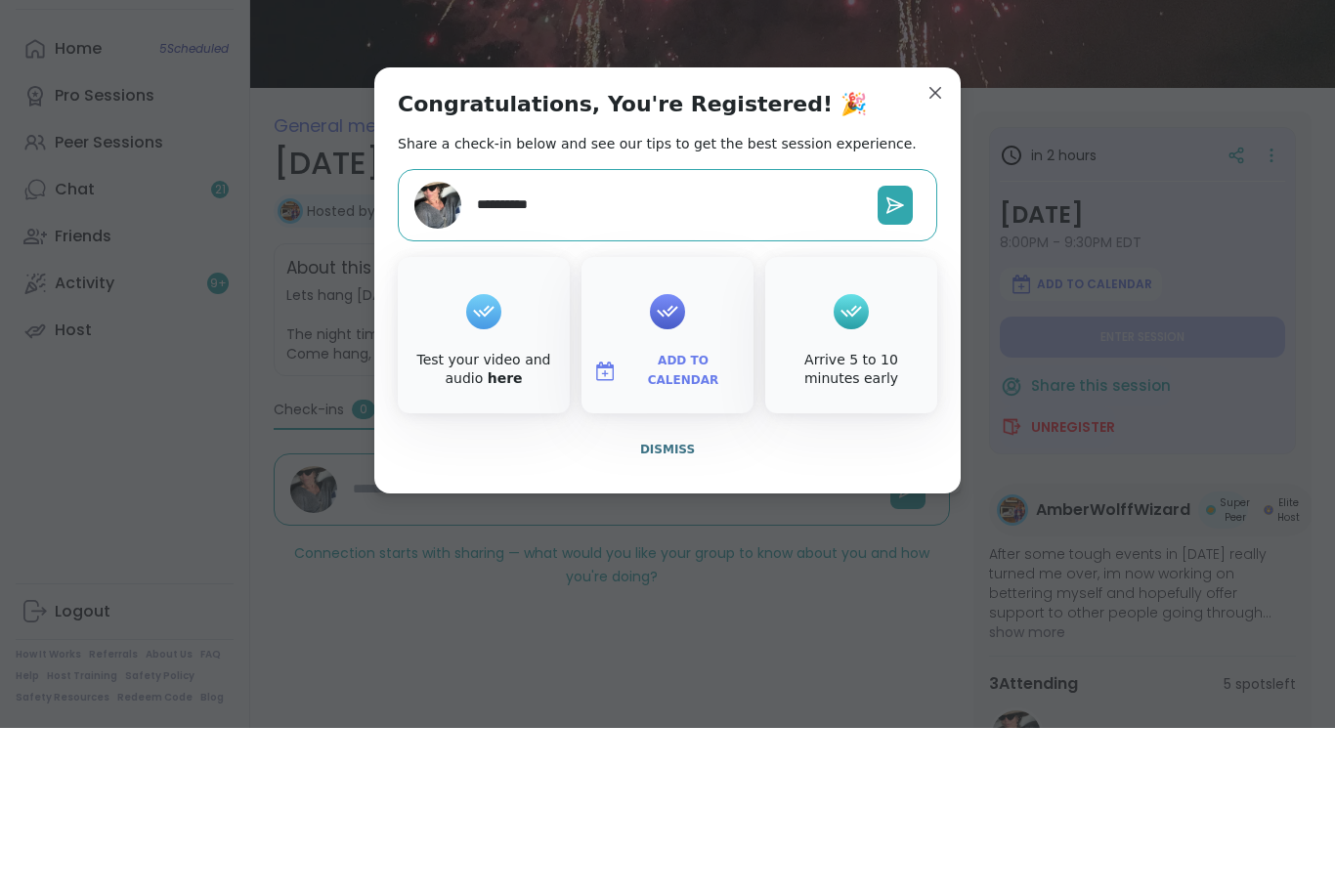
type textarea "**********"
type textarea "*"
type textarea "**********"
type textarea "*"
type textarea "**********"
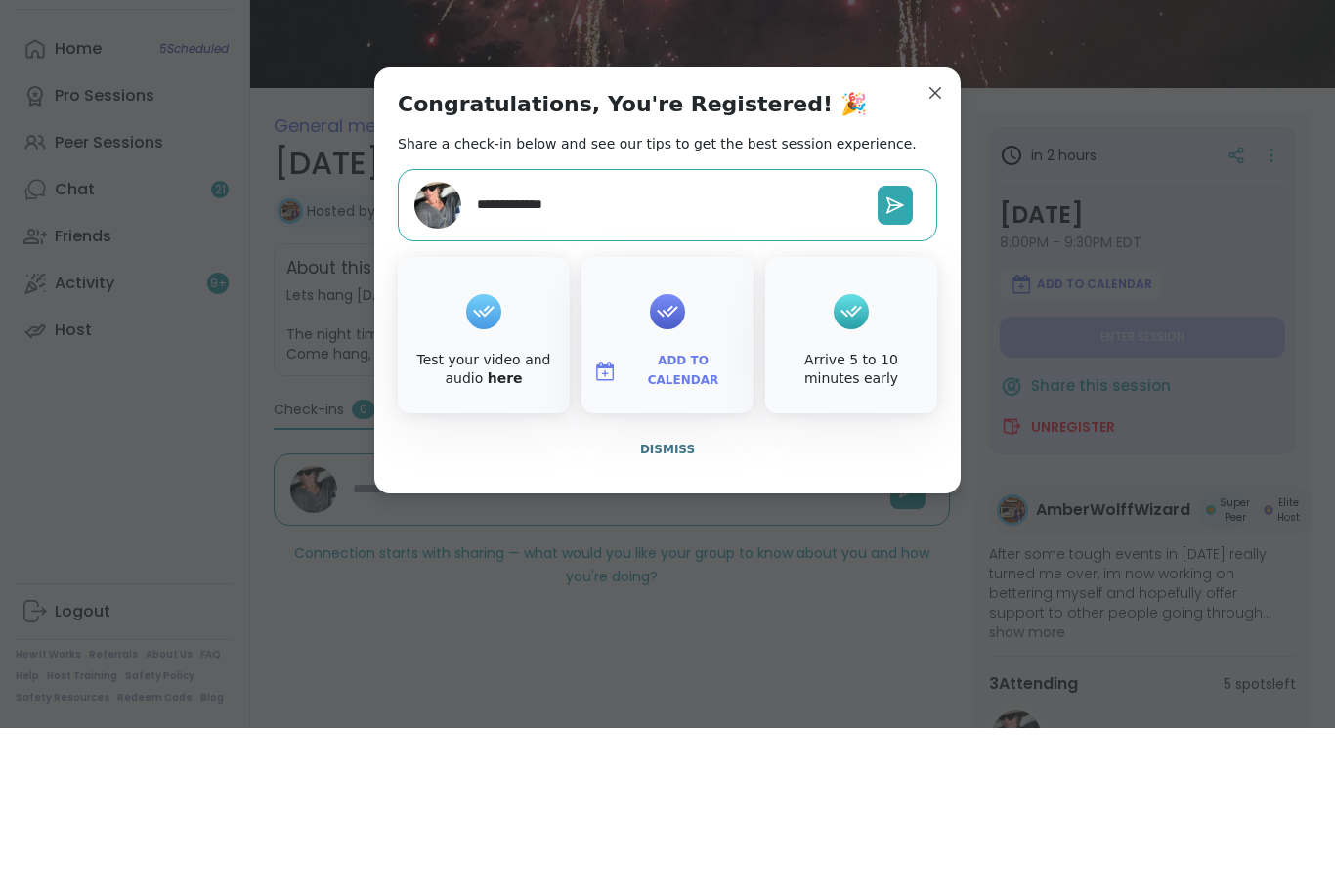
type textarea "*"
type textarea "**********"
type textarea "*"
type textarea "**********"
type textarea "*"
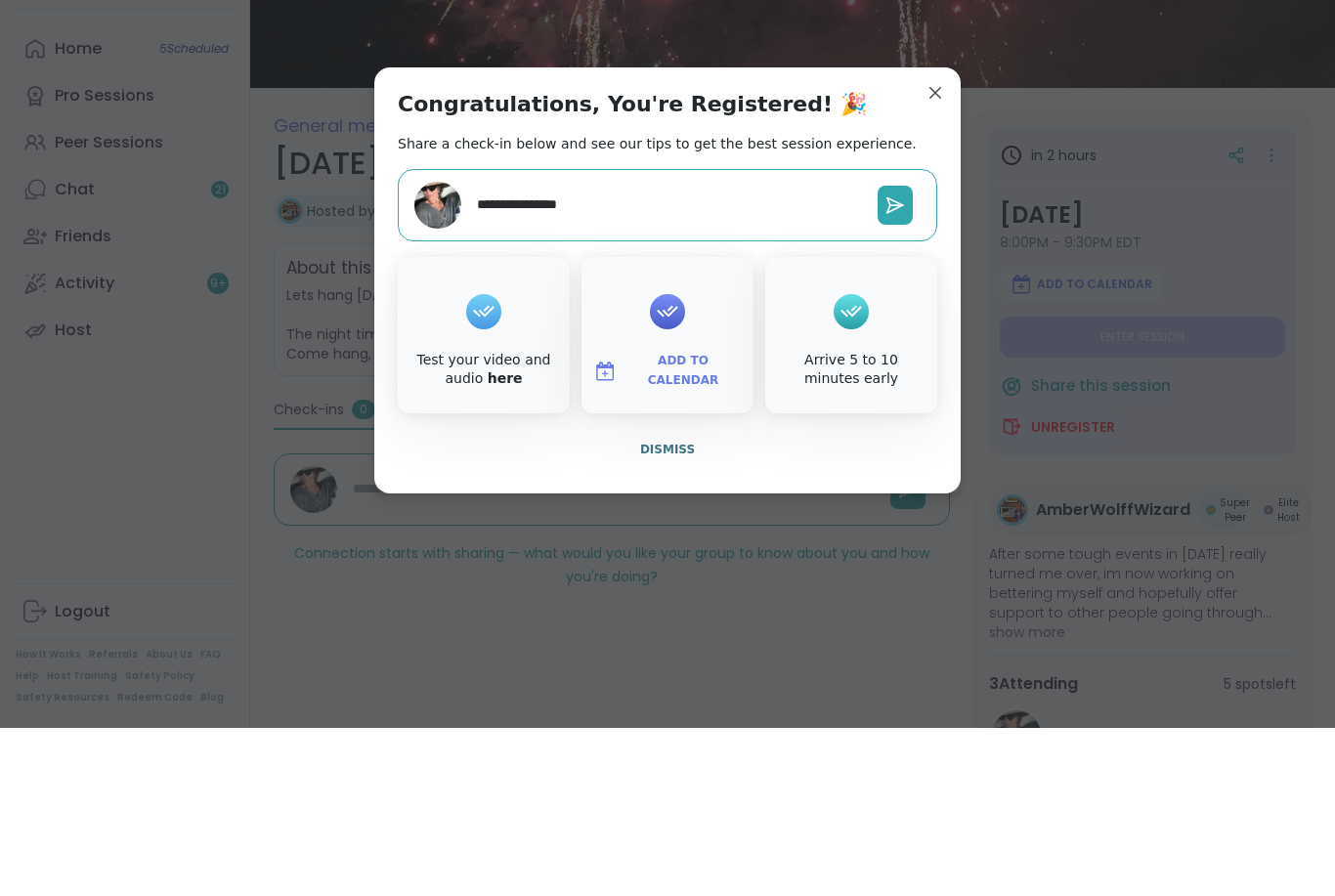
type textarea "**********"
type textarea "*"
type textarea "**********"
type textarea "*"
type textarea "**********"
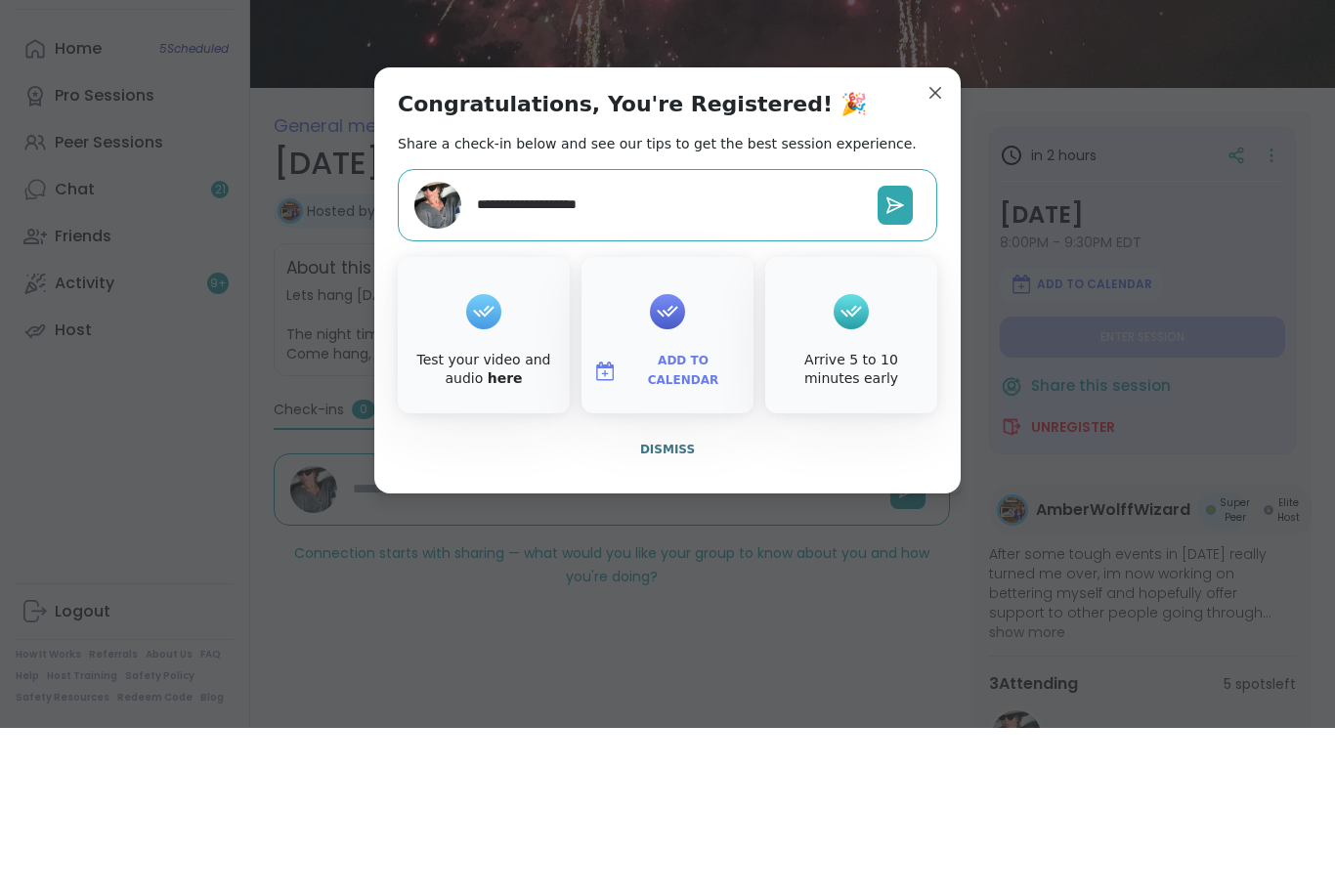
type textarea "*"
type textarea "**********"
type textarea "*"
type textarea "**********"
click at [896, 366] on icon at bounding box center [895, 373] width 16 height 15
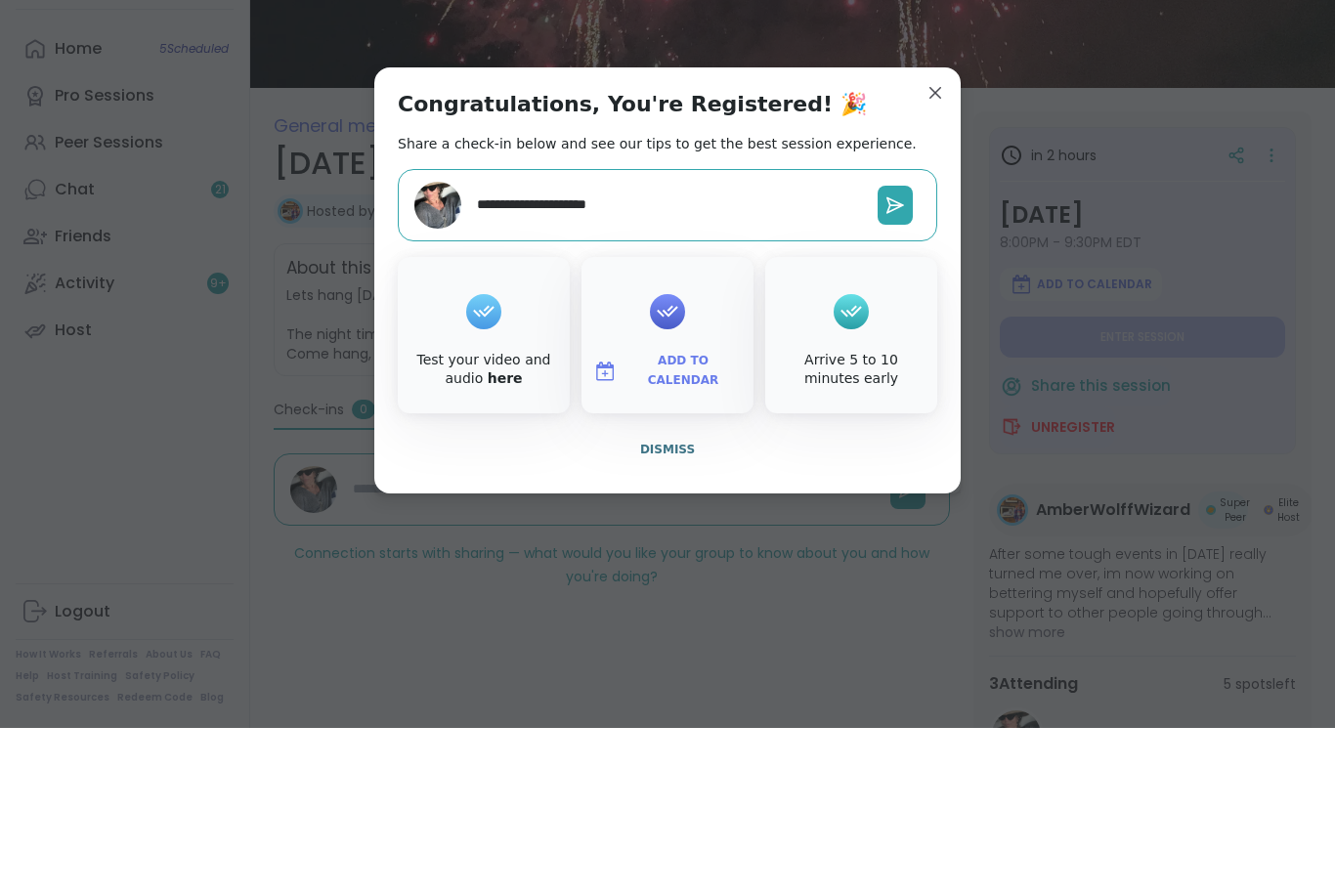
scroll to position [168, 0]
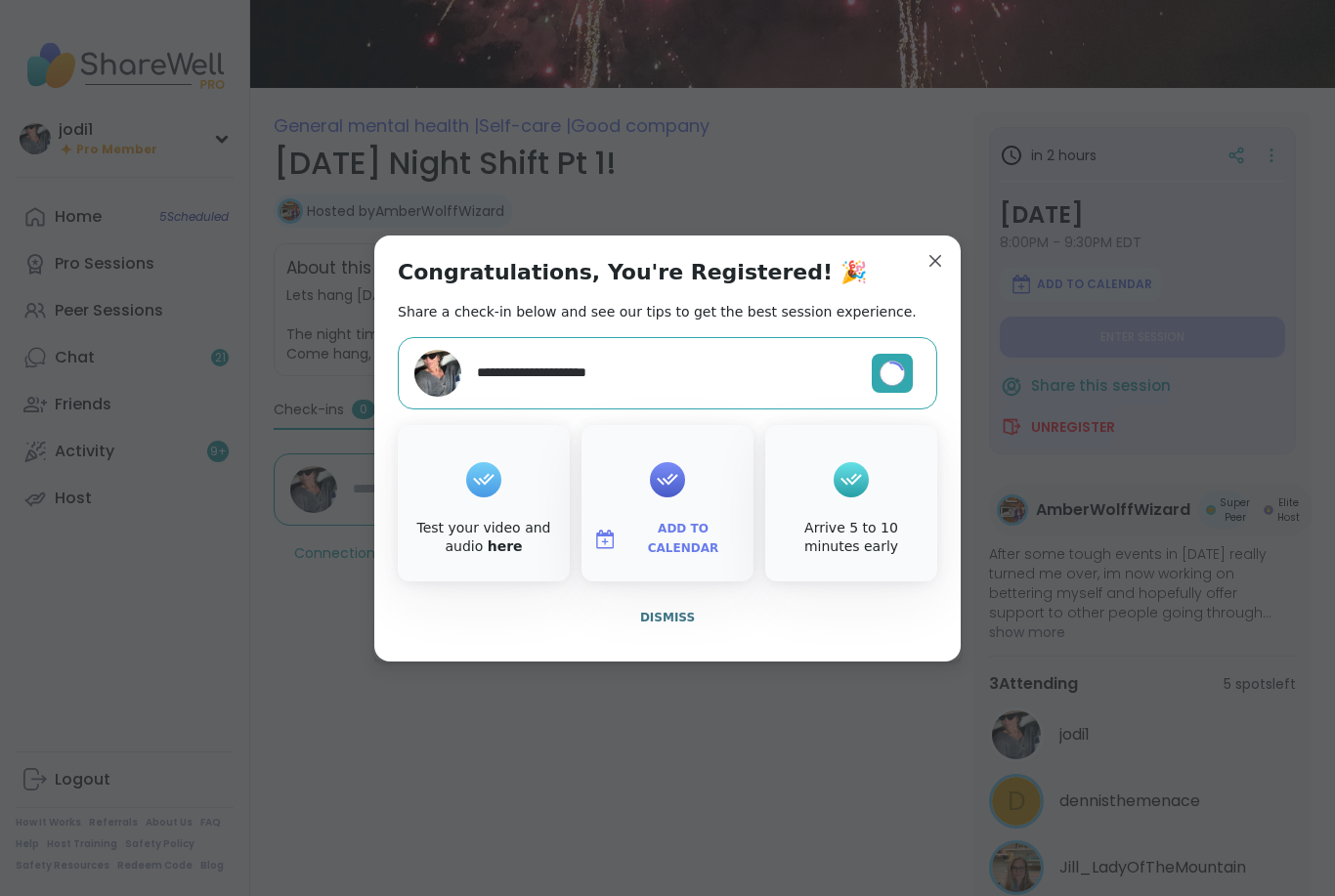
type textarea "*"
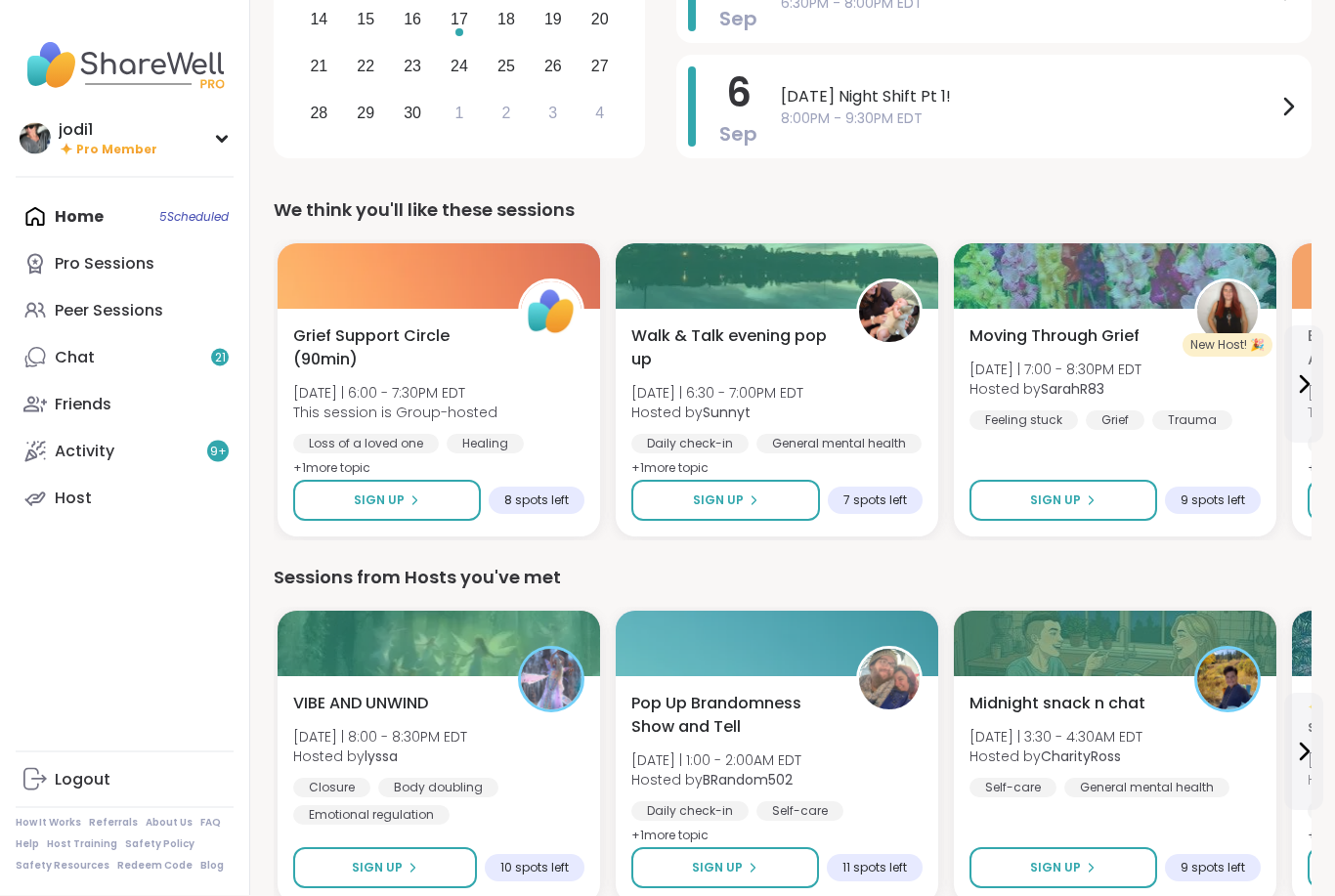
scroll to position [356, 0]
click at [160, 304] on div "Peer Sessions" at bounding box center [109, 311] width 109 height 22
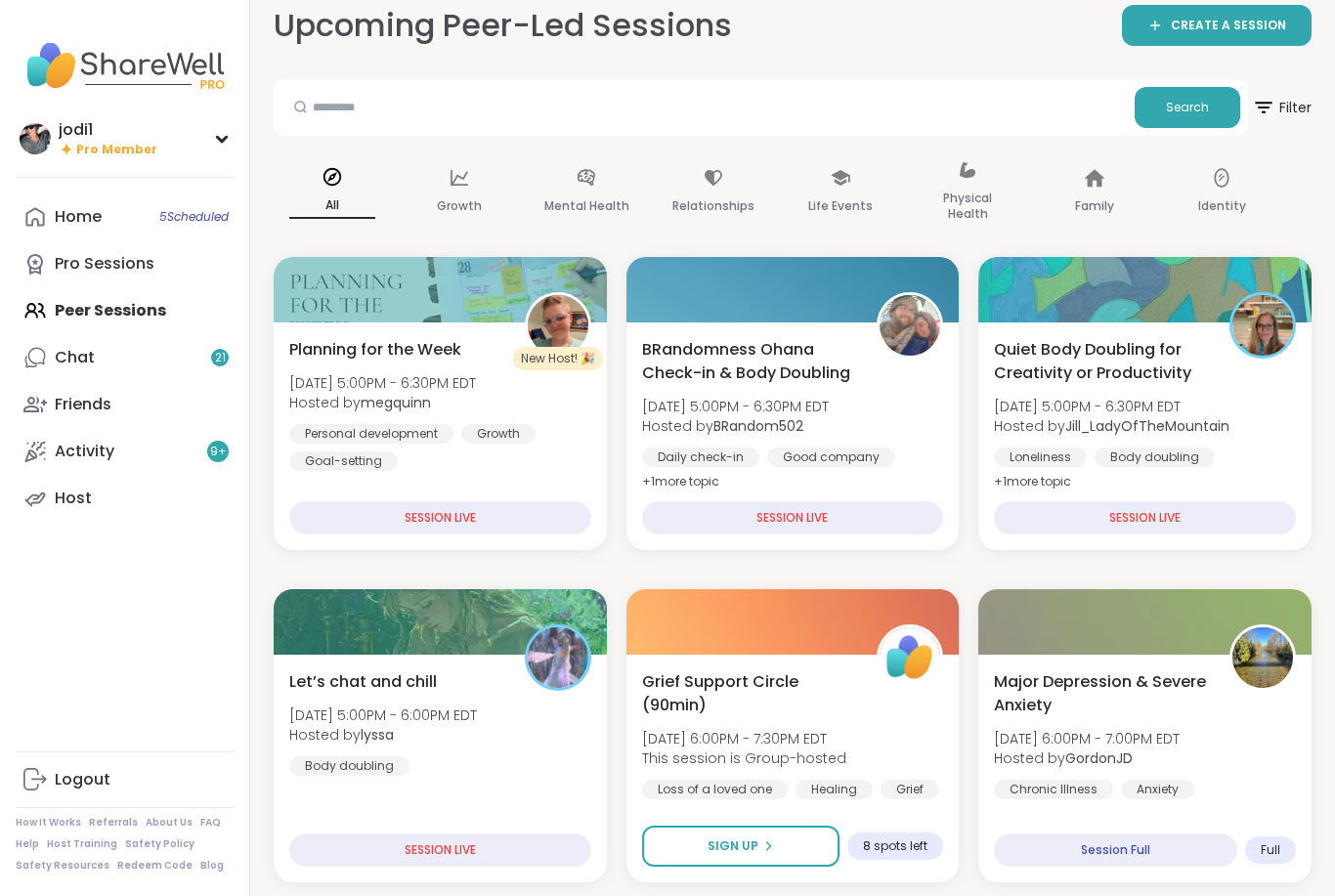
click at [1158, 353] on span "Quiet Body Doubling for Creativity or Productivity" at bounding box center [1101, 362] width 214 height 47
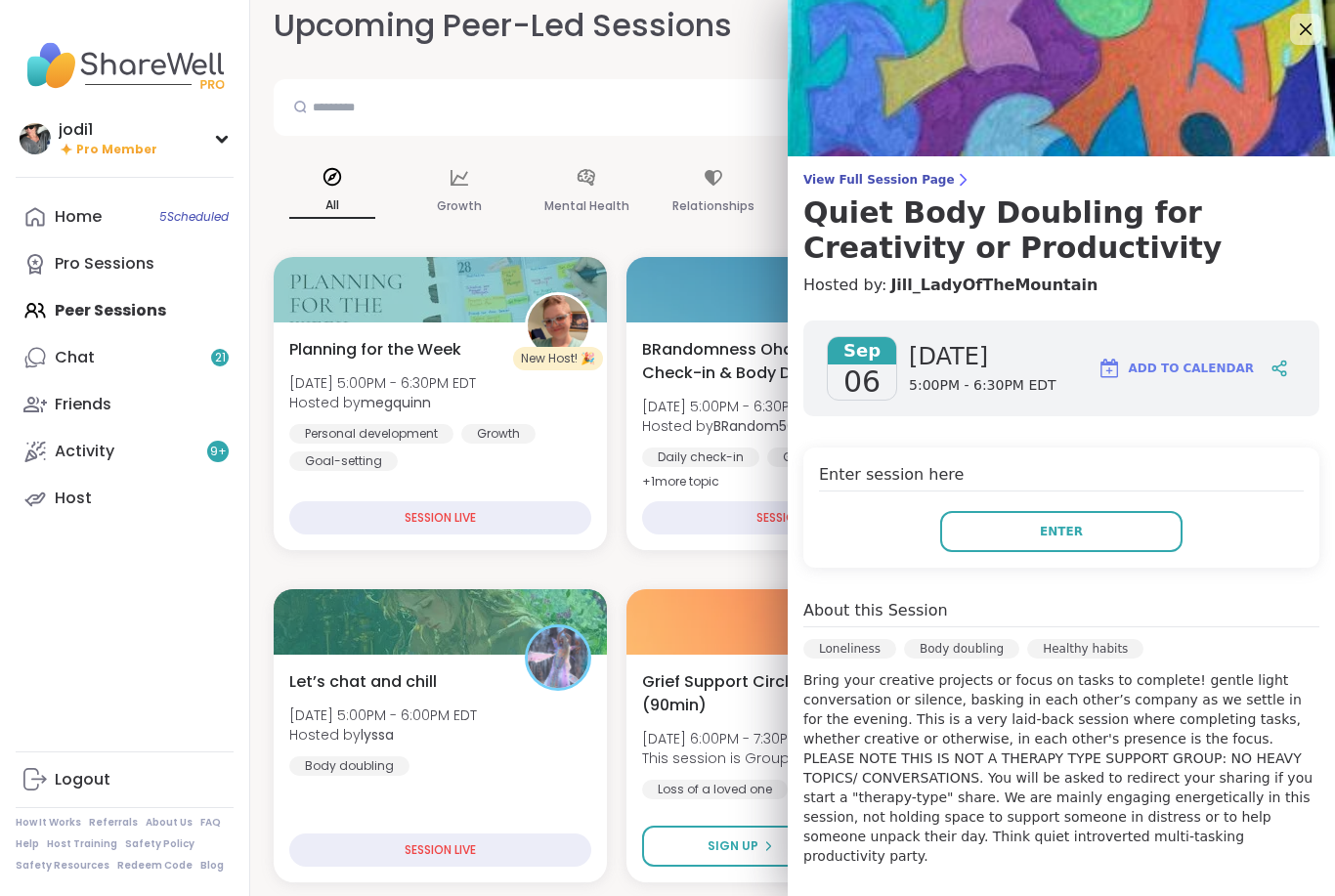
click at [1088, 525] on button "Enter" at bounding box center [1061, 531] width 243 height 41
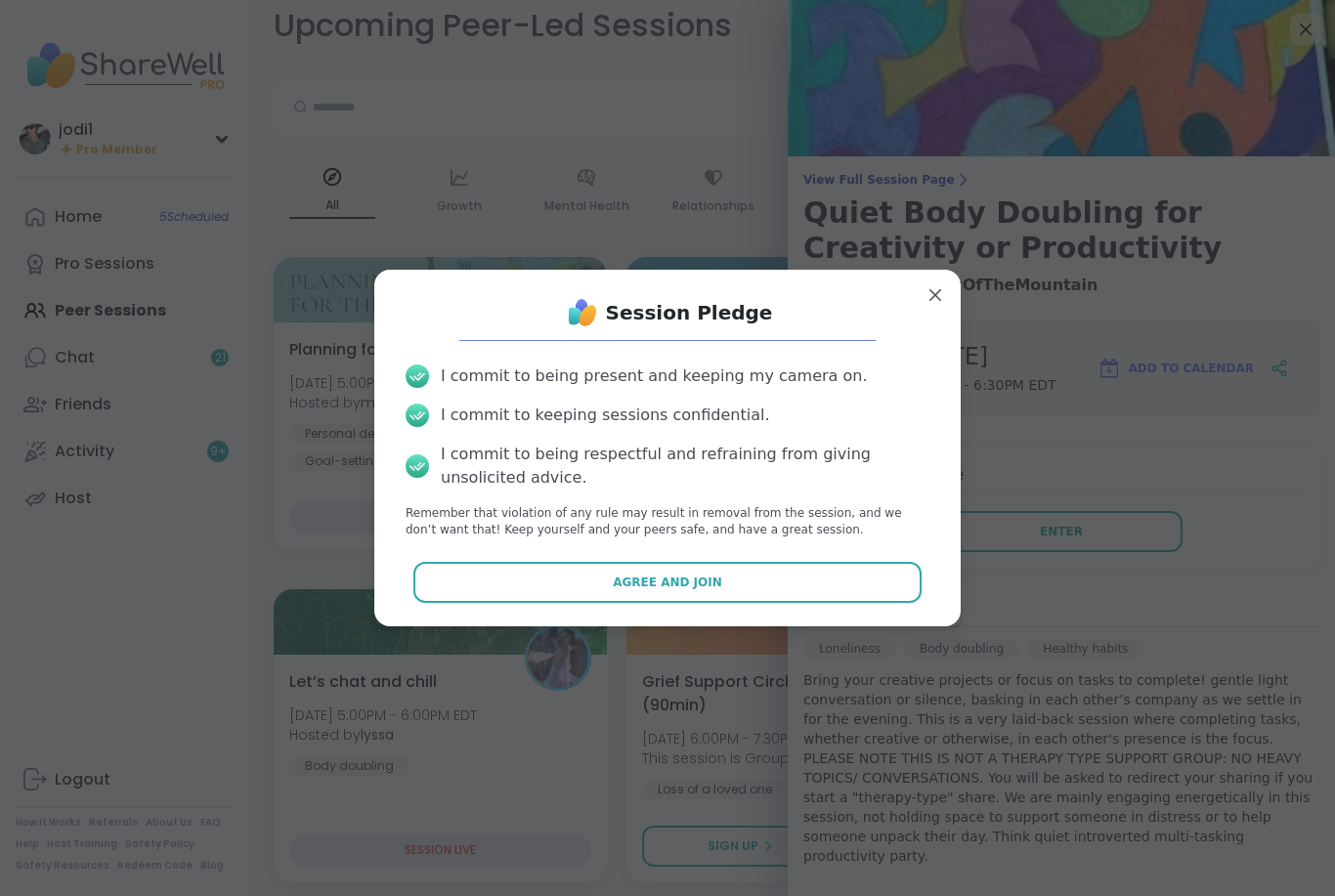
click at [771, 603] on button "Agree and Join" at bounding box center [668, 582] width 510 height 41
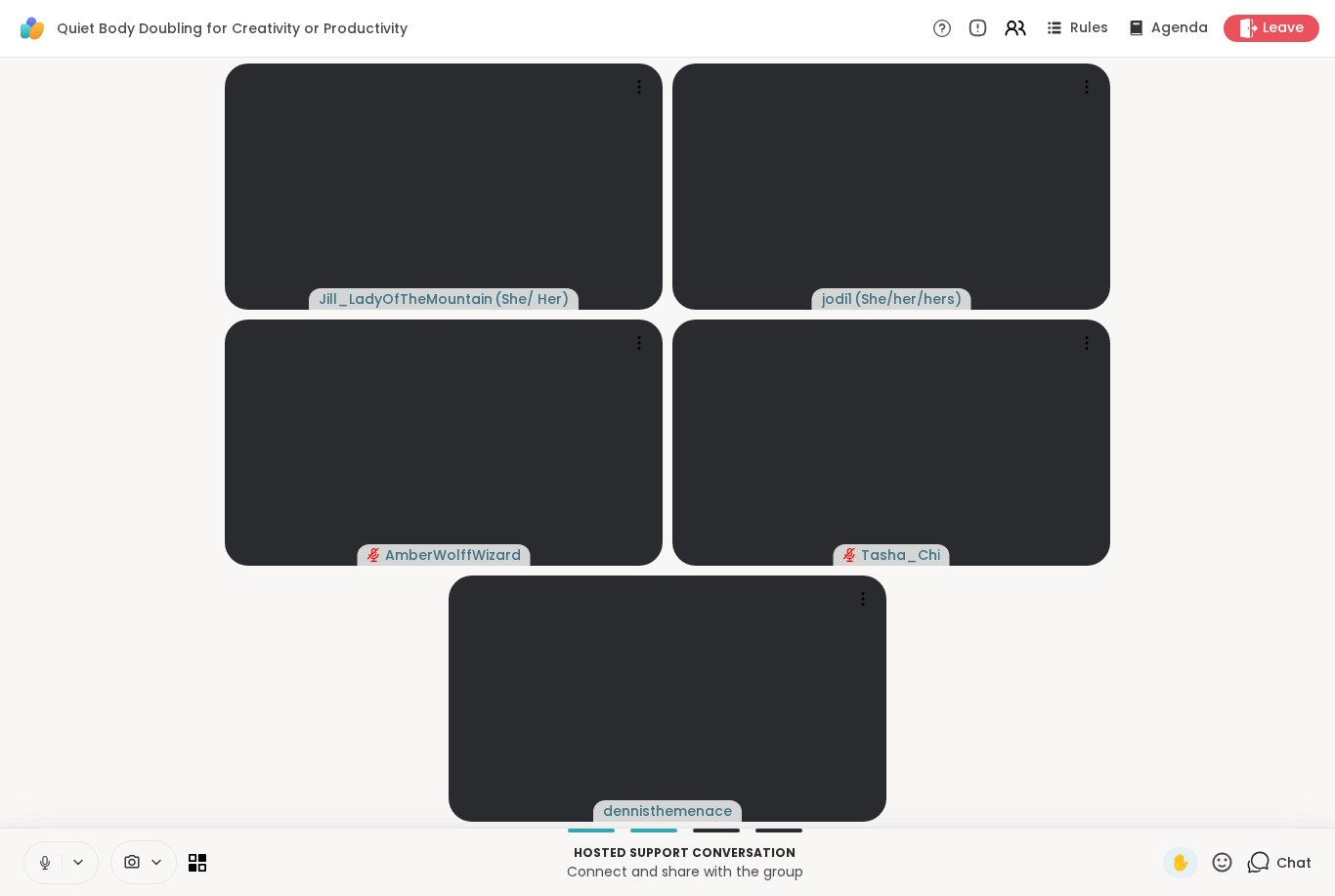
click at [41, 860] on icon at bounding box center [45, 863] width 18 height 18
click at [44, 858] on icon at bounding box center [45, 863] width 18 height 18
click at [38, 875] on button at bounding box center [42, 862] width 37 height 41
click at [1288, 863] on span "Chat" at bounding box center [1294, 863] width 35 height 20
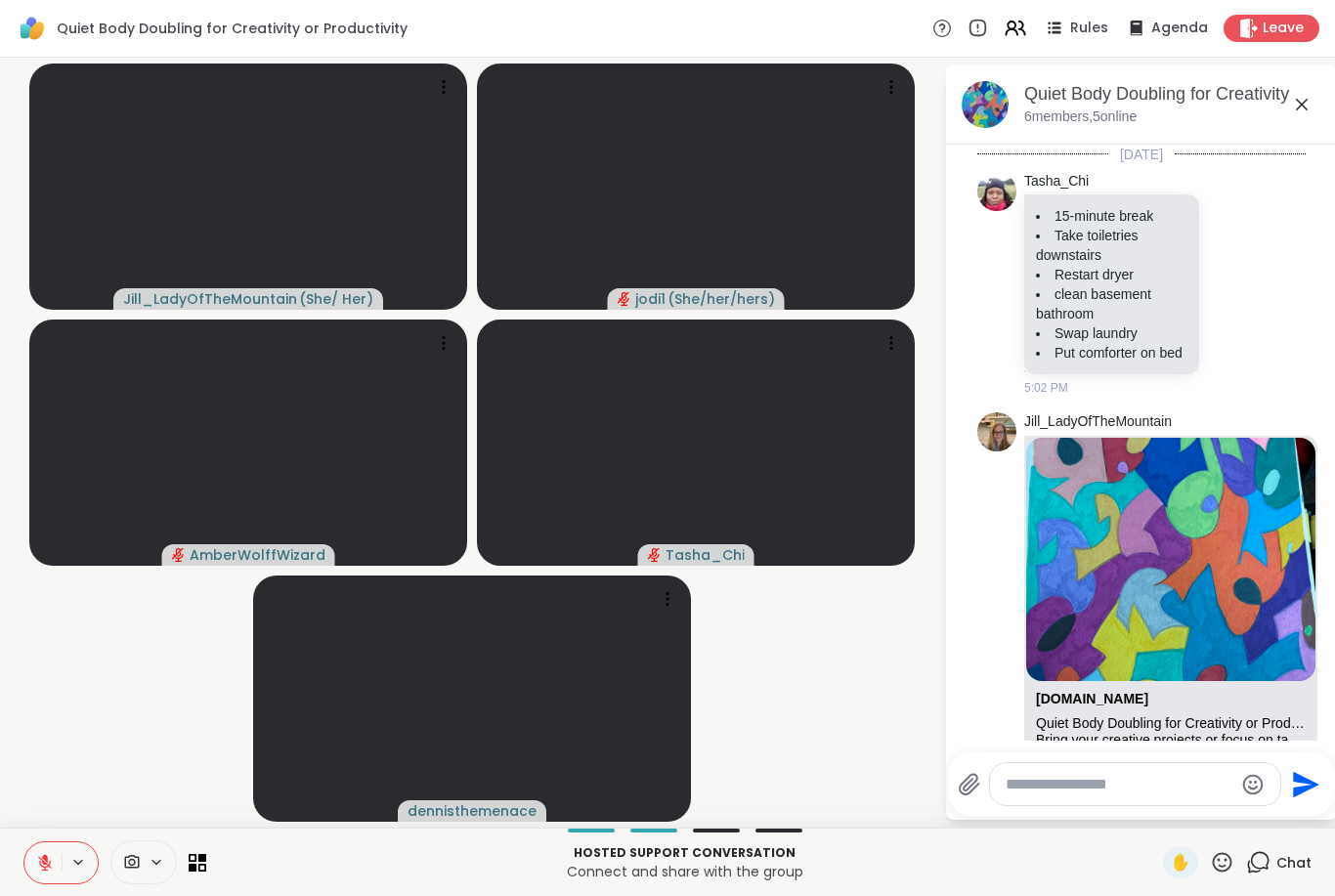
scroll to position [727, 0]
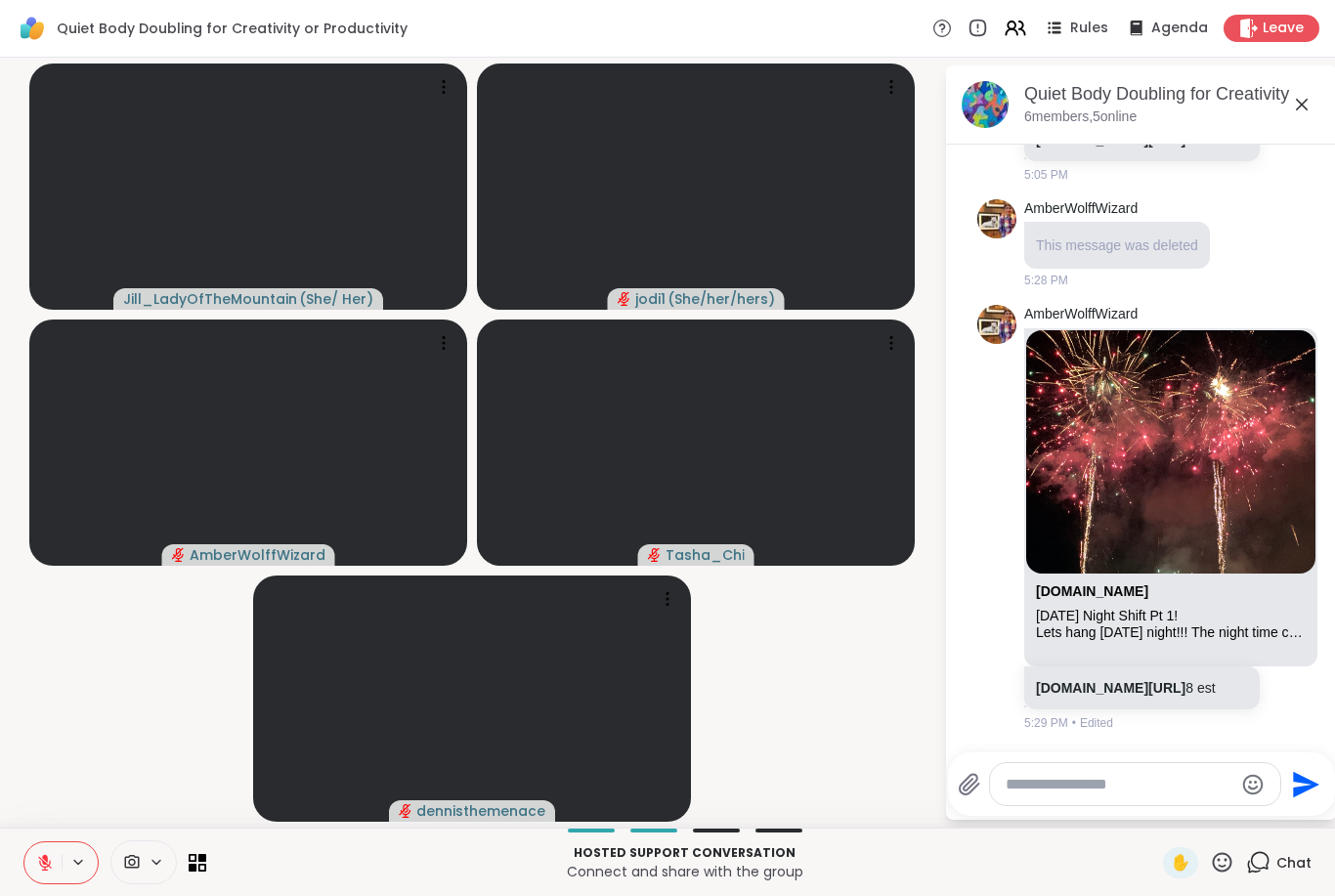
click at [52, 873] on button at bounding box center [42, 862] width 37 height 41
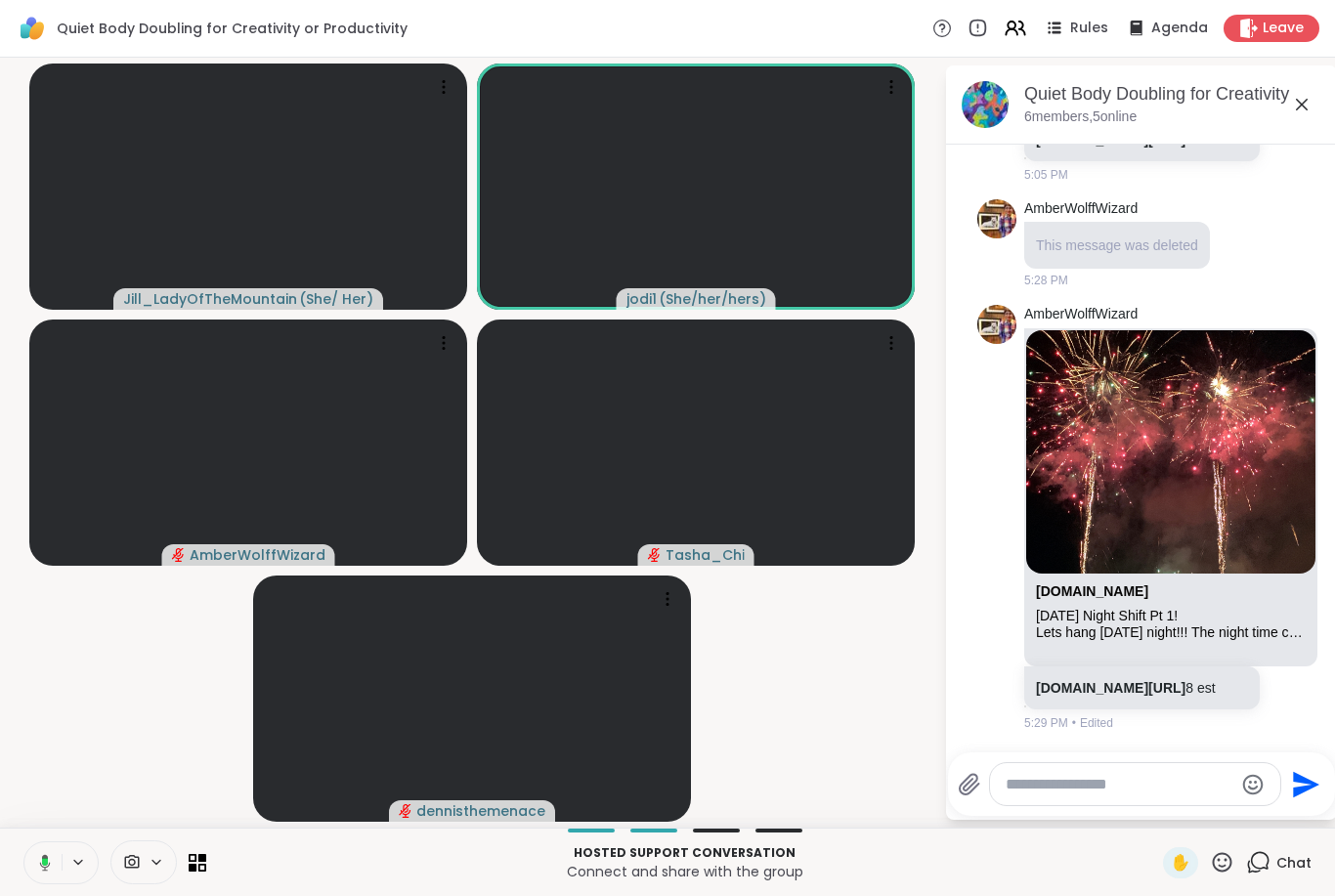
click at [49, 865] on icon at bounding box center [45, 862] width 11 height 17
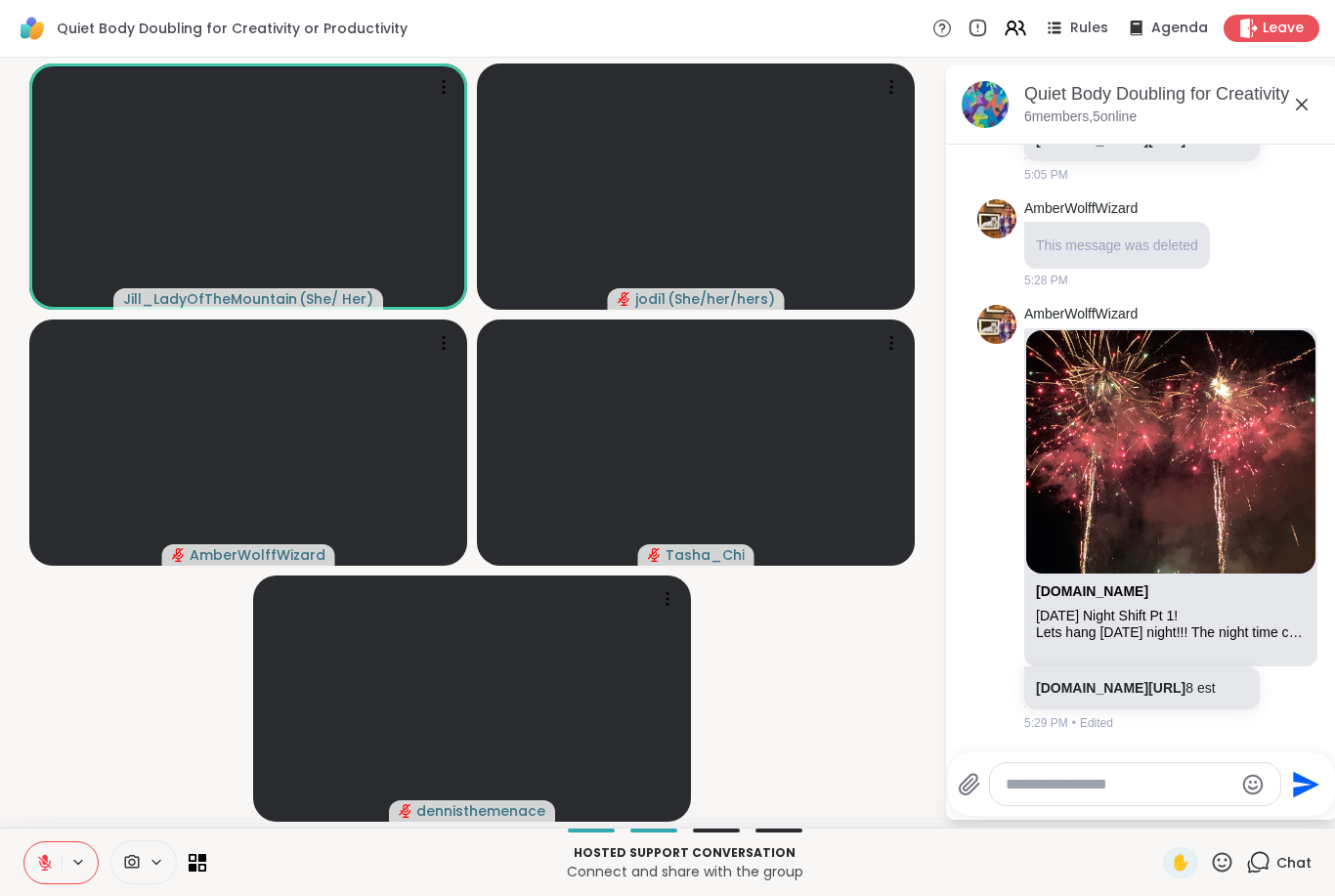
click at [44, 854] on icon at bounding box center [45, 863] width 18 height 18
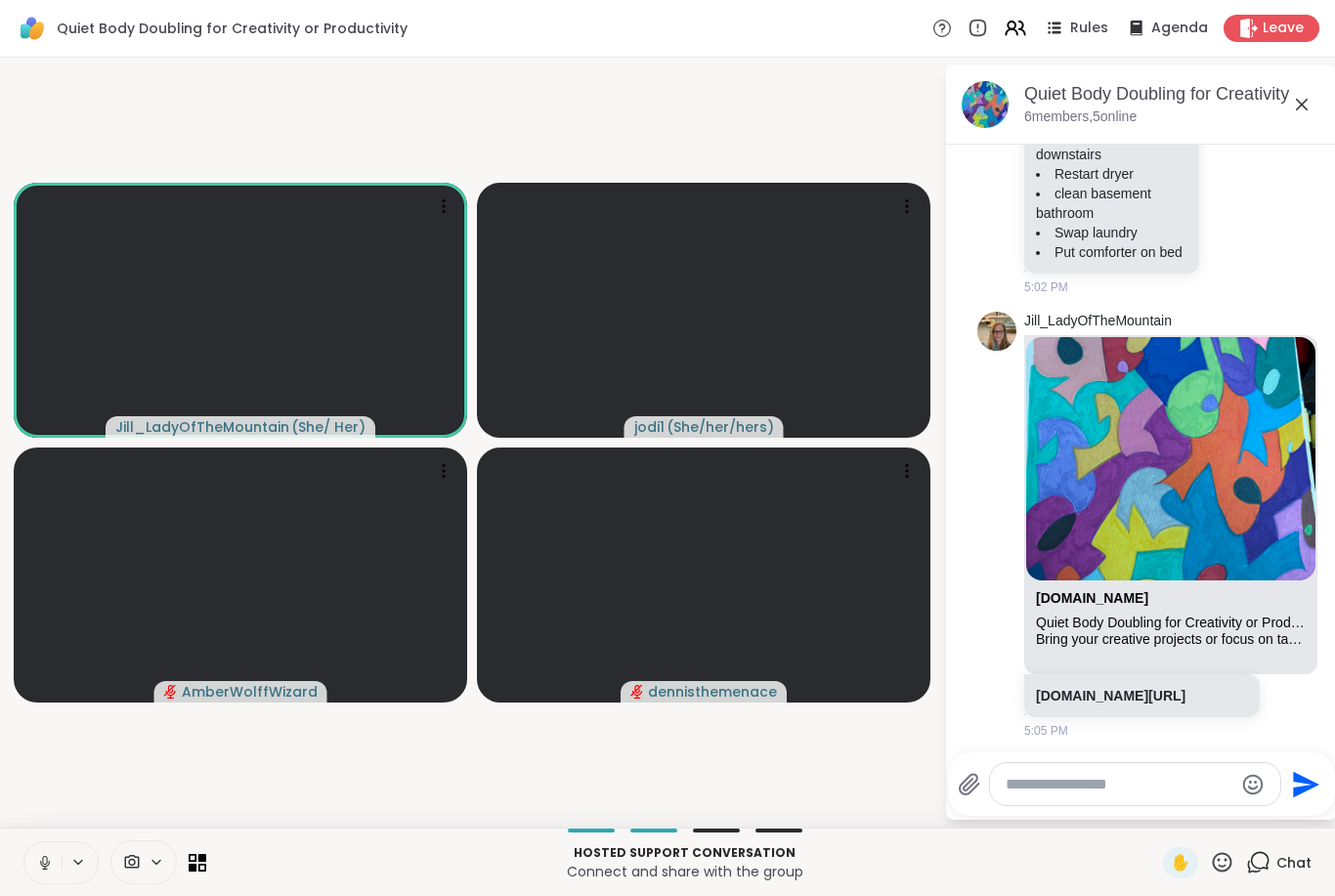
scroll to position [0, 0]
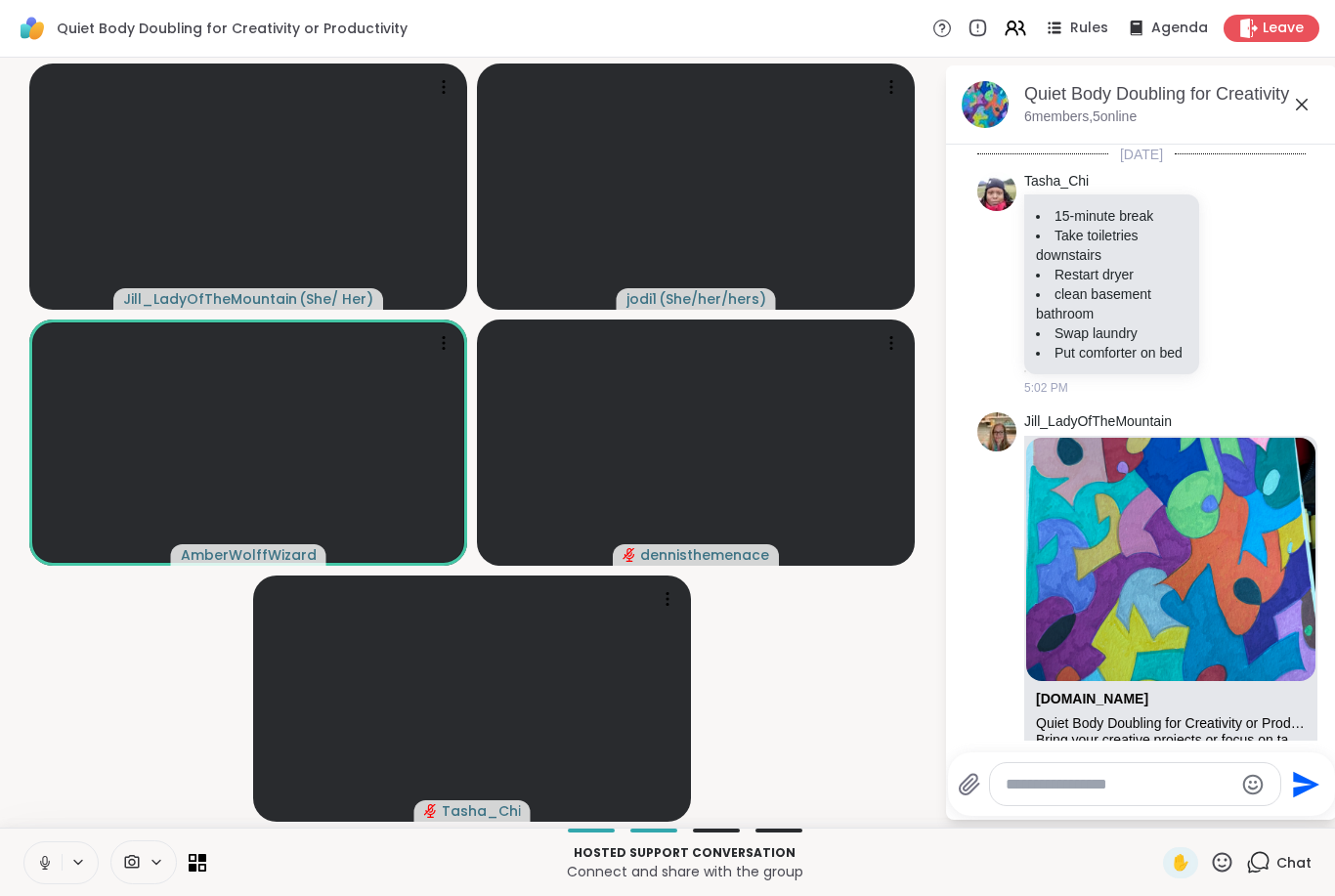
click at [816, 645] on video-player-container "[PERSON_NAME] ( She/ Her ) jodi1 ( She/her/hers ) AmberWolffWizard dennisthemen…" at bounding box center [473, 443] width 921 height 754
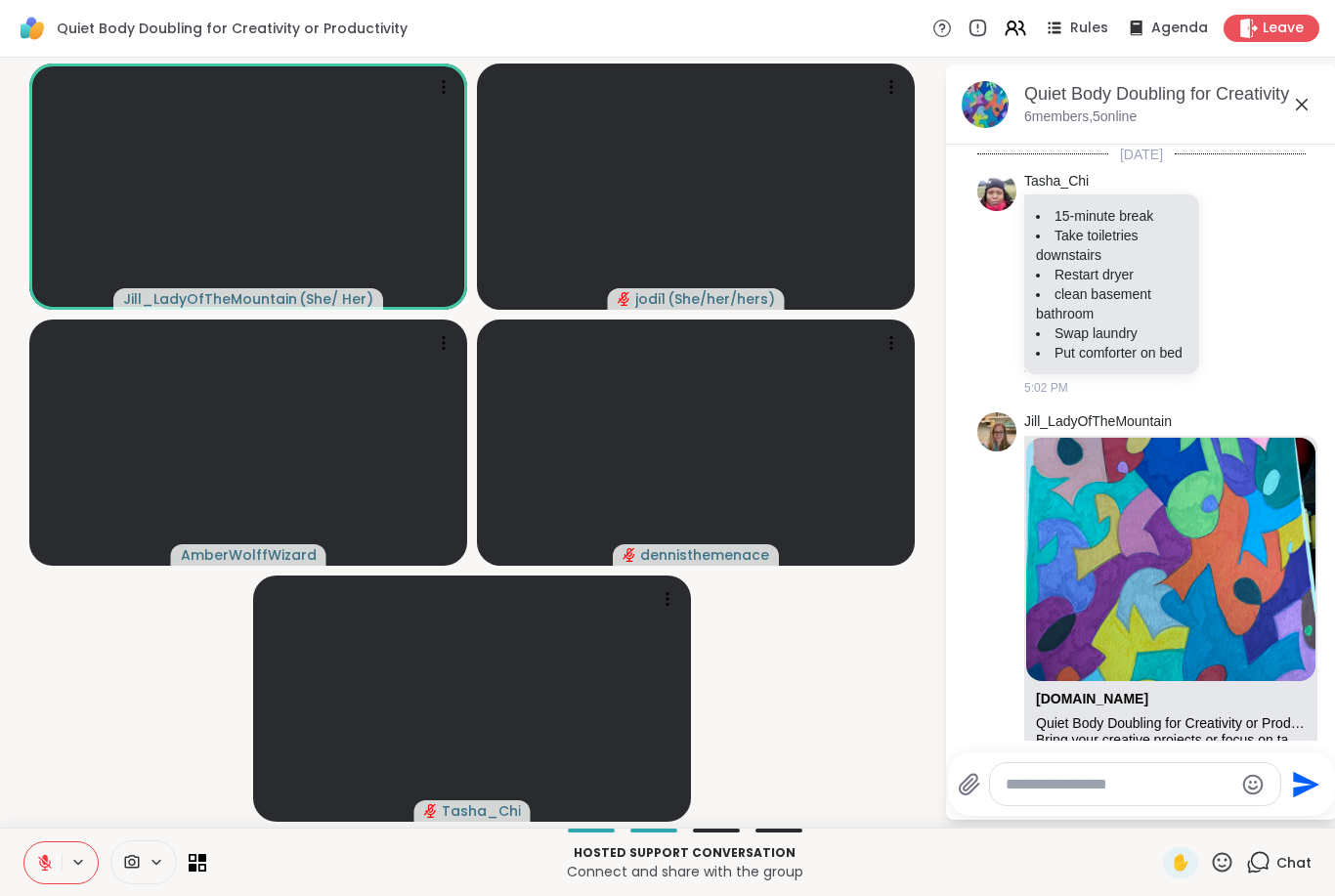
click at [44, 859] on icon at bounding box center [45, 858] width 6 height 8
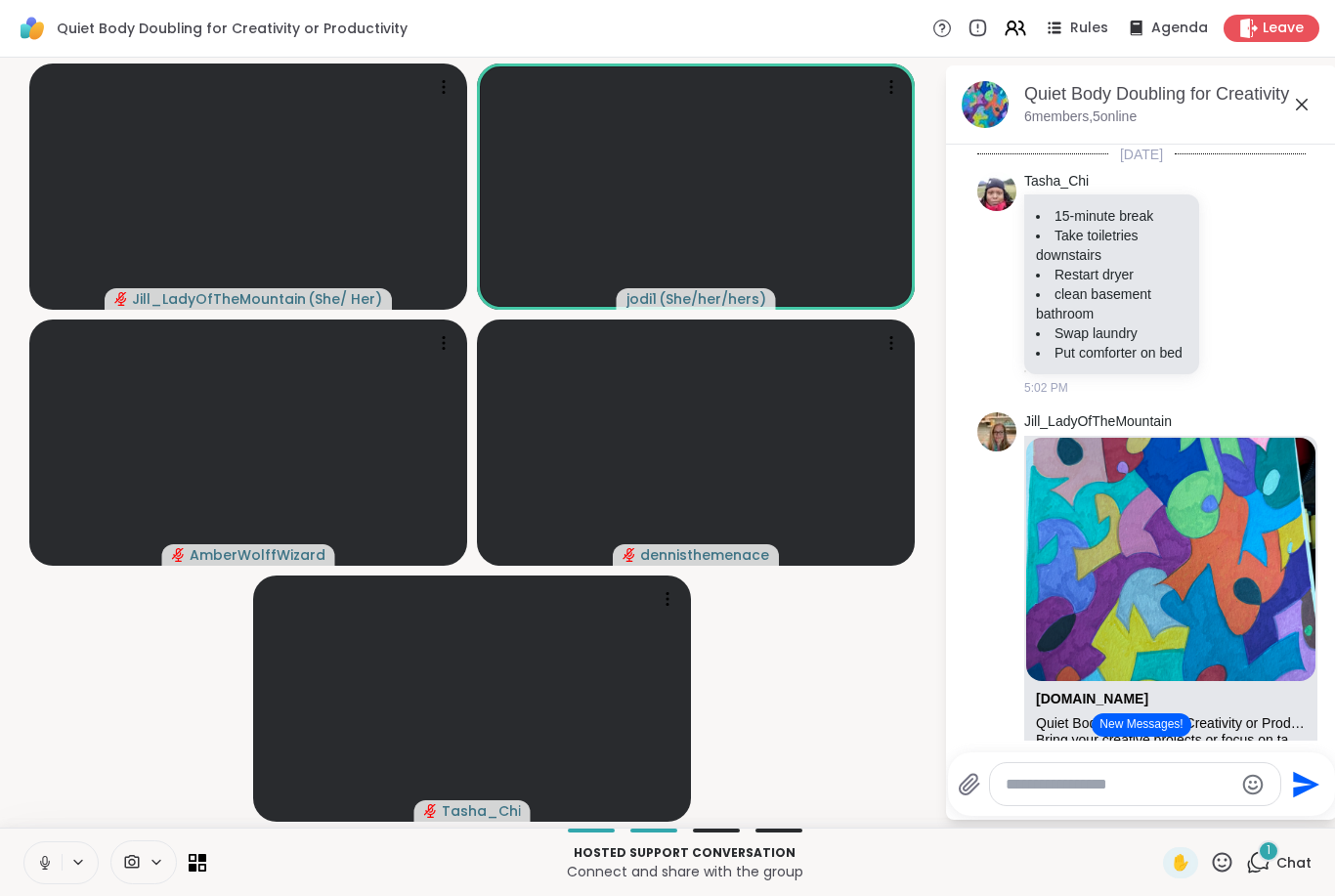
click at [45, 867] on icon at bounding box center [44, 868] width 1 height 4
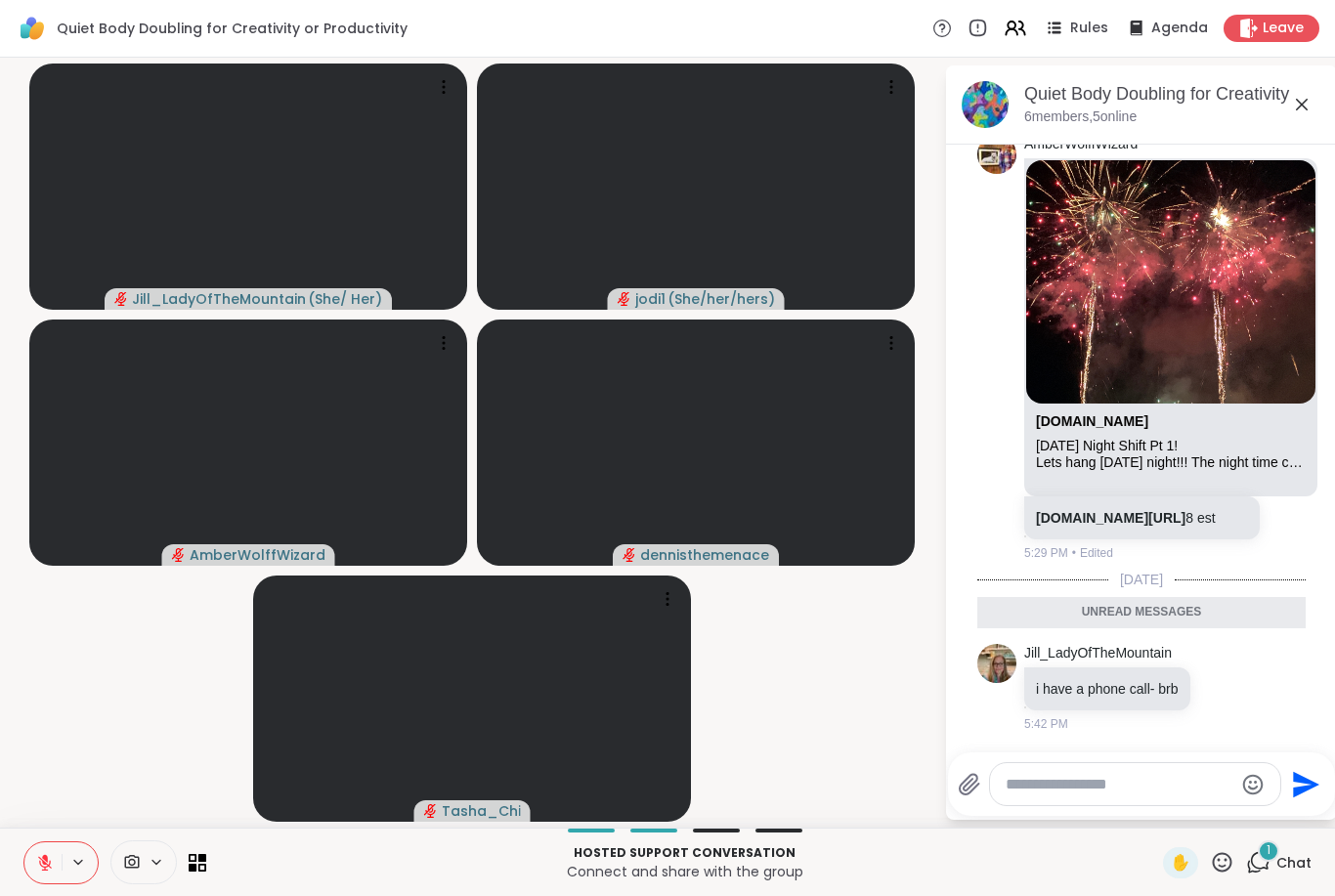
scroll to position [850, 0]
